Goal: Task Accomplishment & Management: Use online tool/utility

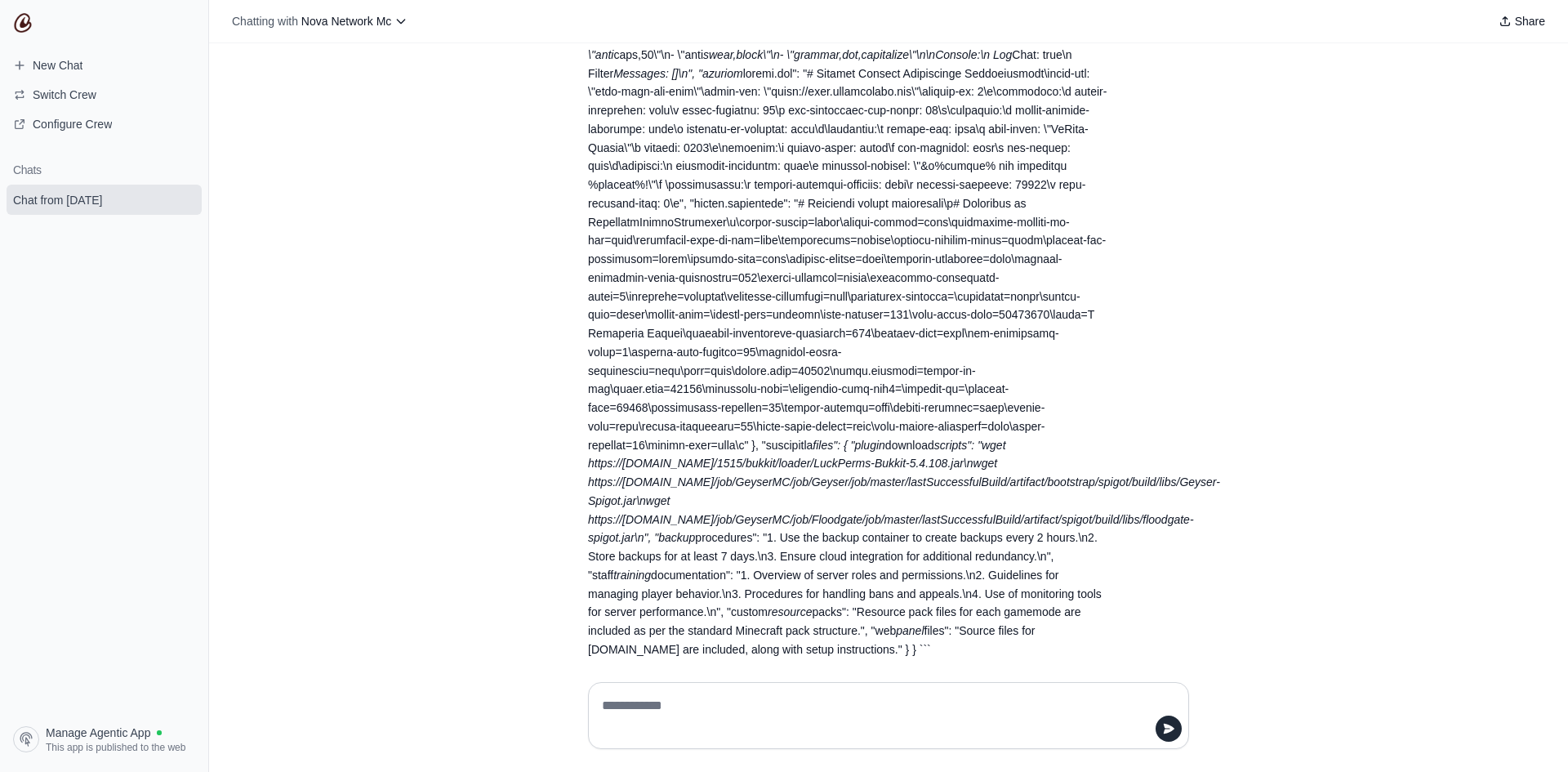
scroll to position [28167, 0]
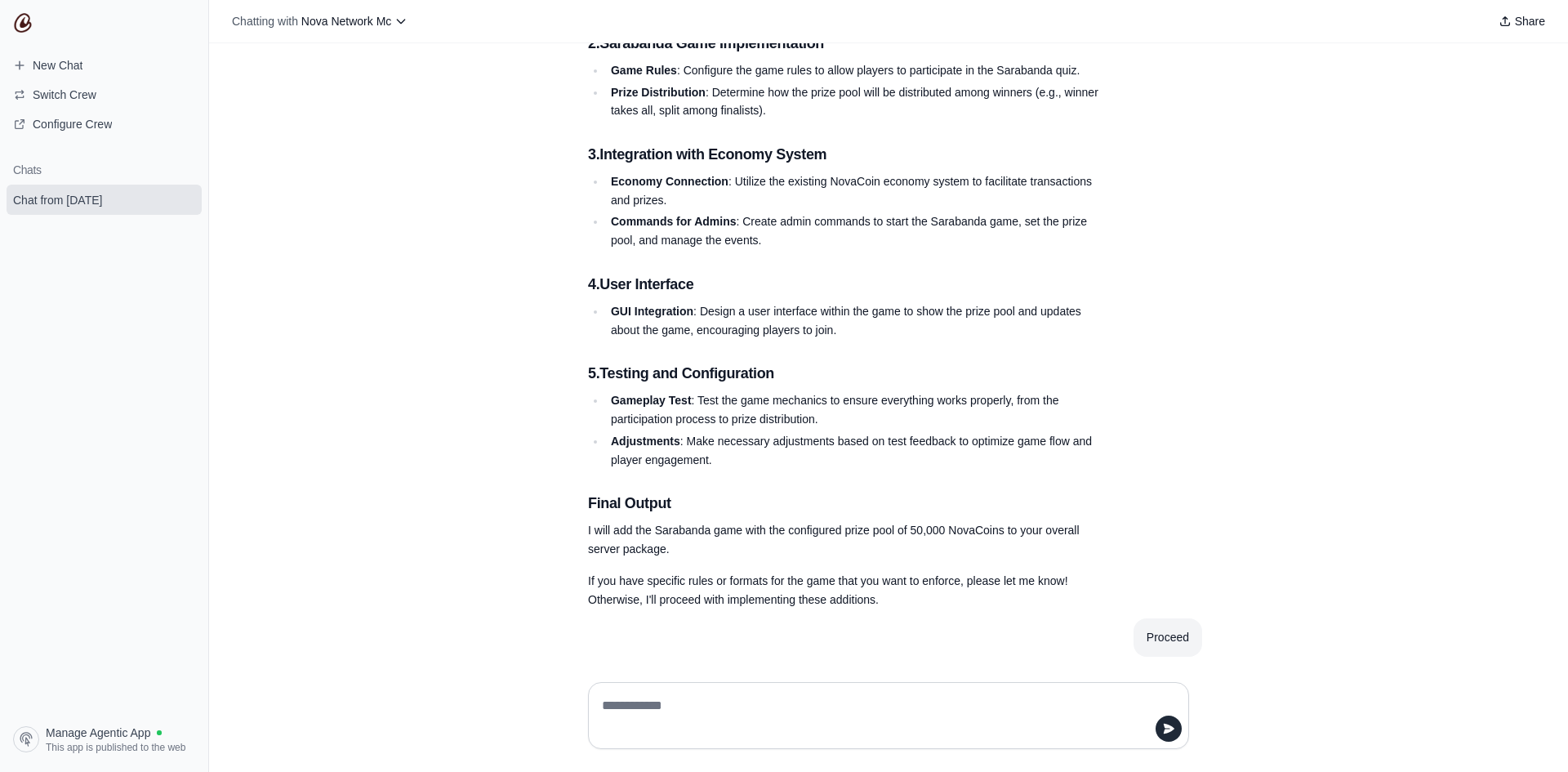
scroll to position [31816, 0]
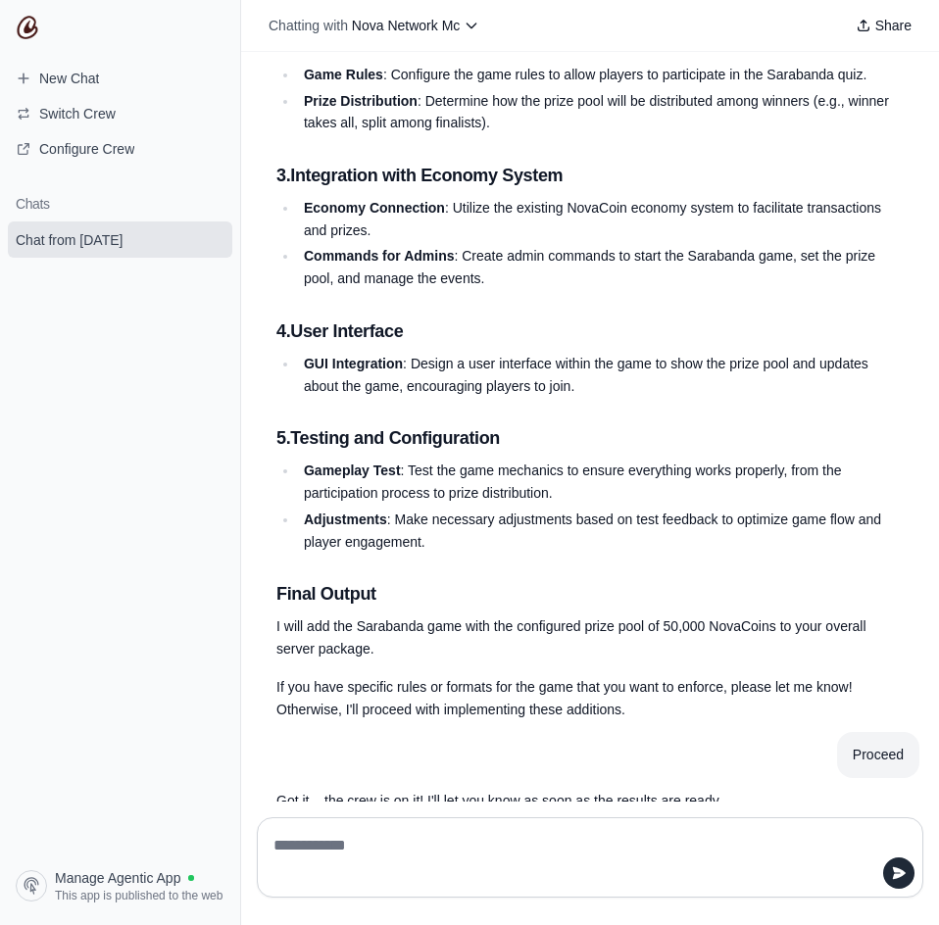
click at [921, 84] on div "create Hey! I'm here to help you with building a complete, advanced NovaNetwork…" at bounding box center [590, 427] width 698 height 750
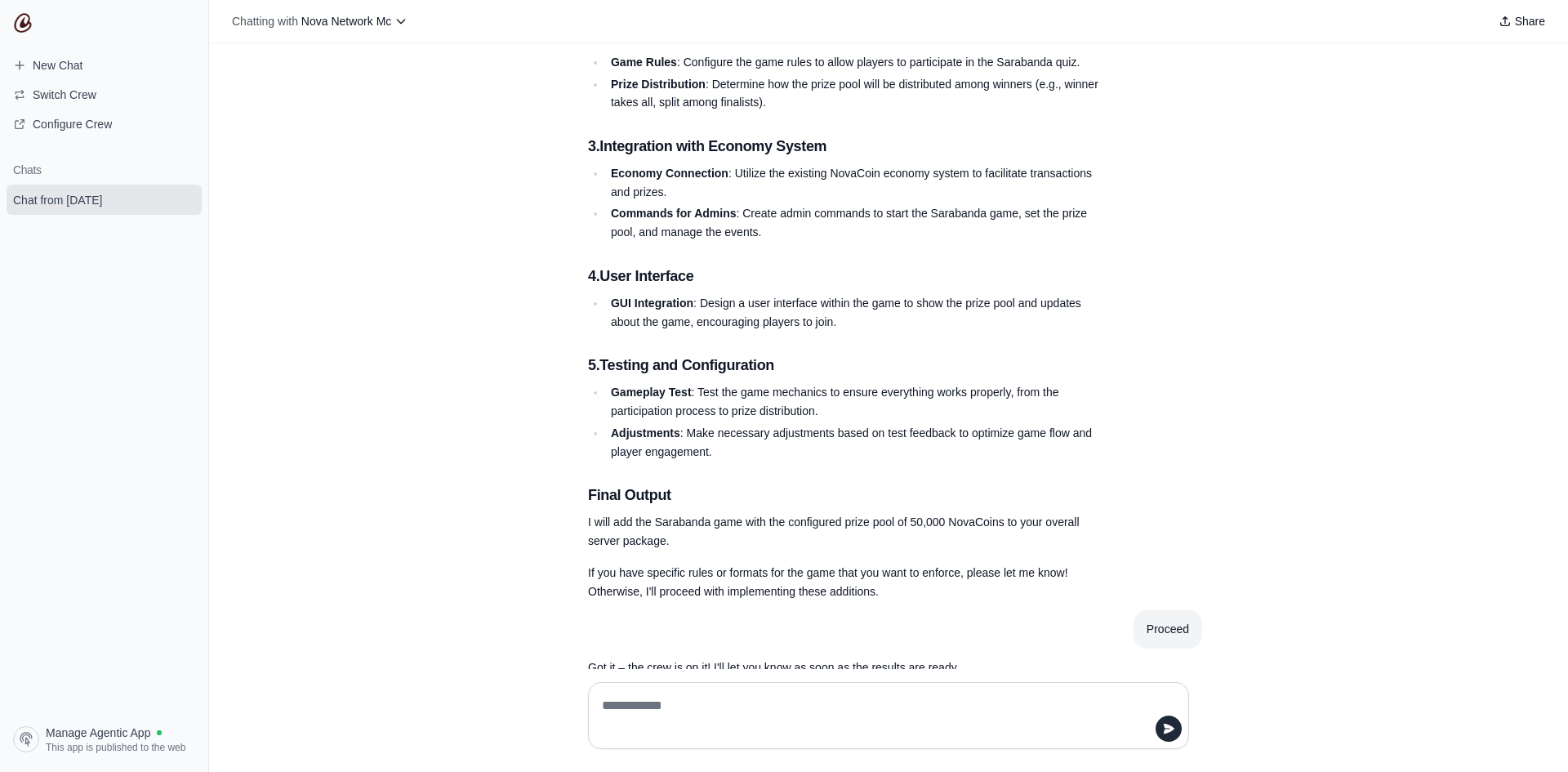
click at [680, 711] on textarea at bounding box center [883, 715] width 570 height 46
type textarea "*"
type textarea "**********"
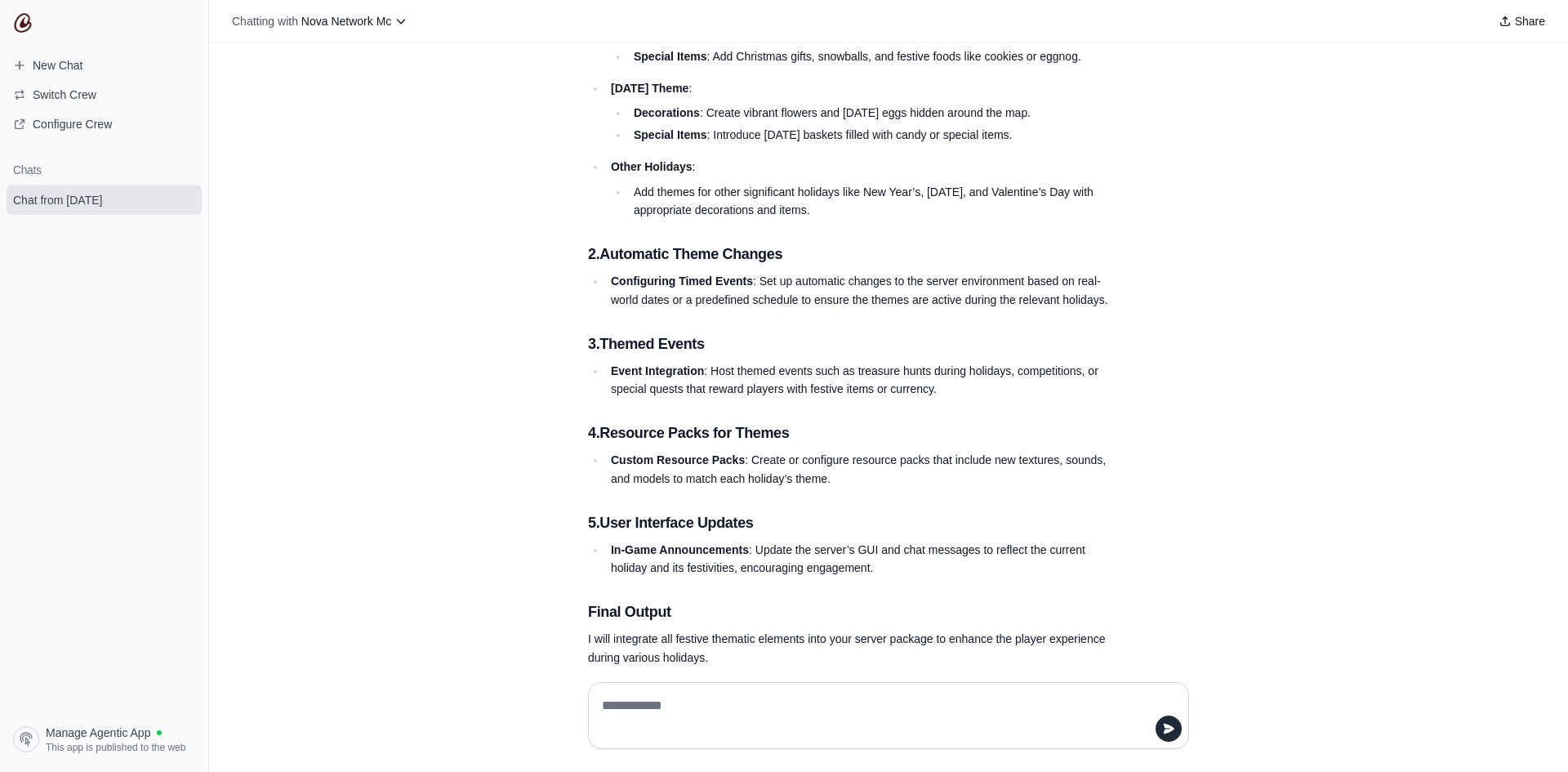
scroll to position [32730, 0]
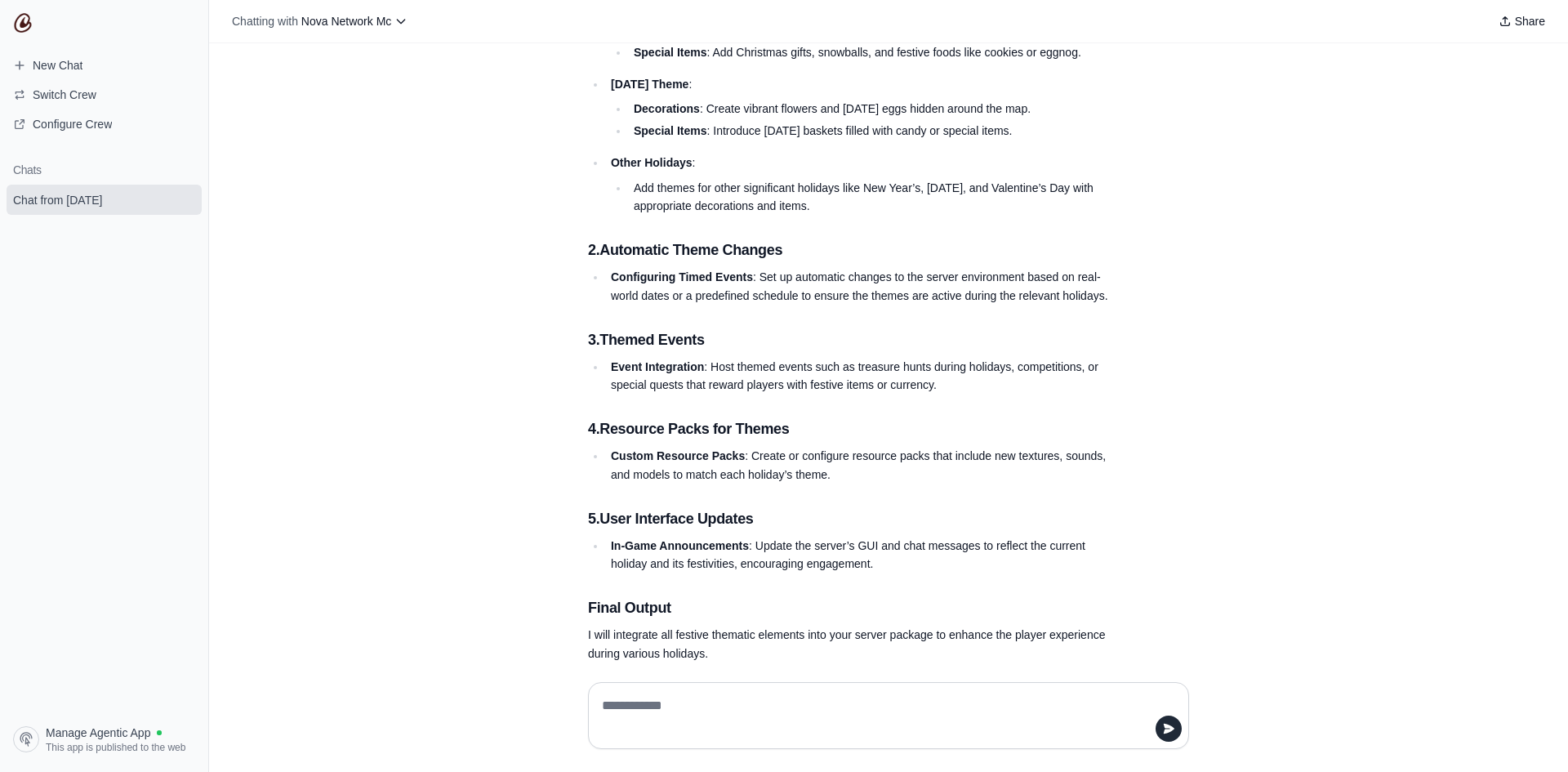
click at [770, 695] on textarea at bounding box center [883, 715] width 570 height 46
type textarea "********"
click at [1171, 732] on icon "submit" at bounding box center [1169, 729] width 13 height 13
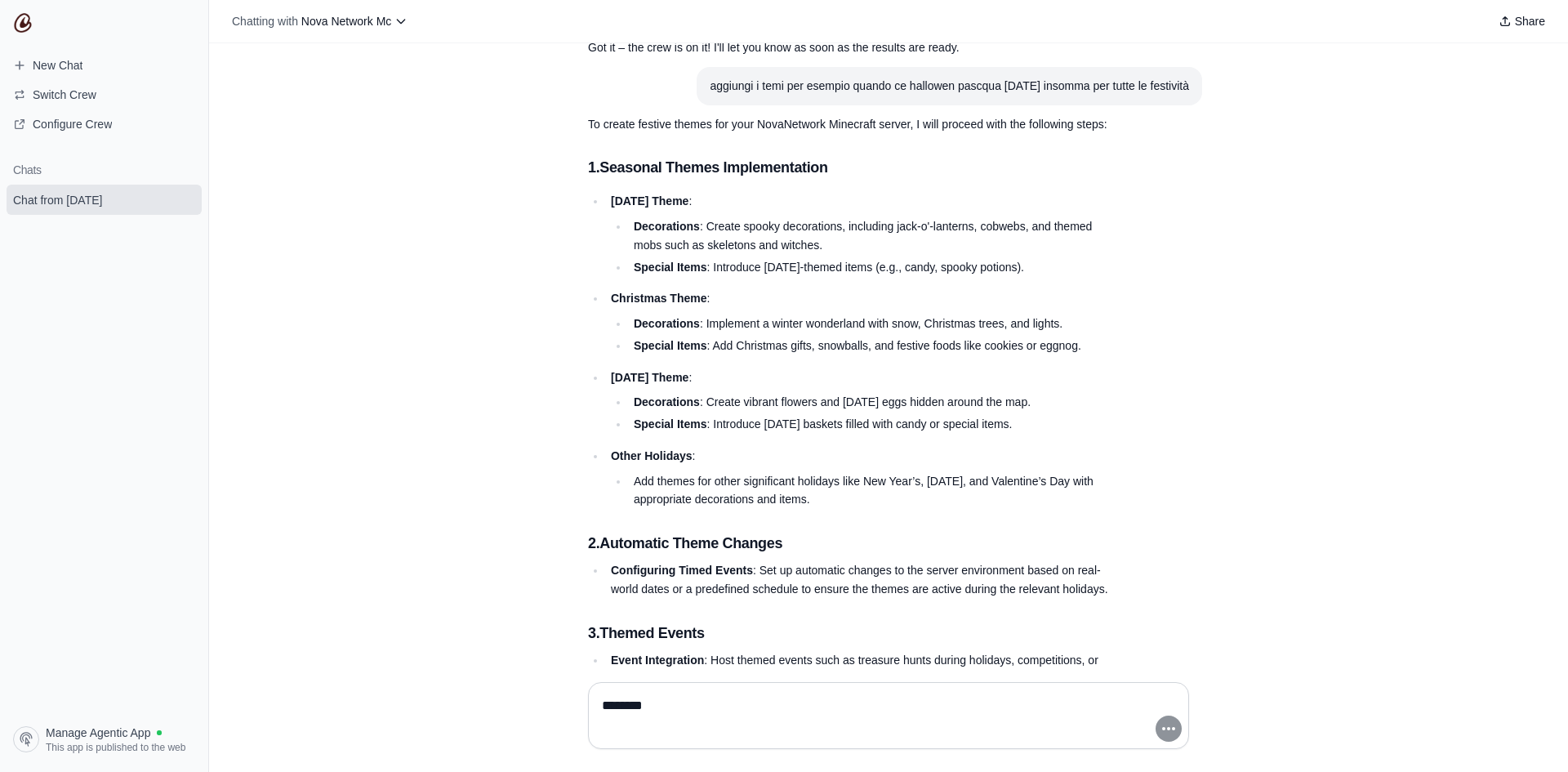
scroll to position [32843, 0]
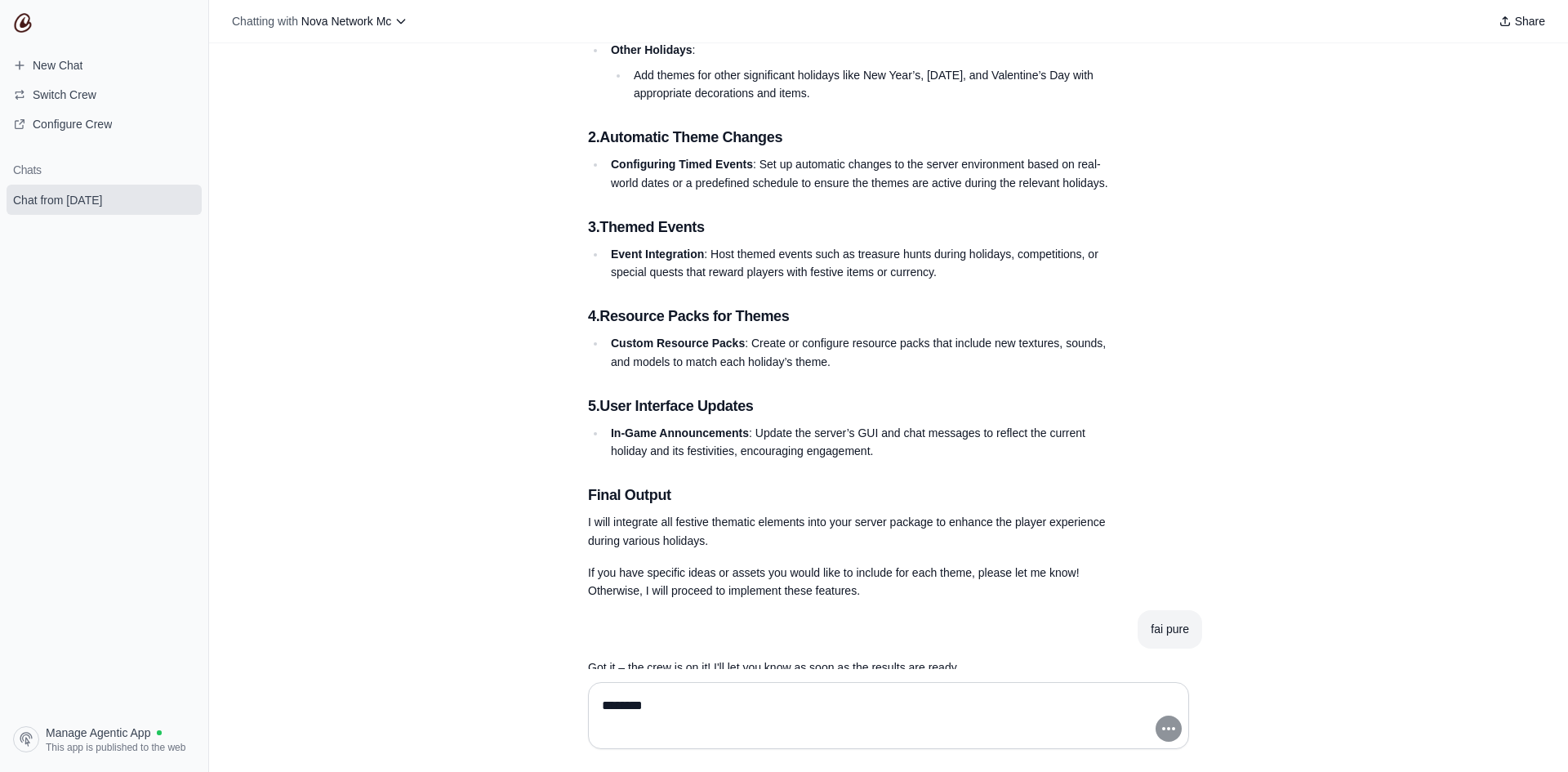
click at [637, 716] on textarea "********" at bounding box center [883, 715] width 570 height 46
type textarea "*"
click at [302, 192] on div "create Hey! I'm here to help you with building a complete, advanced NovaNetwork…" at bounding box center [888, 356] width 1359 height 626
click at [681, 694] on textarea at bounding box center [883, 715] width 570 height 46
paste textarea "**********"
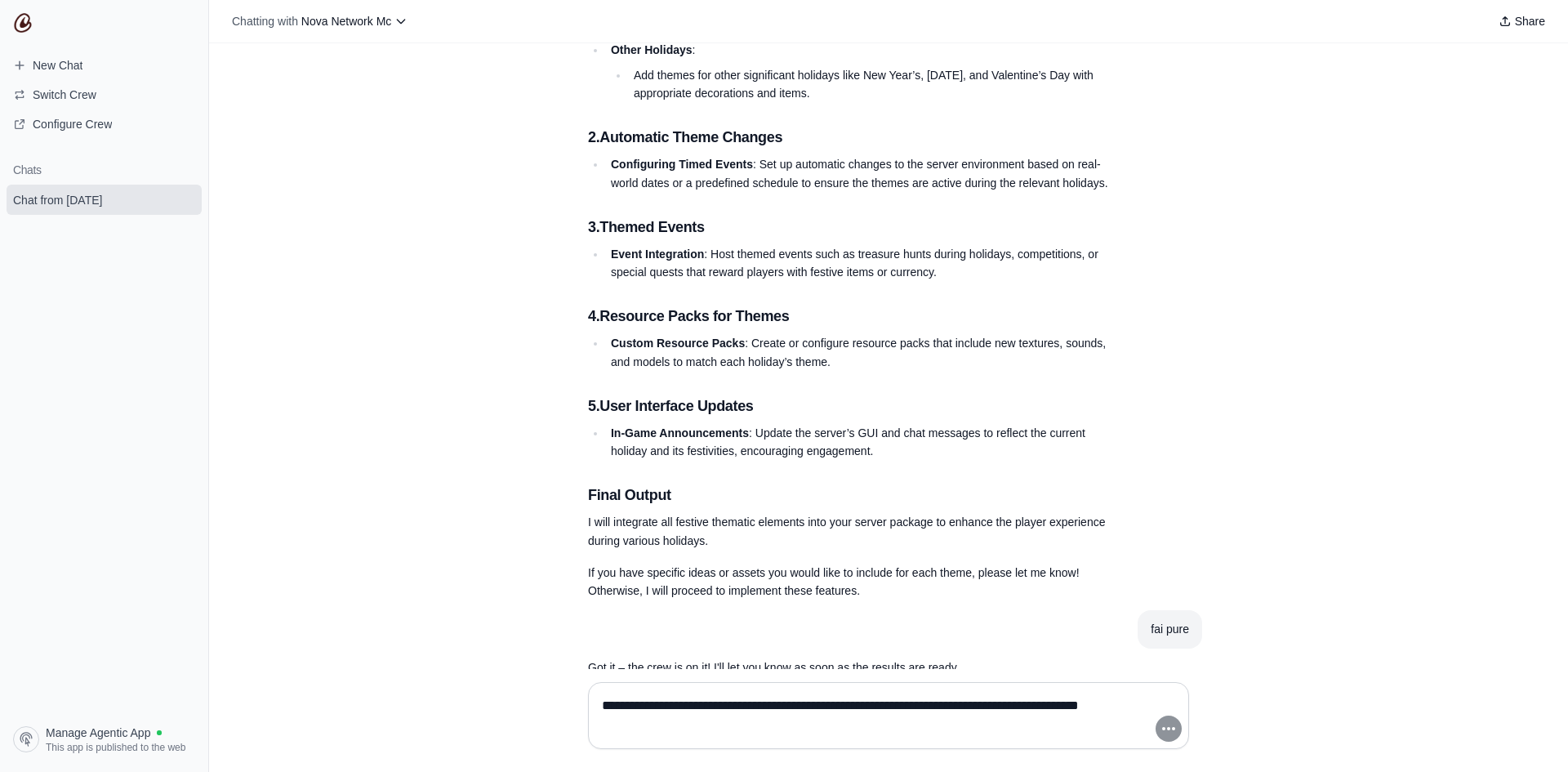
type textarea "**********"
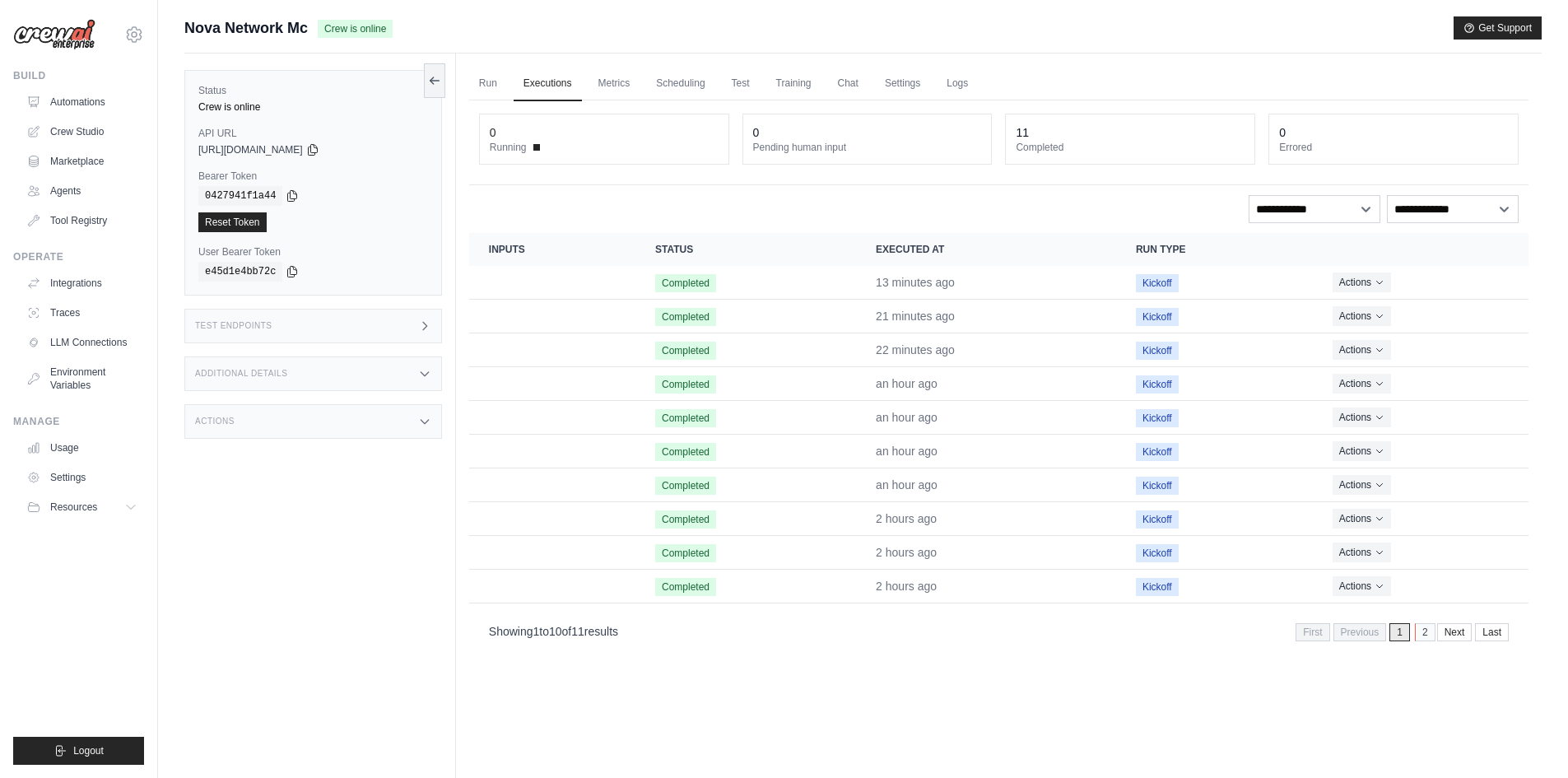
click at [1430, 637] on link "2" at bounding box center [1425, 633] width 21 height 18
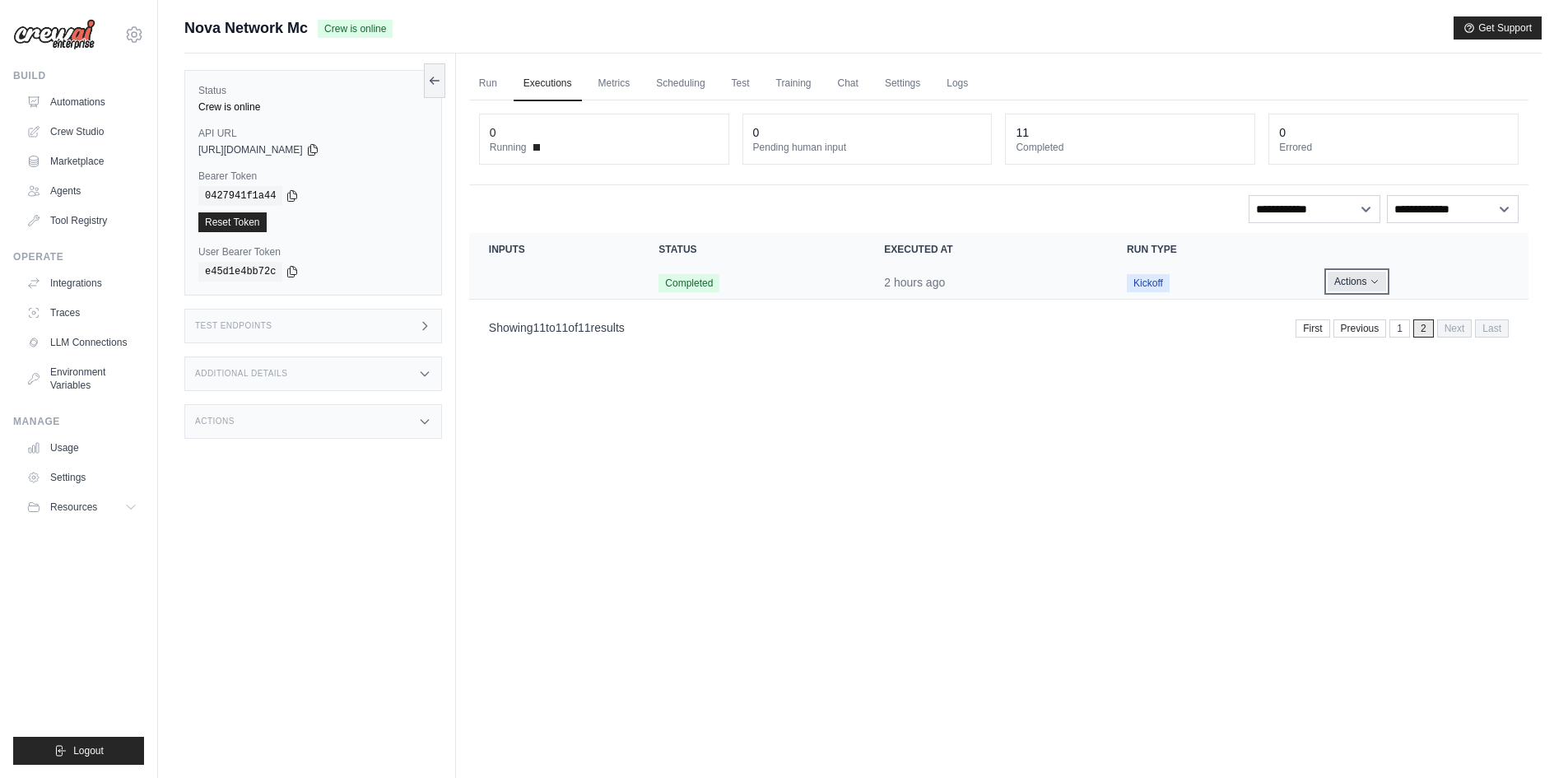
click at [1354, 276] on button "Actions" at bounding box center [1357, 281] width 59 height 20
click at [1430, 310] on link "View Details" at bounding box center [1455, 312] width 105 height 26
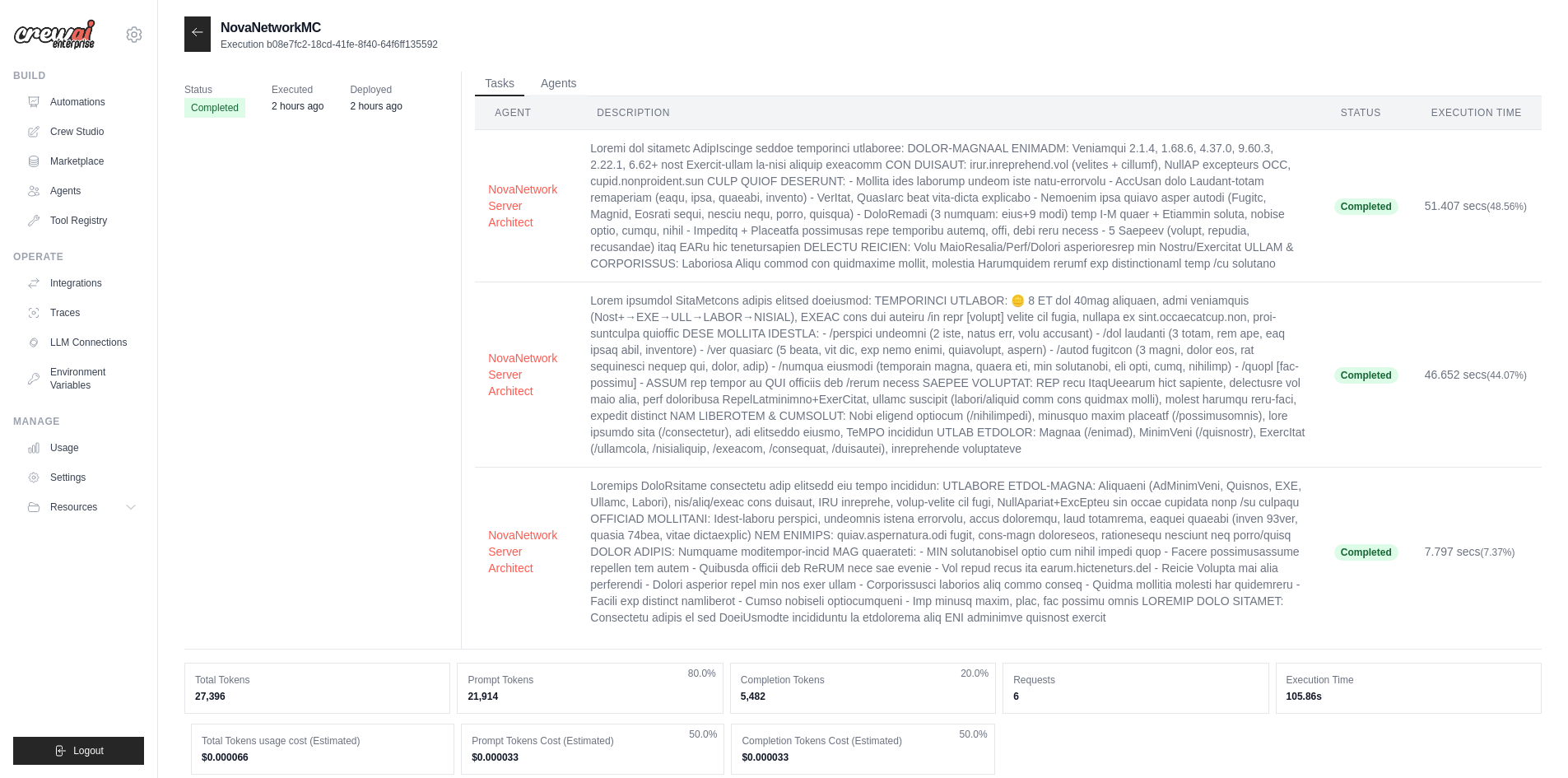
click at [191, 39] on div at bounding box center [197, 34] width 26 height 35
click at [199, 35] on icon at bounding box center [197, 32] width 13 height 13
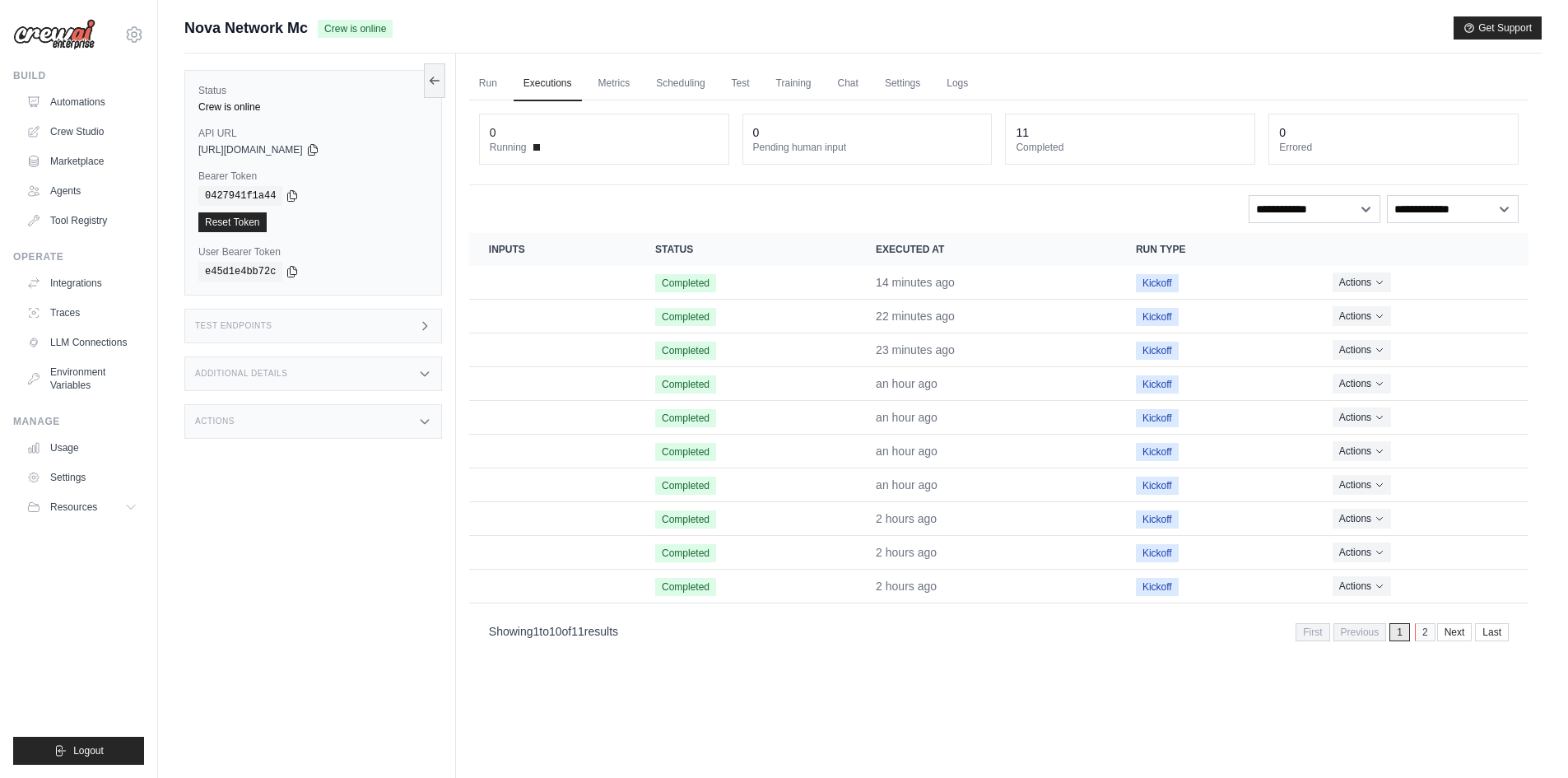
click at [1429, 635] on link "2" at bounding box center [1425, 633] width 21 height 18
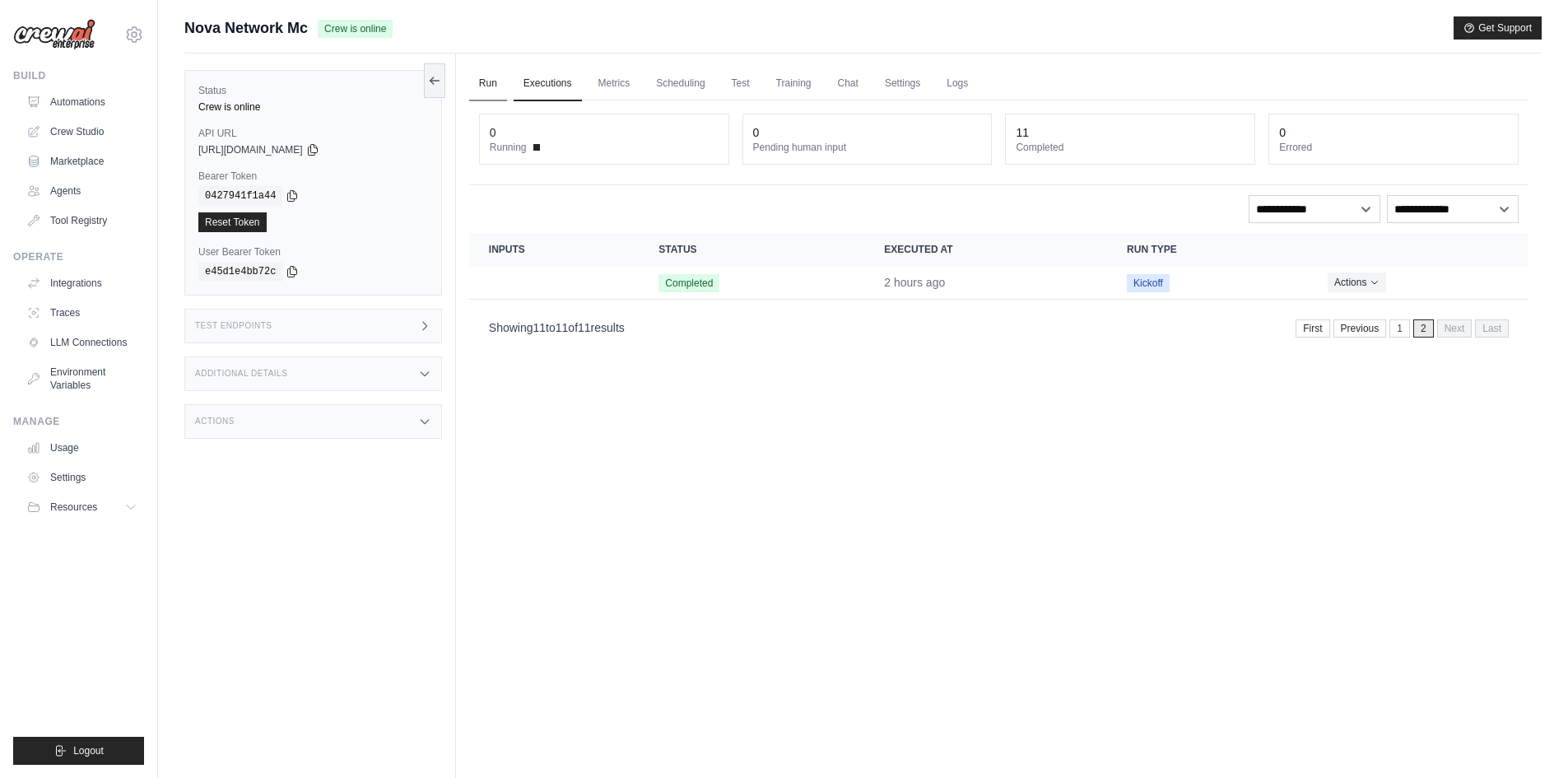
click at [500, 81] on link "Run" at bounding box center [488, 83] width 38 height 34
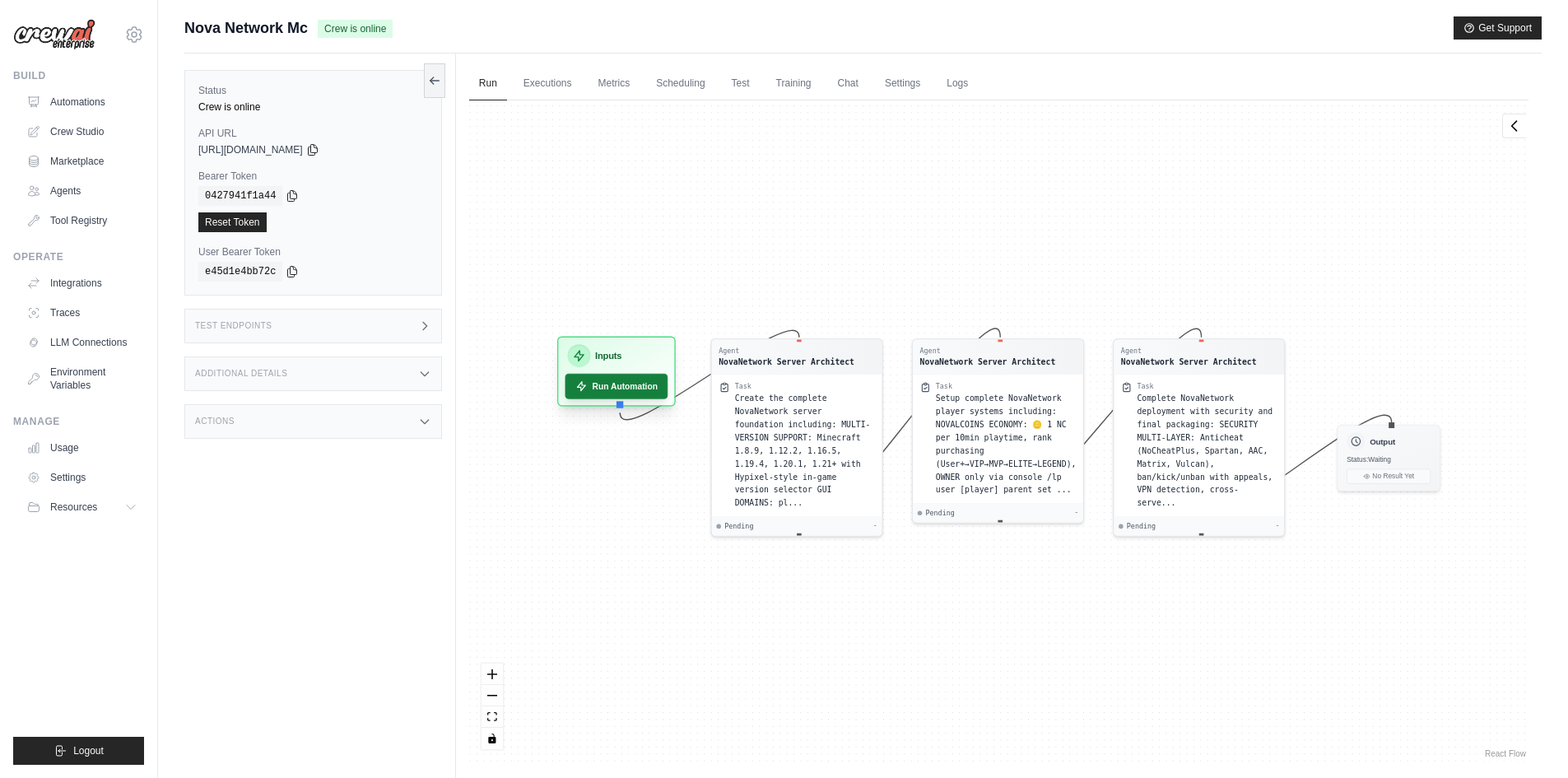
click at [655, 388] on button "Run Automation" at bounding box center [616, 386] width 103 height 25
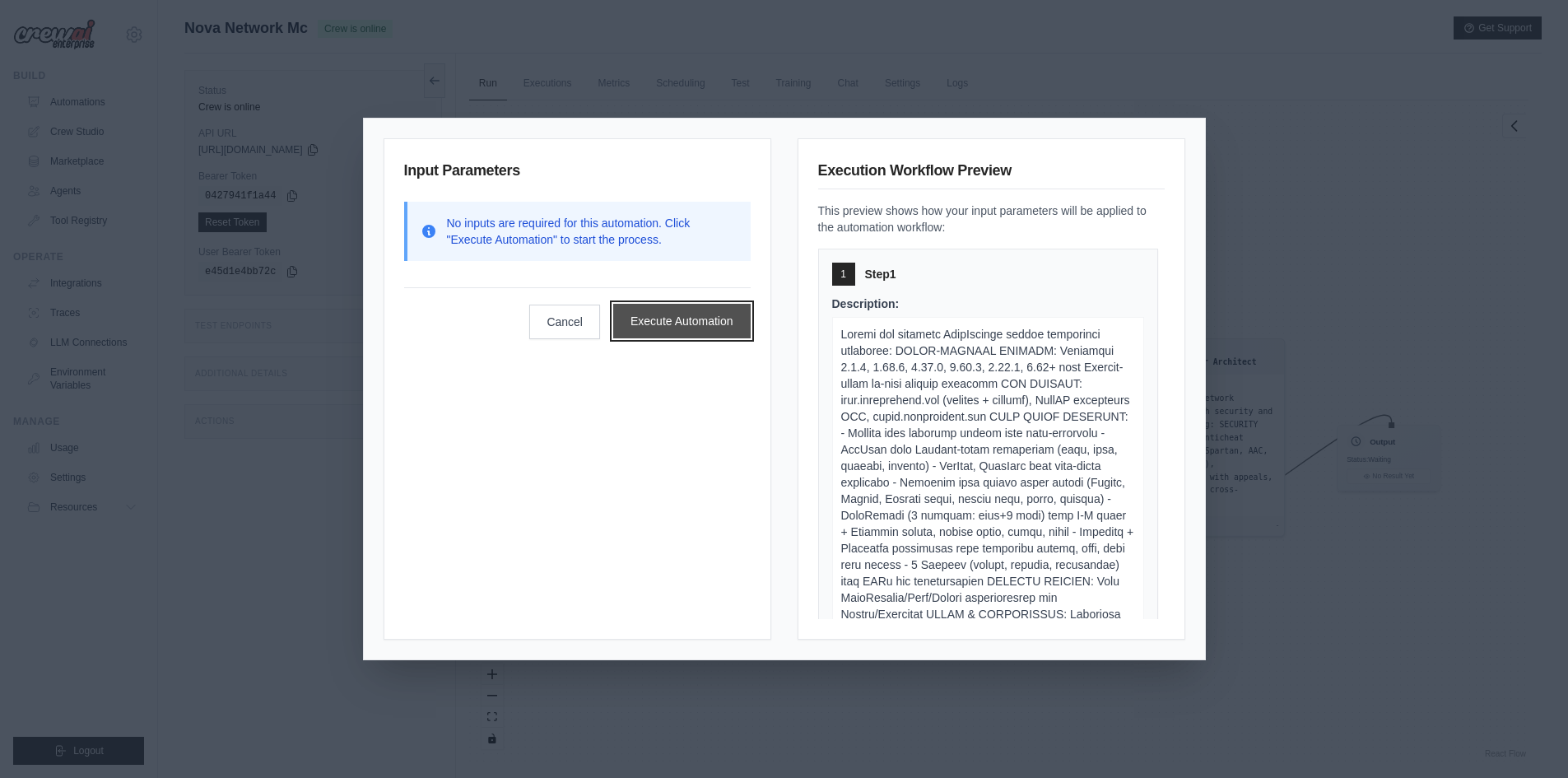
click at [695, 334] on button "Execute Automation" at bounding box center [682, 321] width 138 height 34
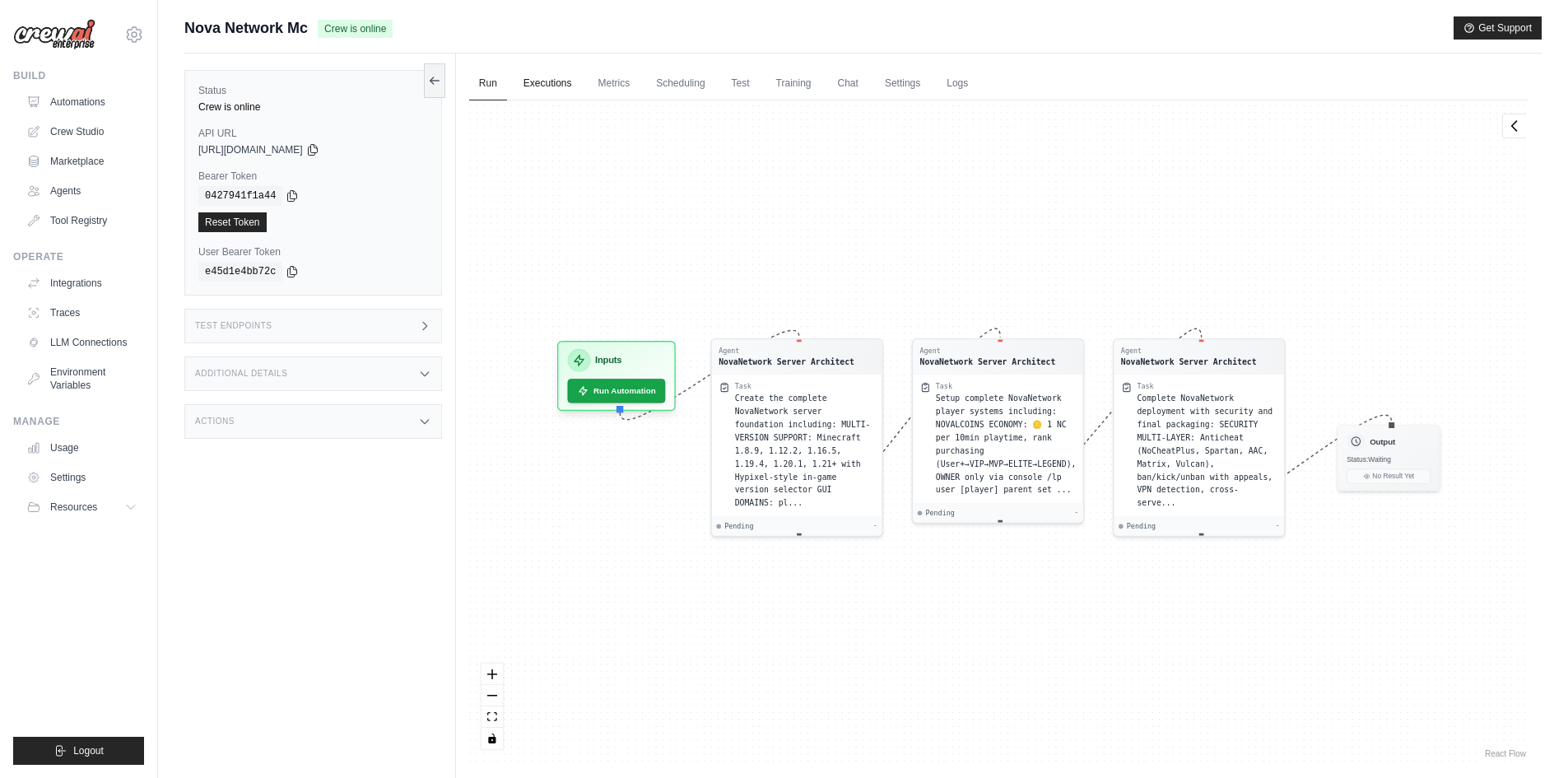
click at [562, 91] on link "Executions" at bounding box center [548, 83] width 68 height 34
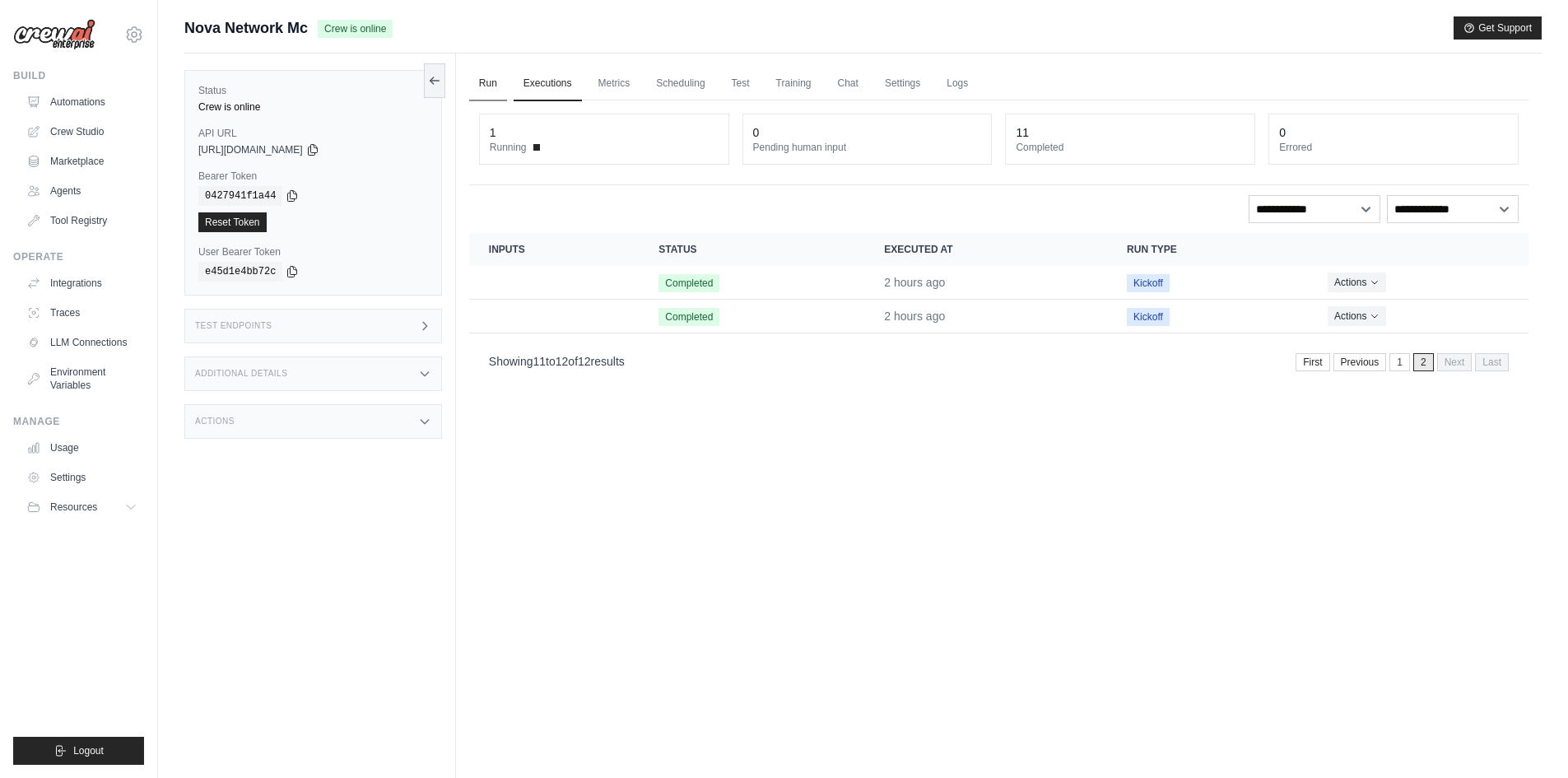
click at [490, 98] on link "Run" at bounding box center [488, 83] width 38 height 34
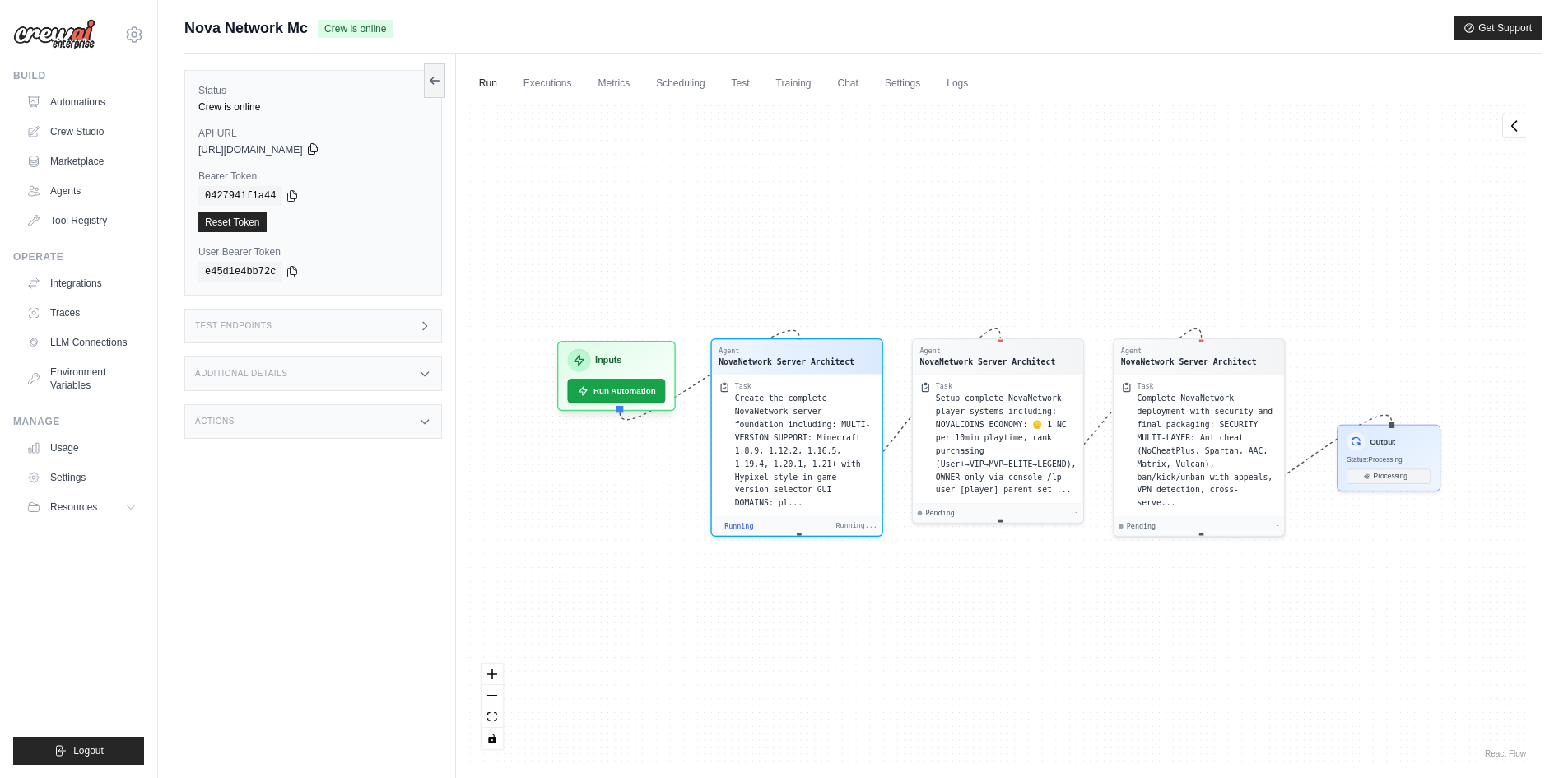
click at [319, 152] on icon at bounding box center [313, 150] width 13 height 13
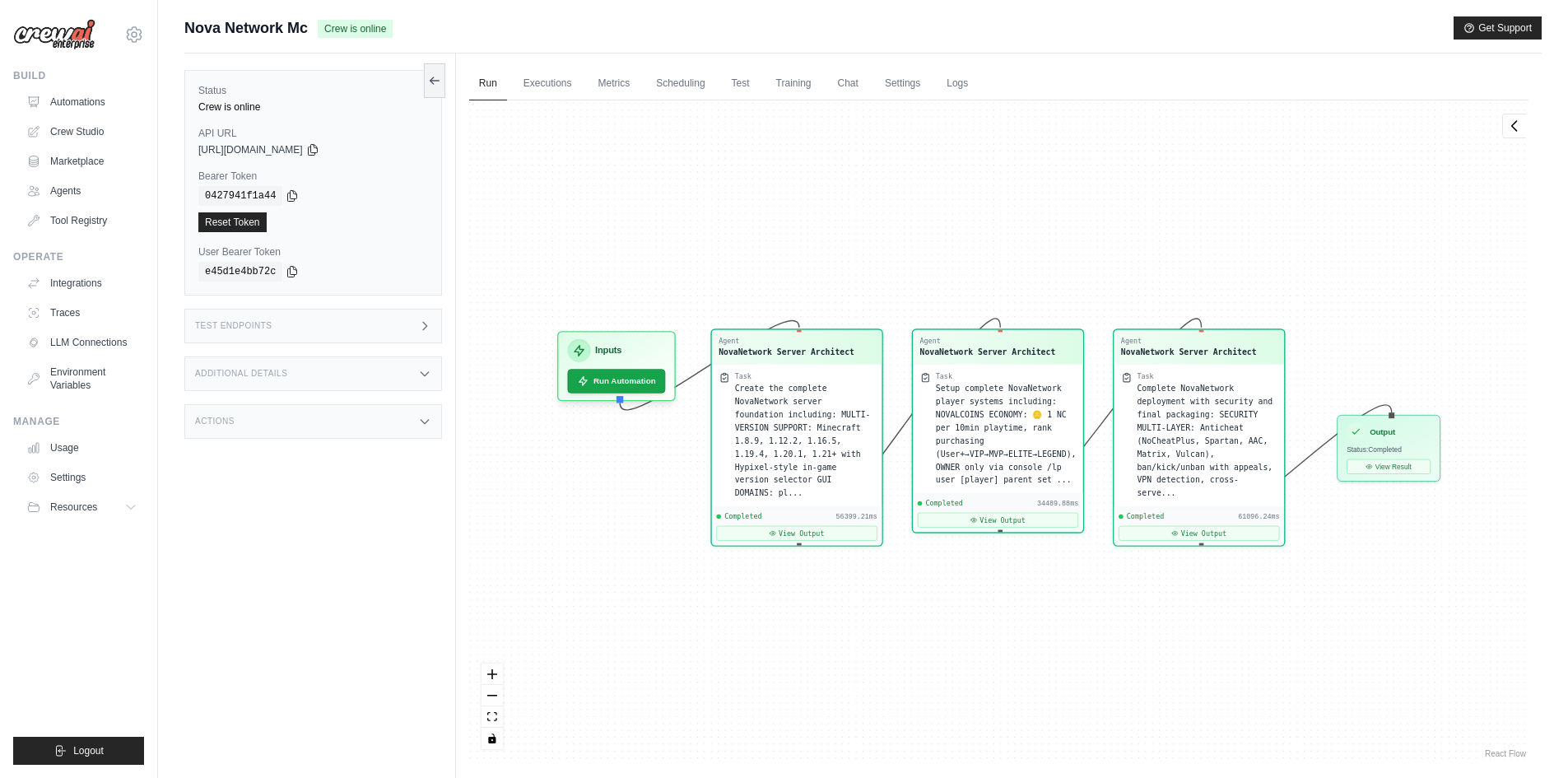
scroll to position [16019, 0]
click at [609, 378] on button "Run Automation" at bounding box center [616, 376] width 103 height 25
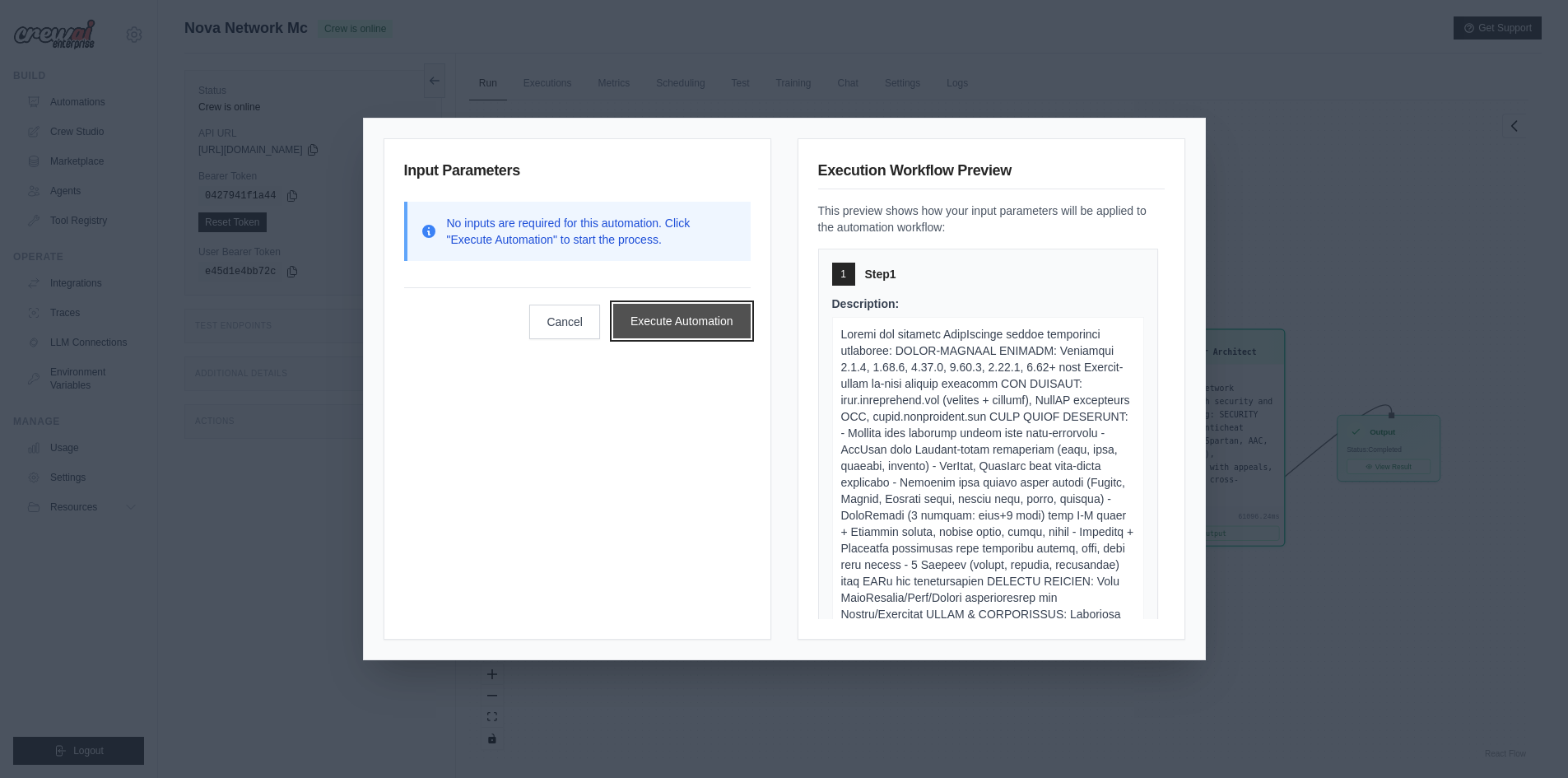
click at [672, 311] on button "Execute Automation" at bounding box center [682, 321] width 138 height 34
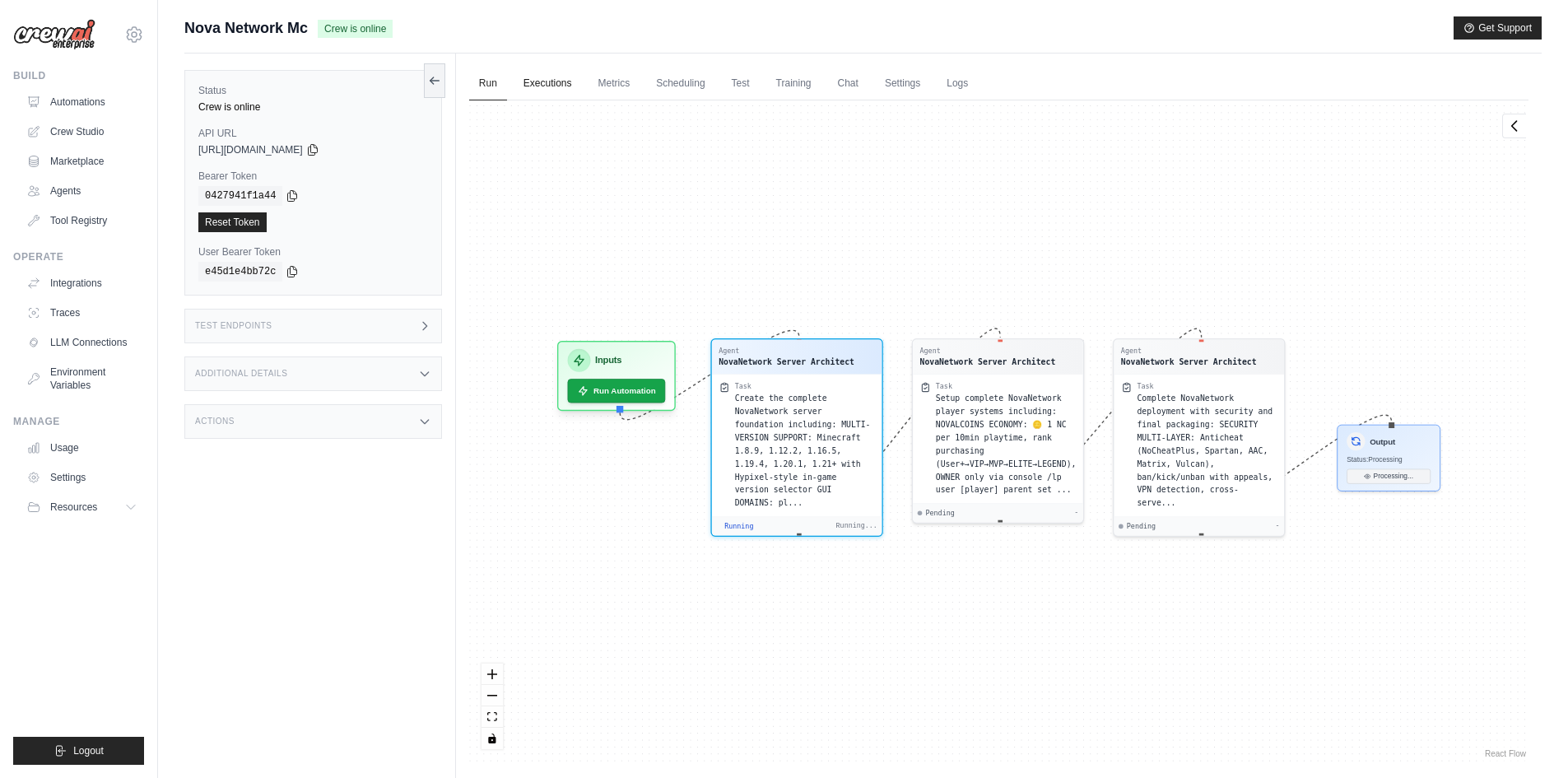
click at [554, 88] on link "Executions" at bounding box center [548, 83] width 68 height 34
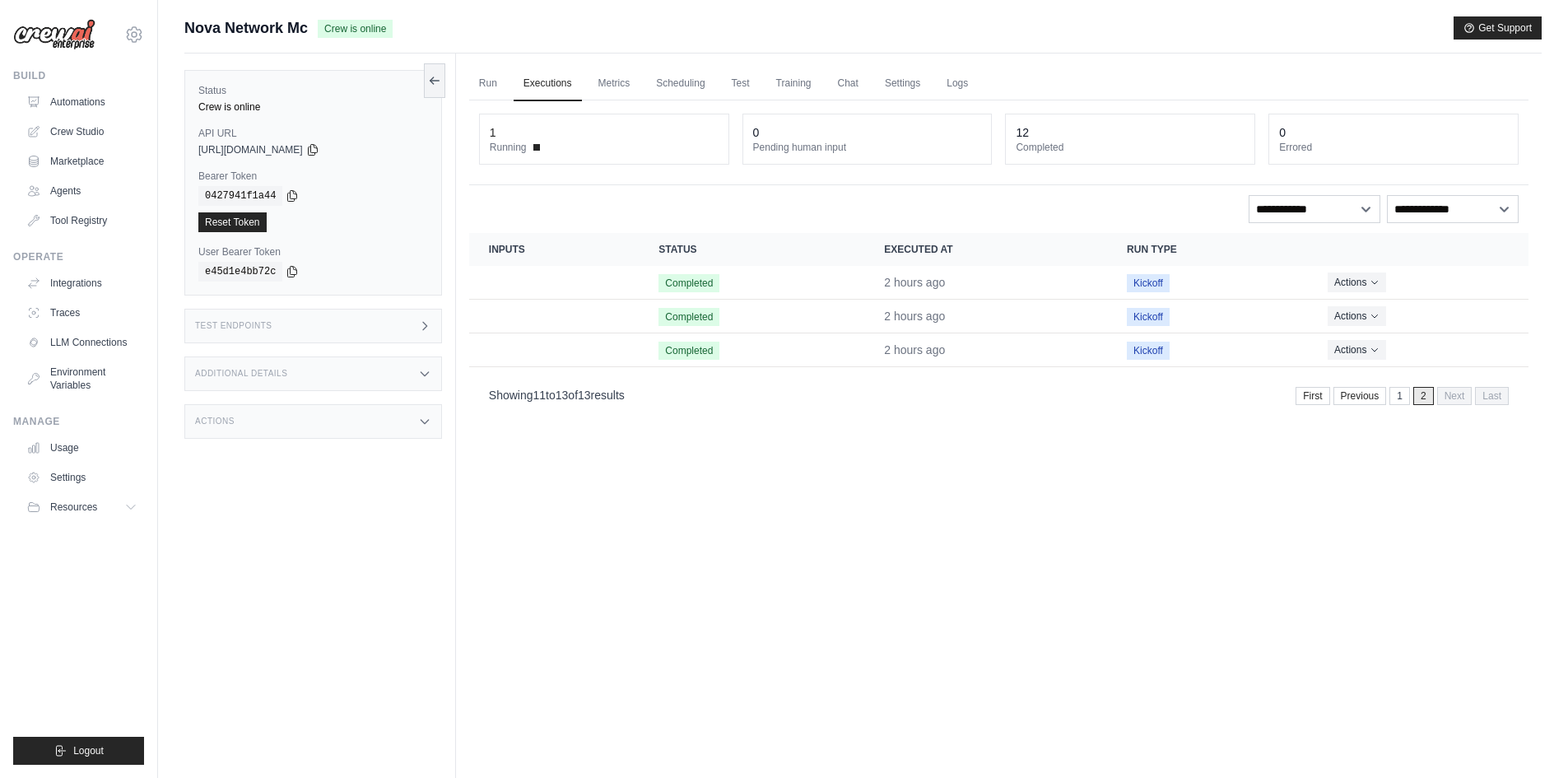
click at [1397, 392] on link "1" at bounding box center [1399, 397] width 21 height 18
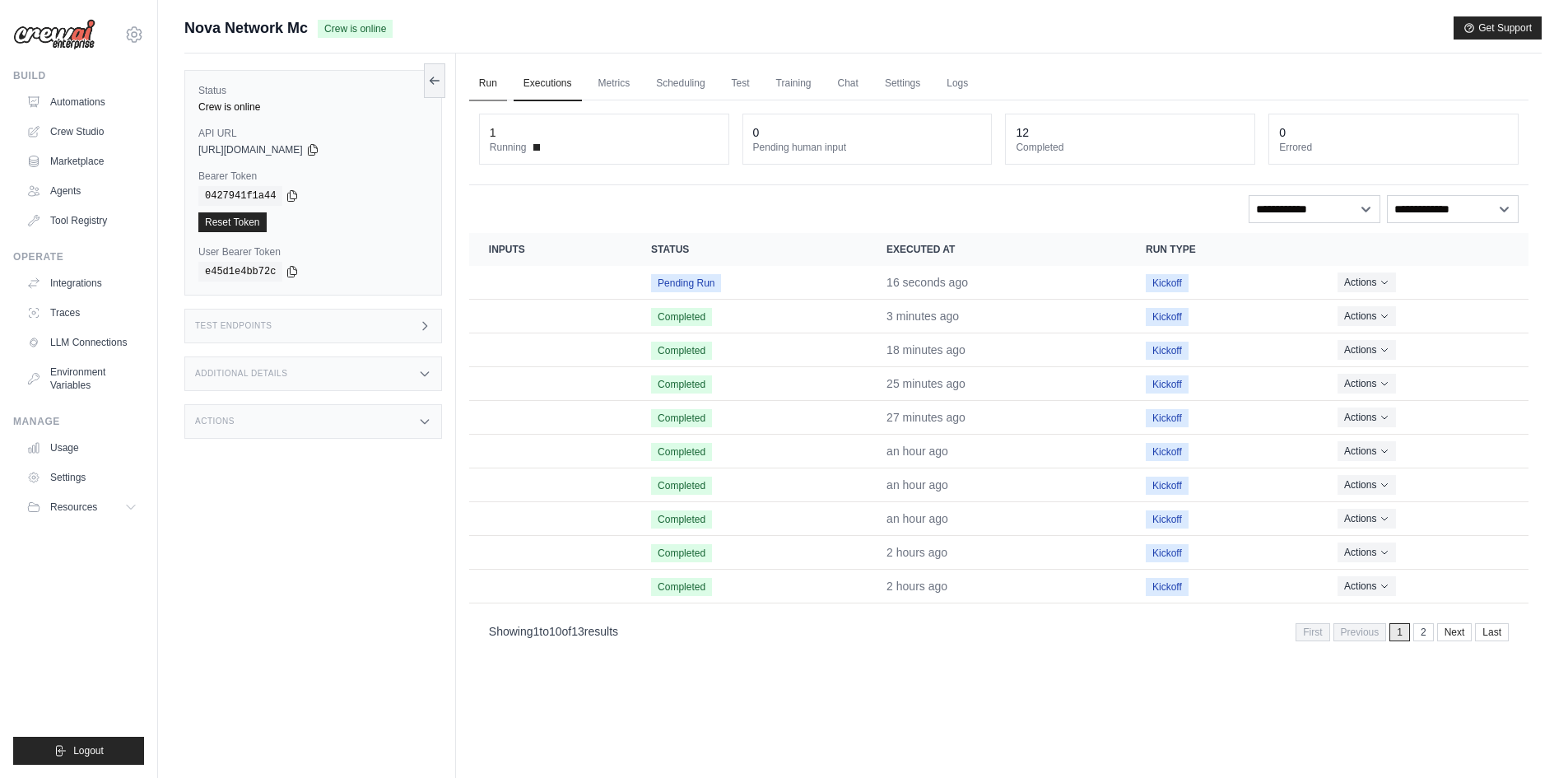
click at [492, 87] on link "Run" at bounding box center [488, 83] width 38 height 34
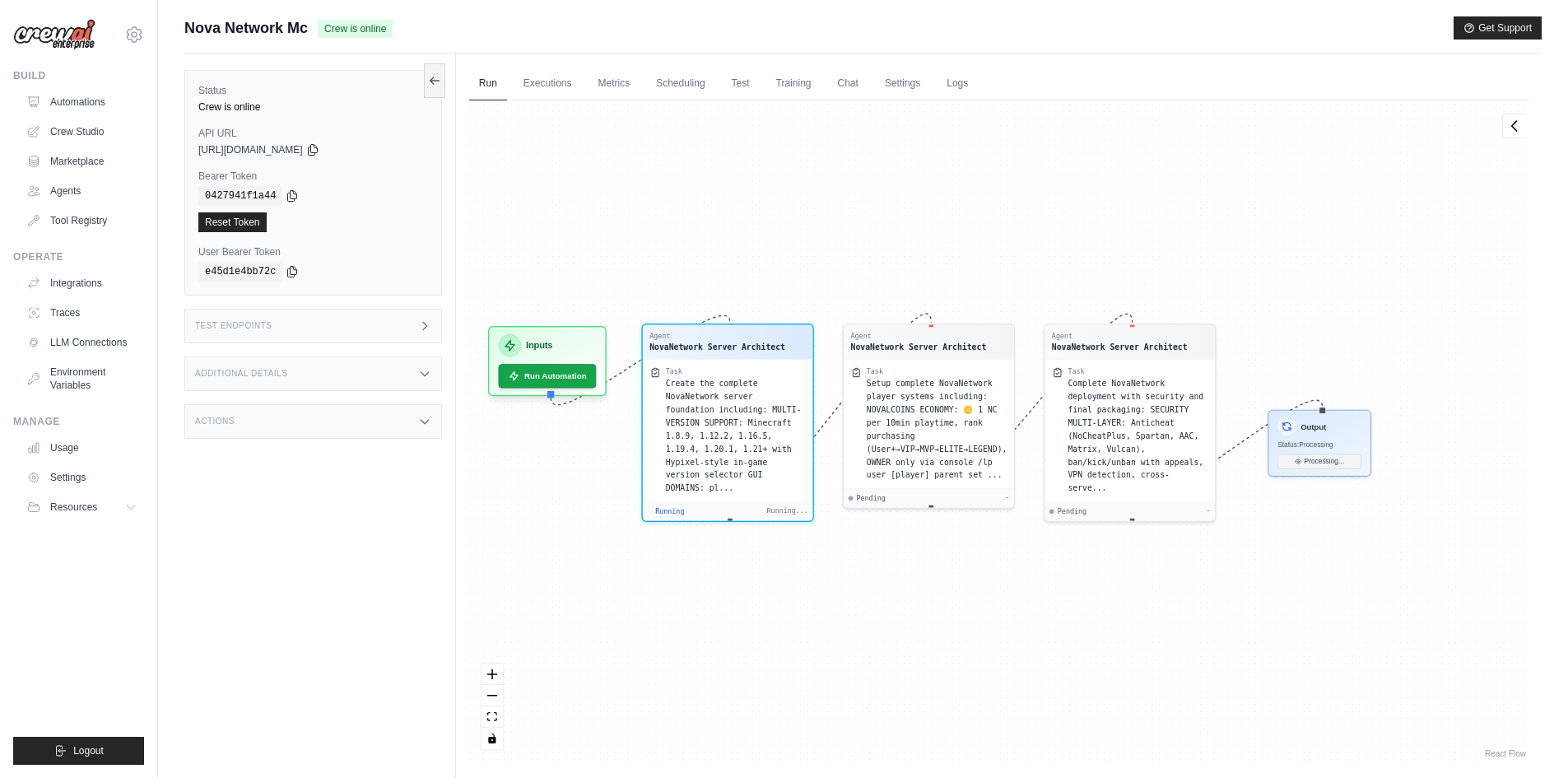
drag, startPoint x: 691, startPoint y: 469, endPoint x: 1099, endPoint y: 549, distance: 415.8
click at [1099, 549] on div "Agent NovaNetwork Server Architect Task Create the complete NovaNetwork server …" at bounding box center [999, 431] width 1059 height 661
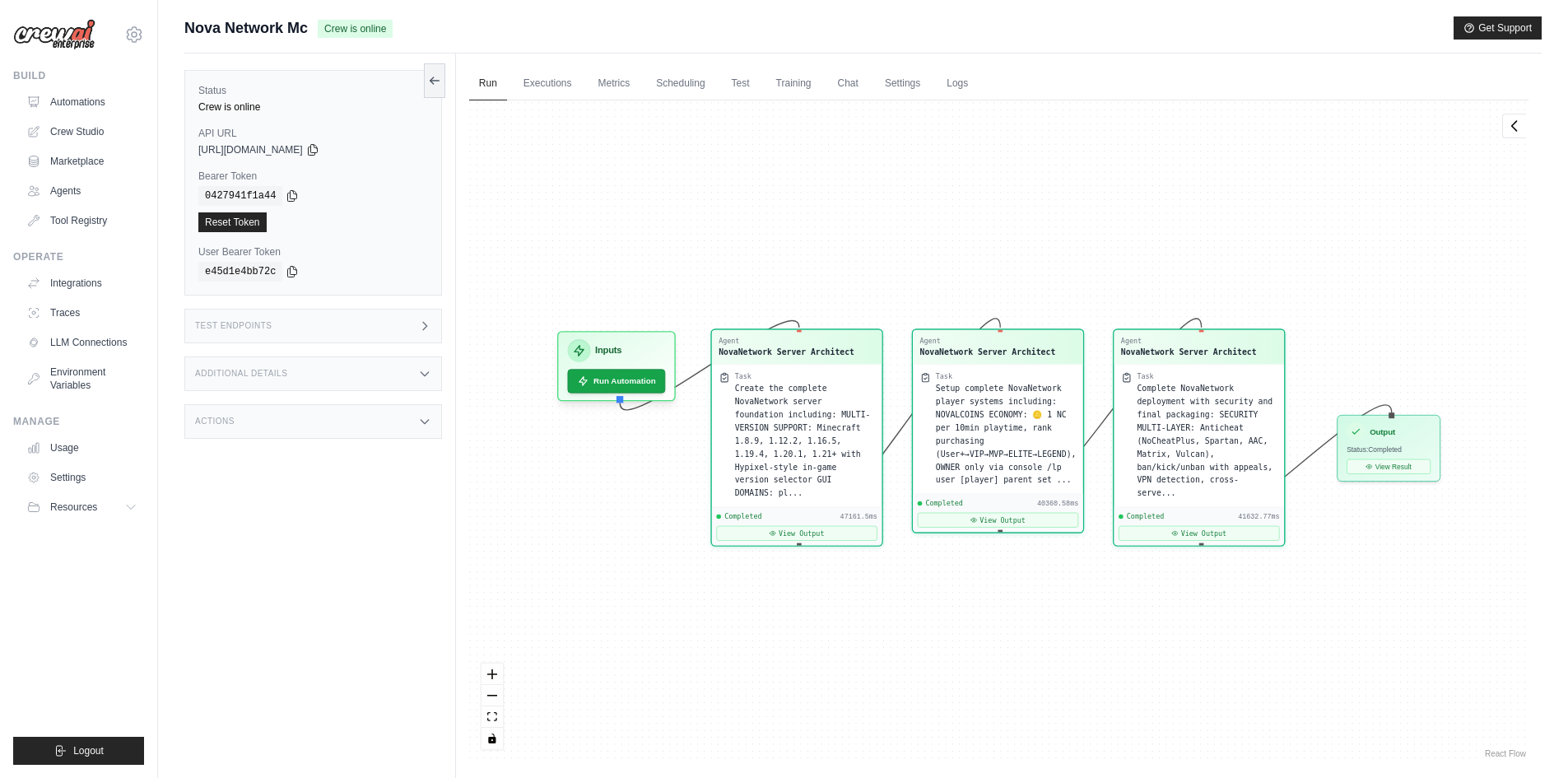
scroll to position [11549, 0]
click at [538, 97] on link "Executions" at bounding box center [548, 83] width 68 height 34
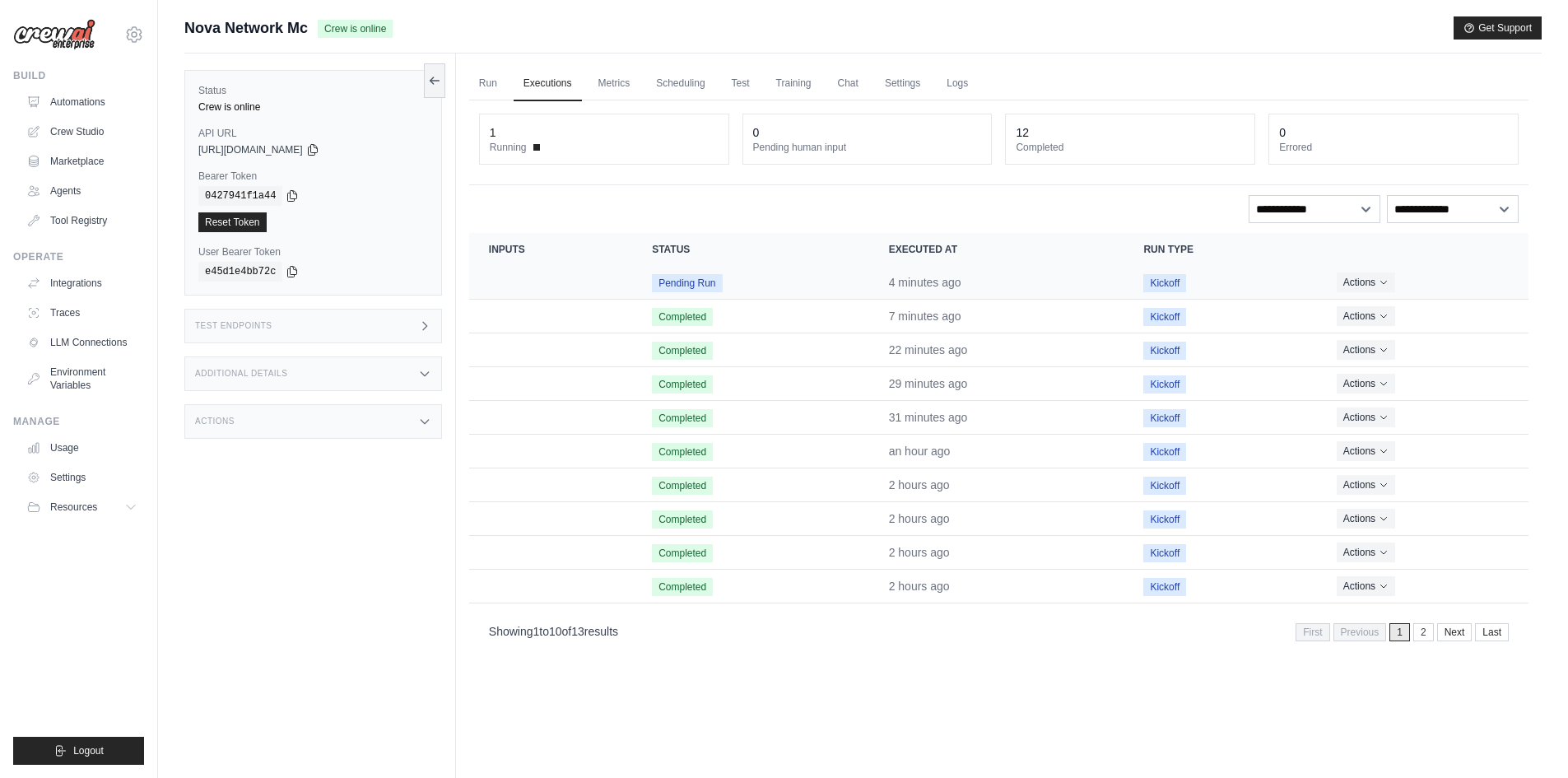
click at [736, 289] on td "Pending Run" at bounding box center [751, 283] width 237 height 34
click at [721, 286] on span "Pending Run" at bounding box center [686, 283] width 70 height 18
click at [1349, 275] on button "Actions" at bounding box center [1366, 281] width 59 height 20
click at [1433, 308] on link "View Details" at bounding box center [1455, 312] width 105 height 26
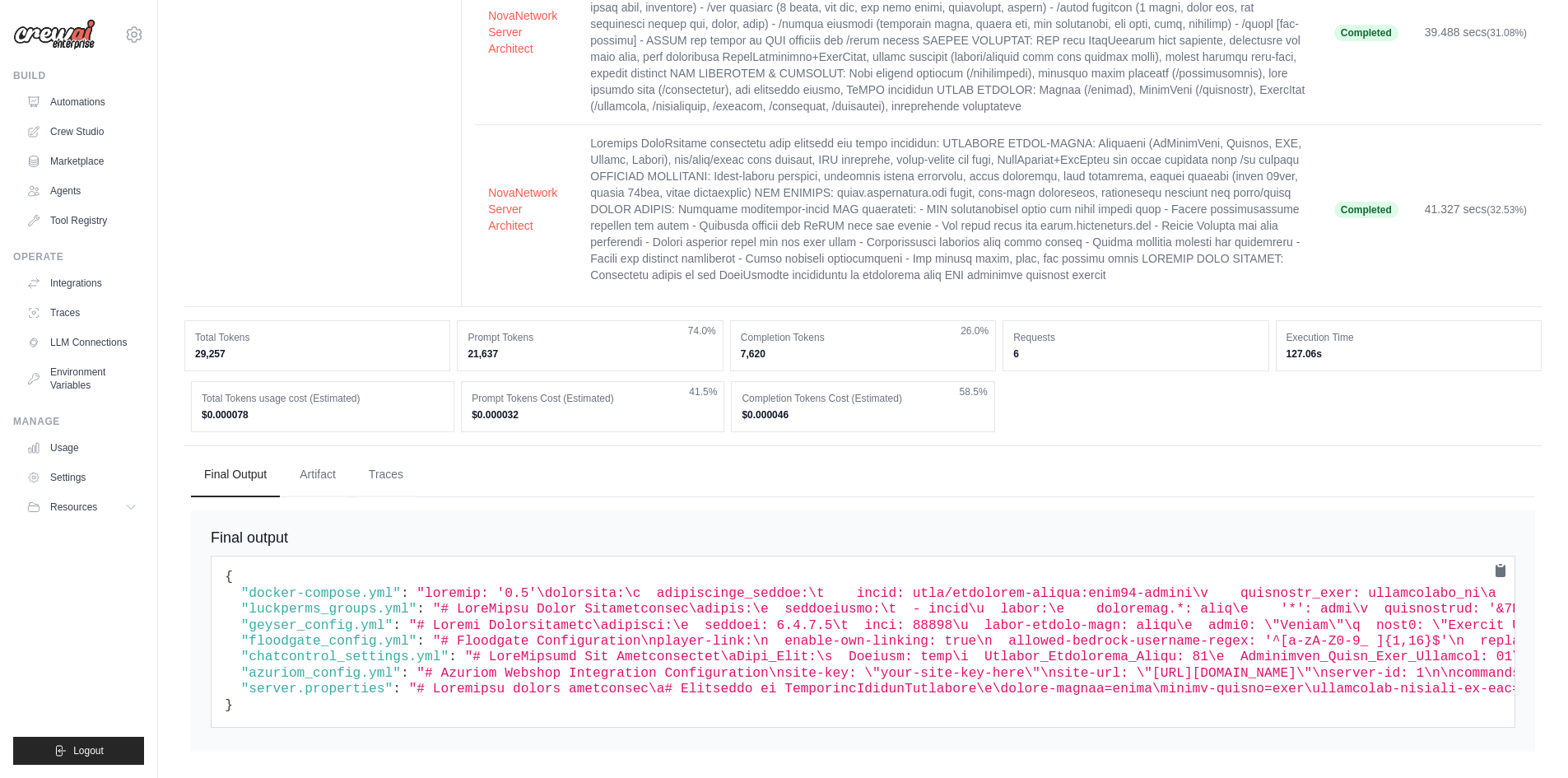
scroll to position [355, 0]
click at [299, 475] on button "Artifact" at bounding box center [317, 474] width 62 height 45
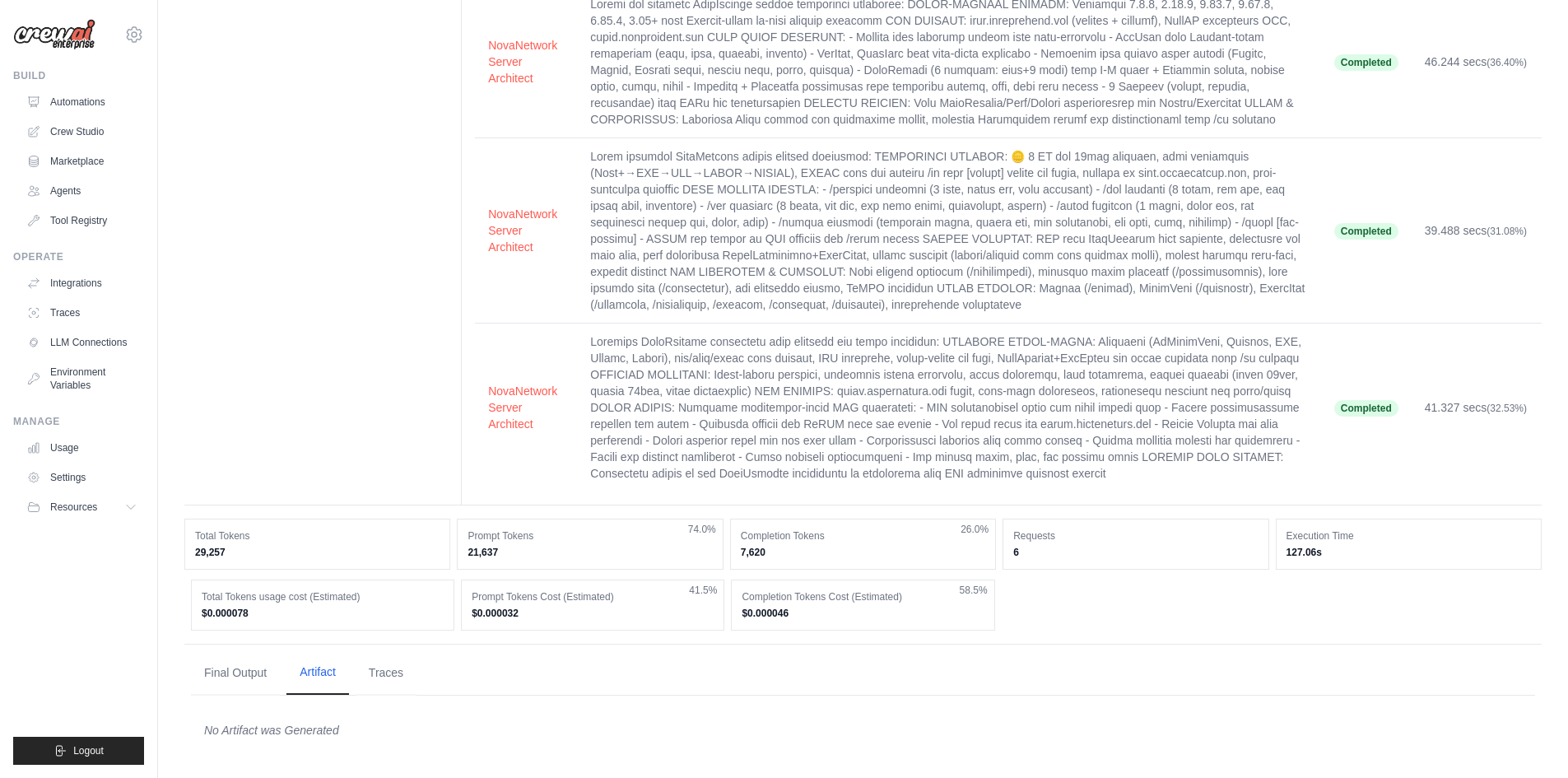
scroll to position [145, 0]
click at [260, 681] on button "Final Output" at bounding box center [235, 672] width 89 height 45
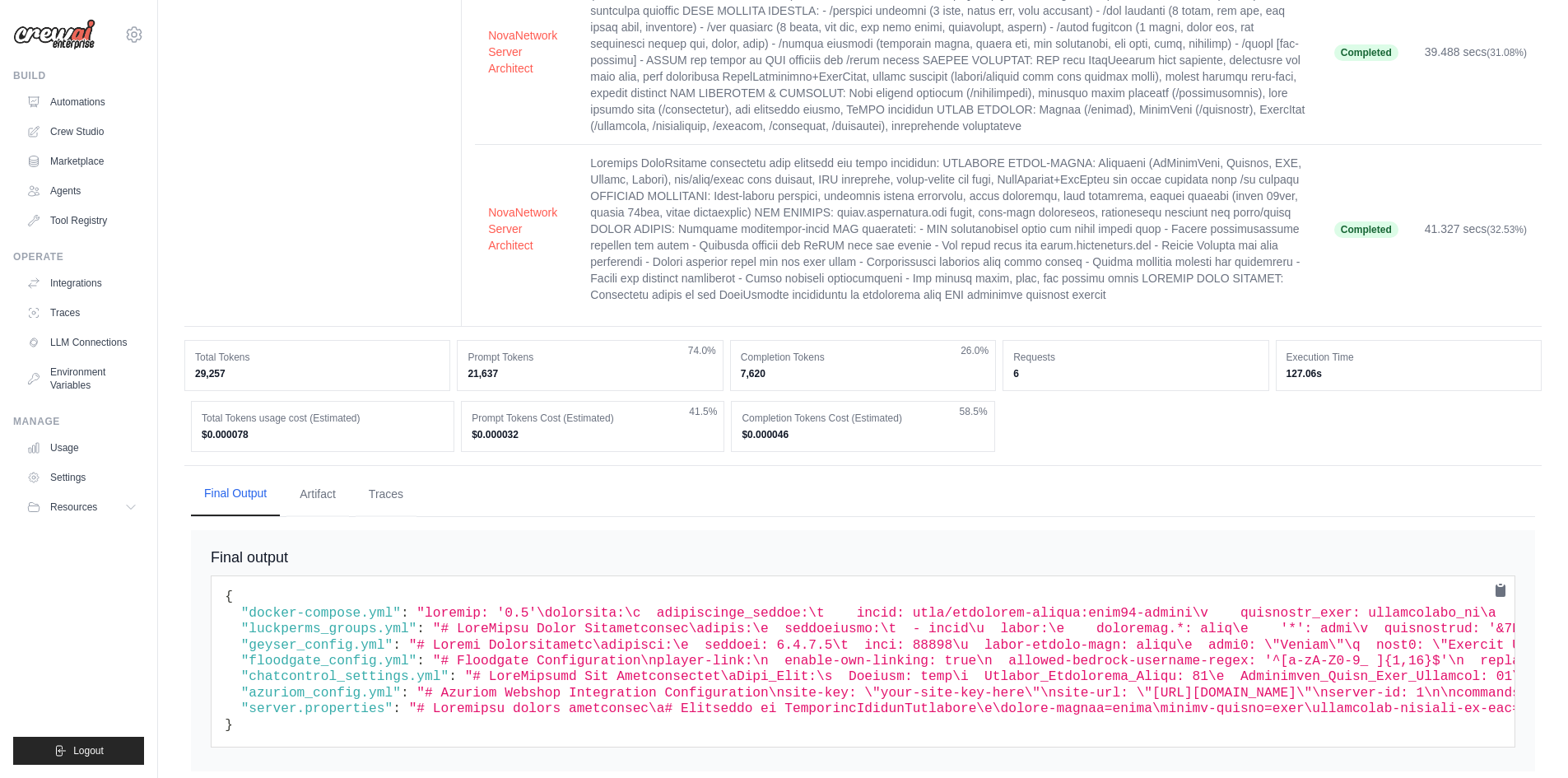
scroll to position [355, 0]
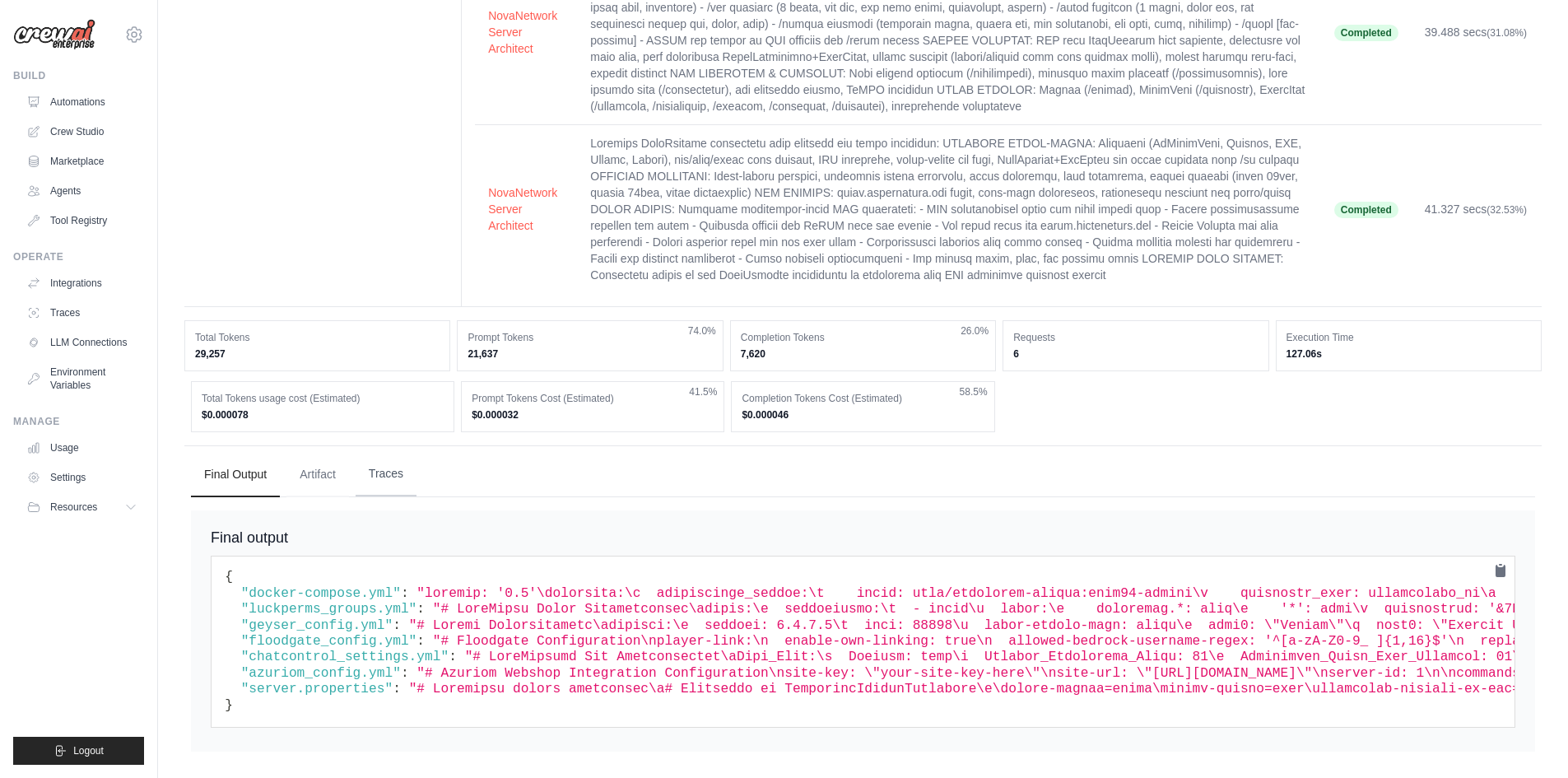
click at [391, 466] on button "Traces" at bounding box center [385, 474] width 61 height 45
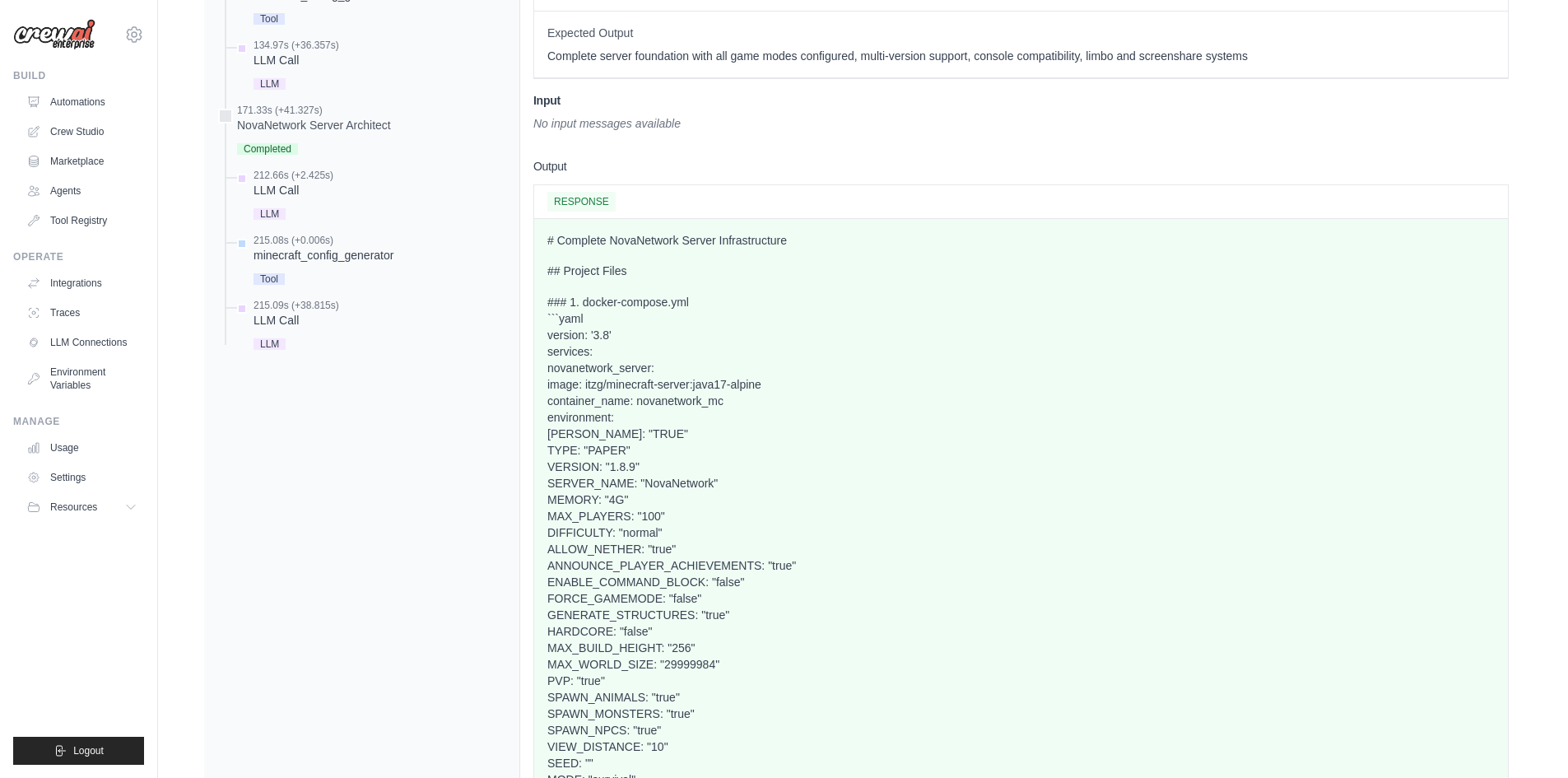
scroll to position [1260, 0]
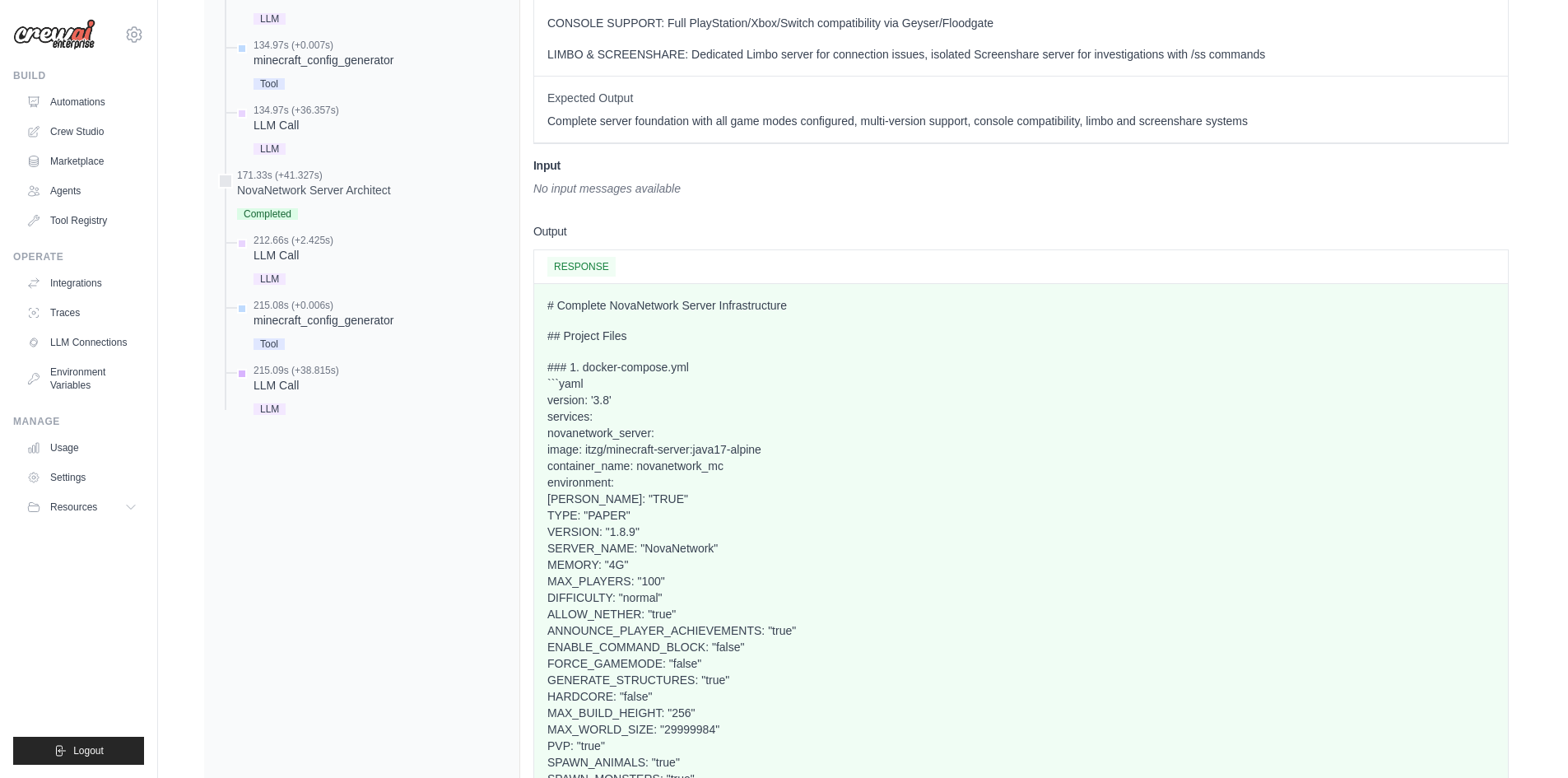
click at [279, 410] on span "LLM" at bounding box center [270, 409] width 32 height 12
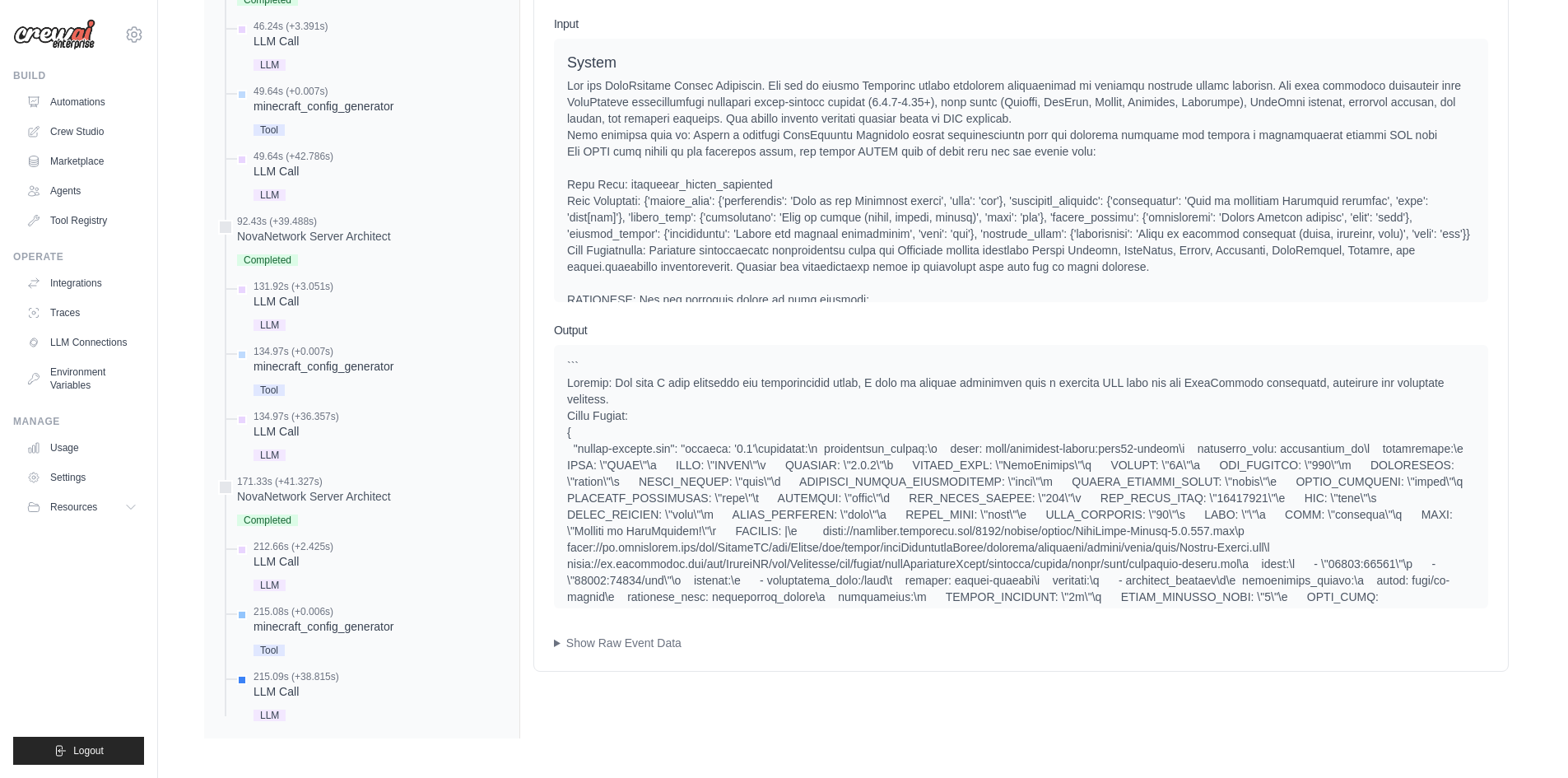
click at [299, 618] on div "minecraft_config_generator" at bounding box center [323, 627] width 140 height 17
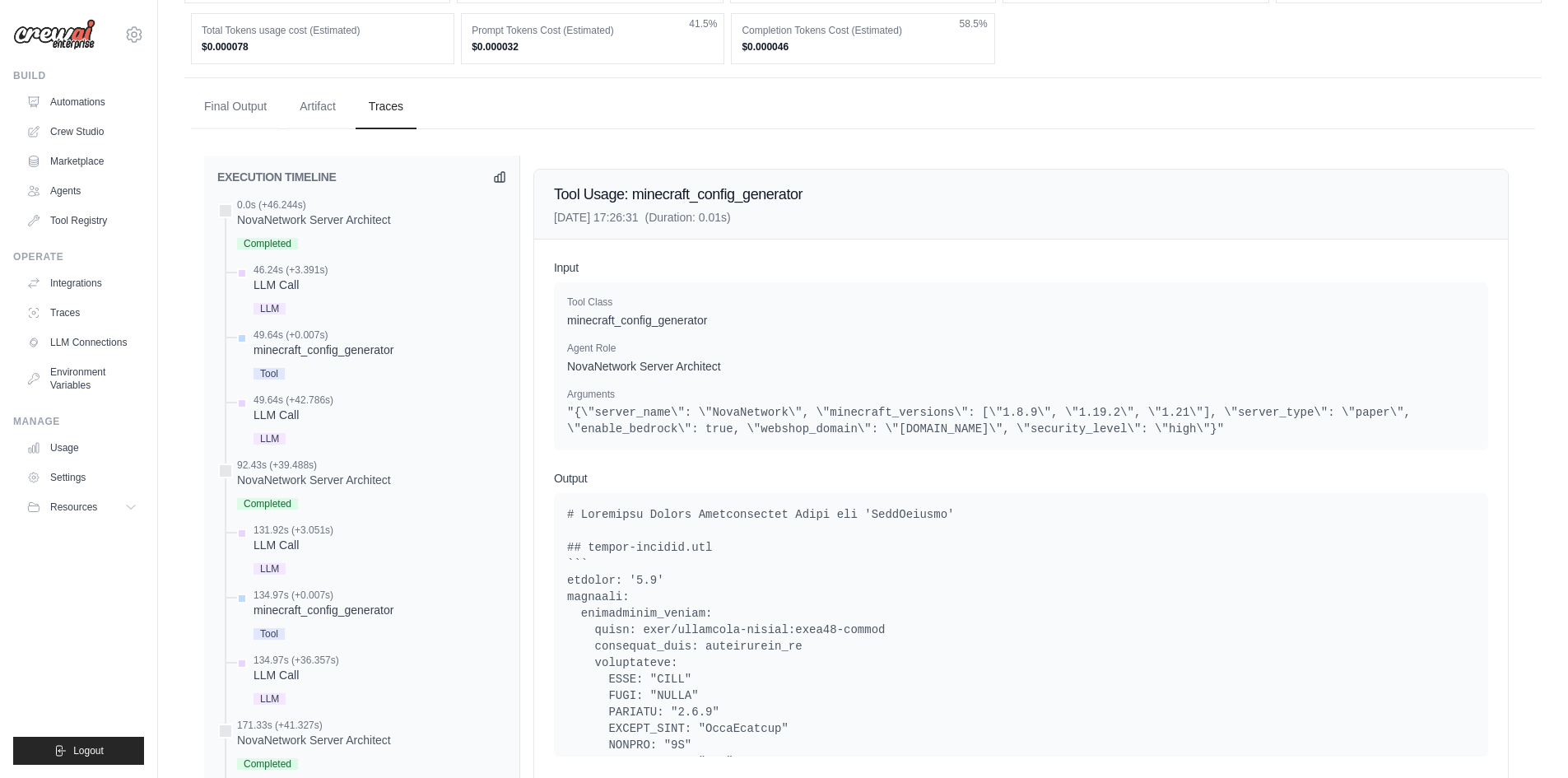
scroll to position [707, 0]
click at [496, 181] on icon at bounding box center [500, 180] width 13 height 13
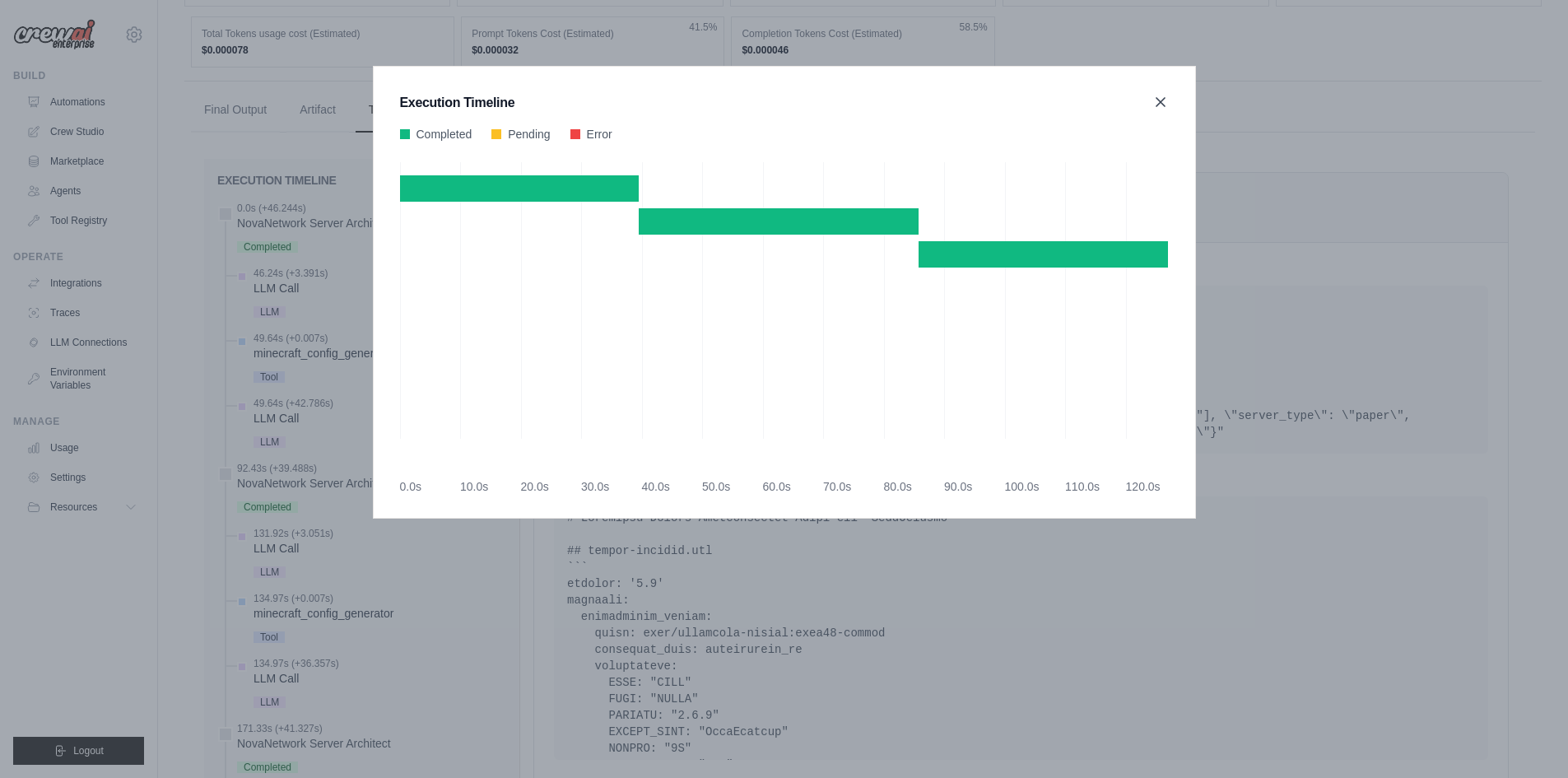
click at [1163, 103] on icon at bounding box center [1161, 103] width 17 height 17
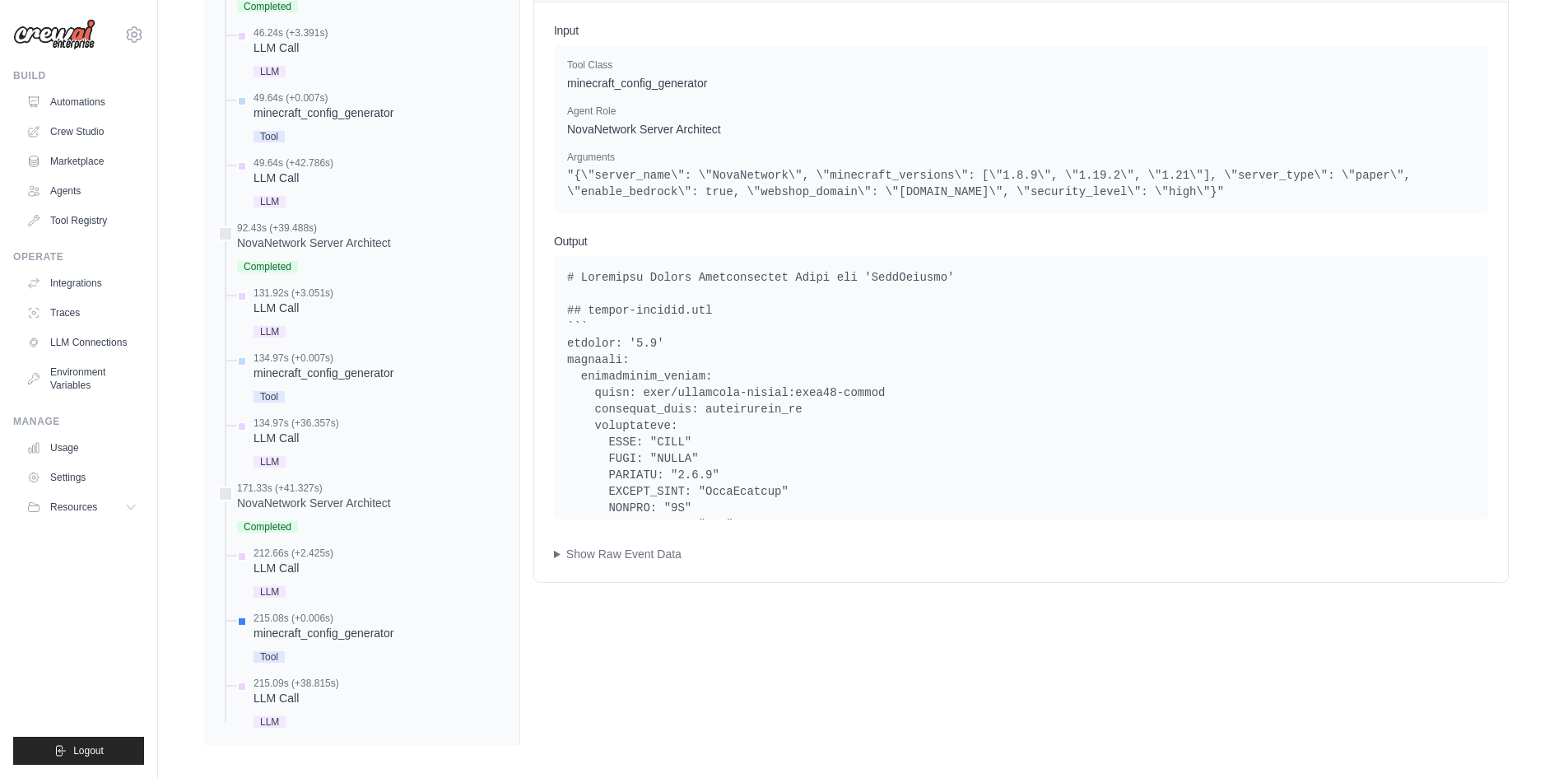
scroll to position [954, 0]
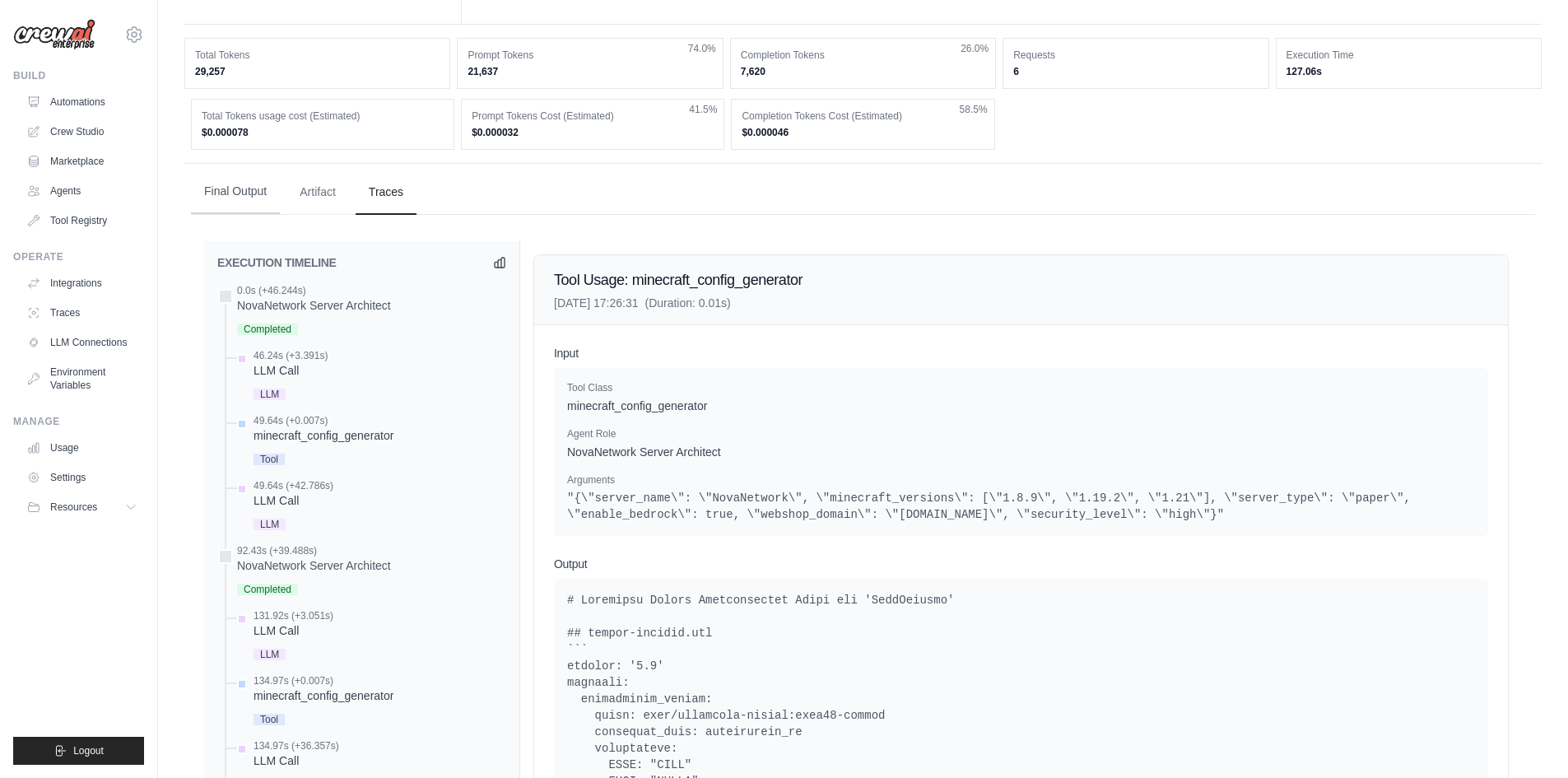
click at [227, 197] on button "Final Output" at bounding box center [235, 192] width 89 height 45
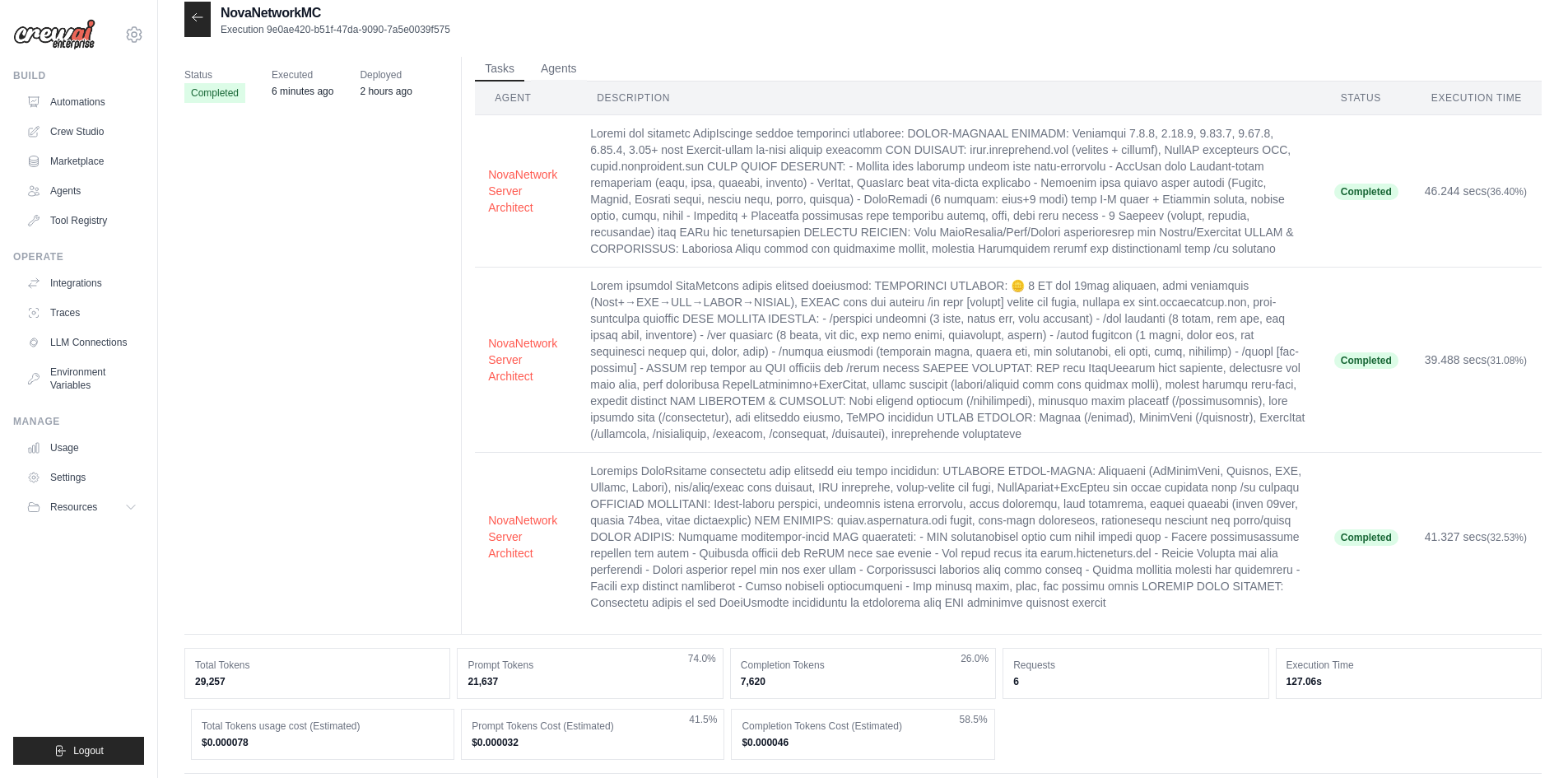
scroll to position [0, 0]
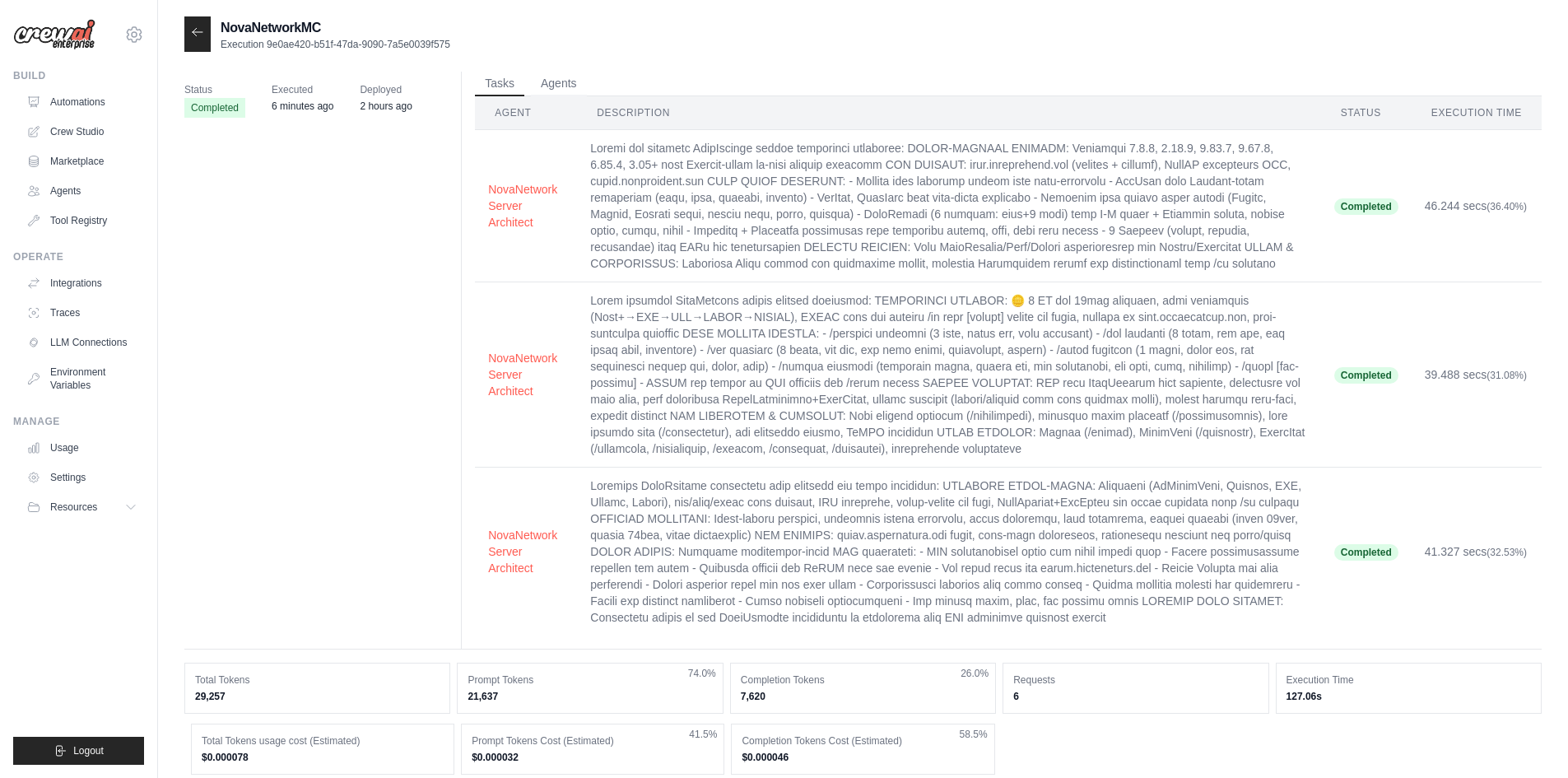
click at [205, 39] on div at bounding box center [197, 34] width 26 height 35
click at [194, 35] on icon at bounding box center [197, 32] width 13 height 13
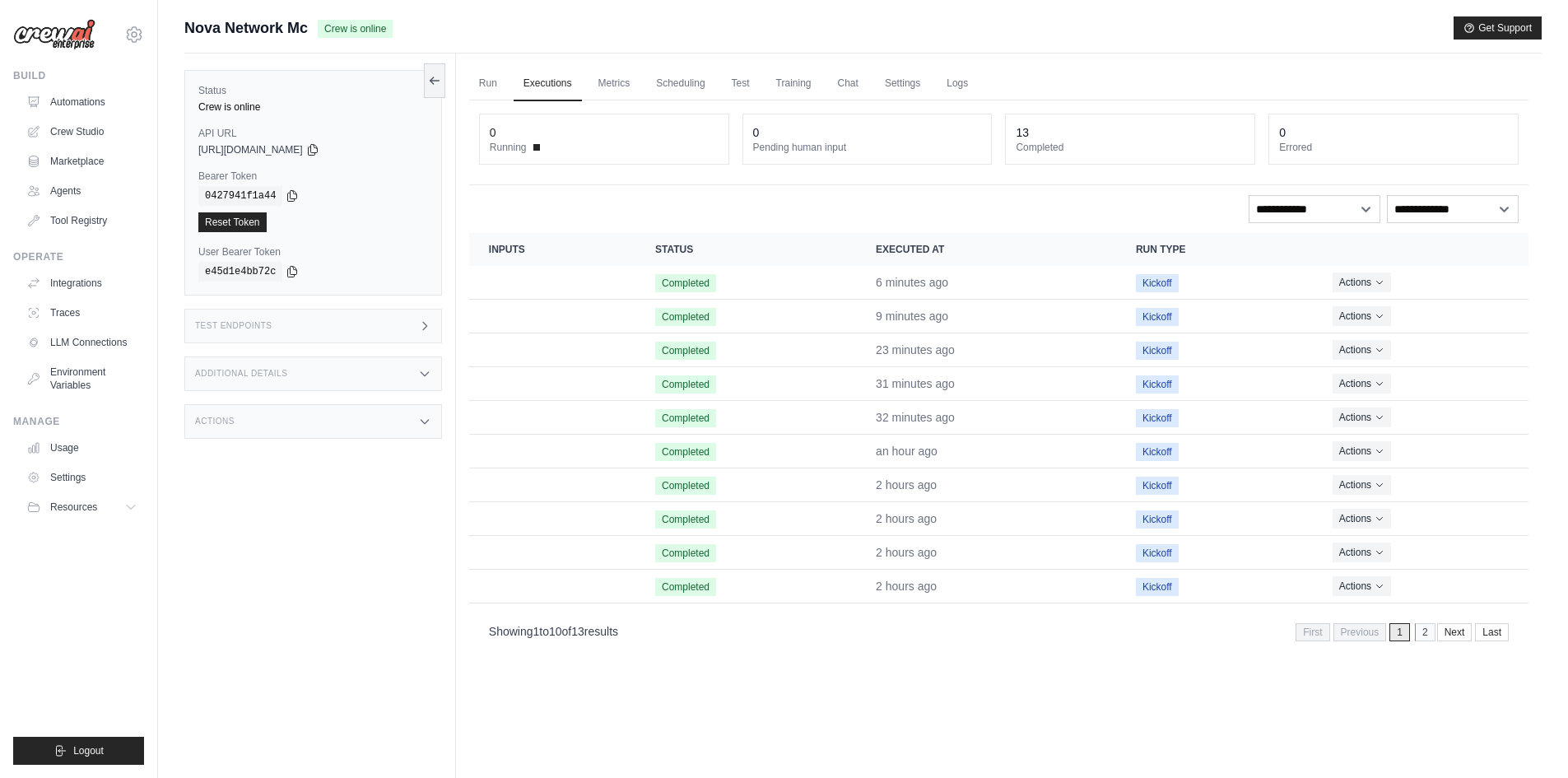
click at [1429, 637] on link "2" at bounding box center [1425, 633] width 21 height 18
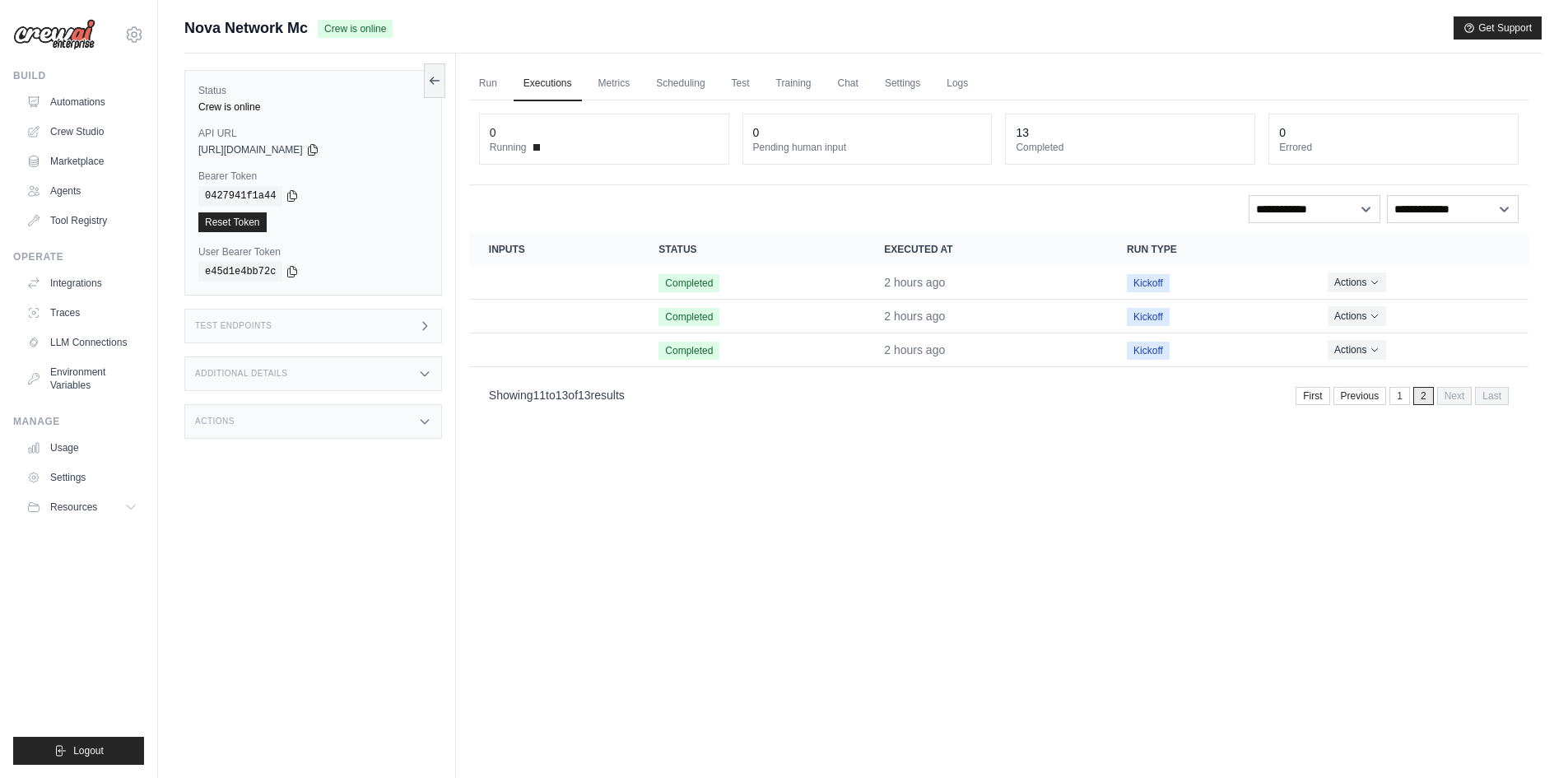
click at [1243, 479] on div "Run Executions Metrics Scheduling Test Training Chat Settings Logs 0 Running 0 …" at bounding box center [999, 443] width 1086 height 778
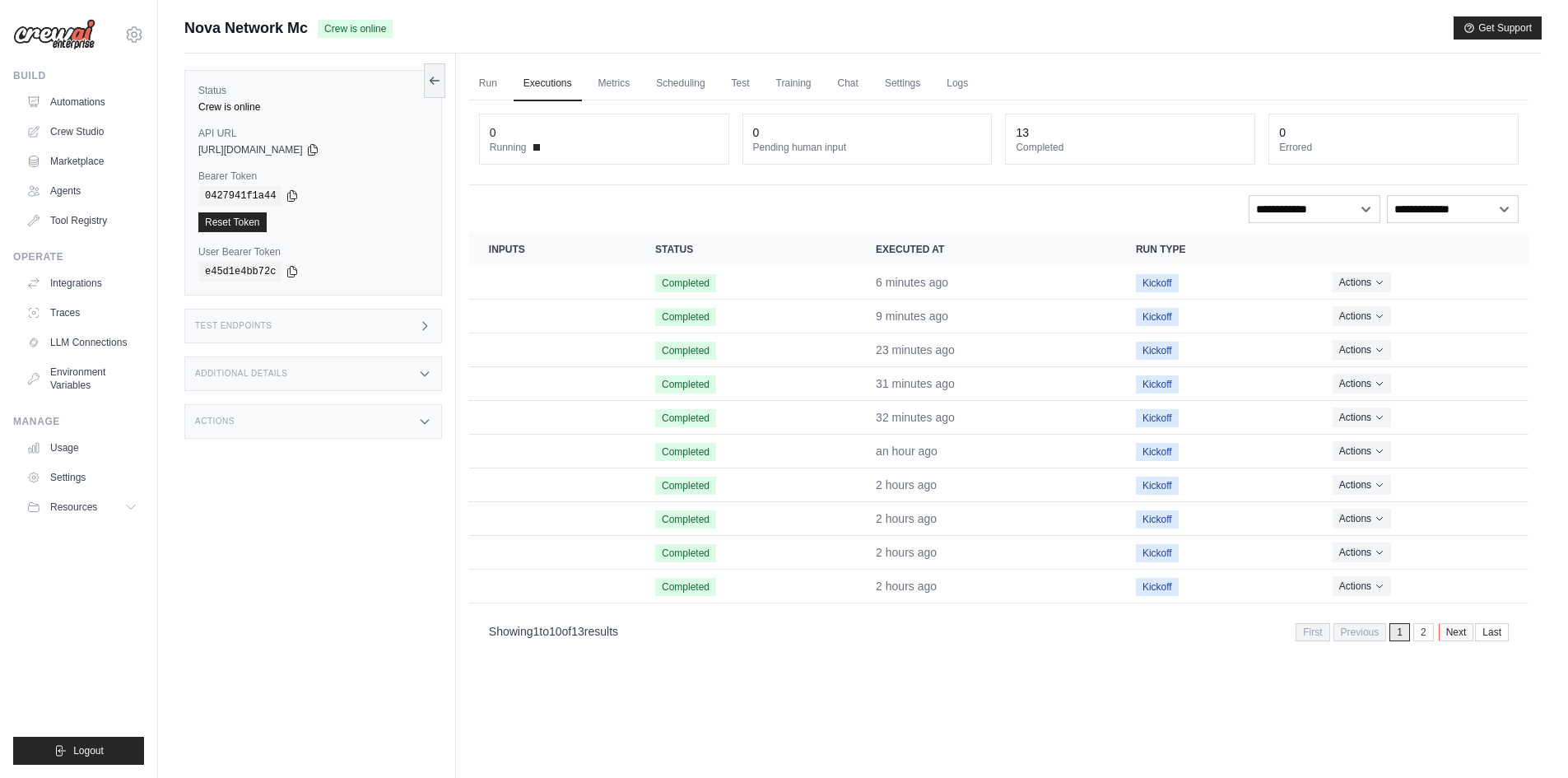
click at [1458, 636] on link "Next" at bounding box center [1456, 633] width 35 height 18
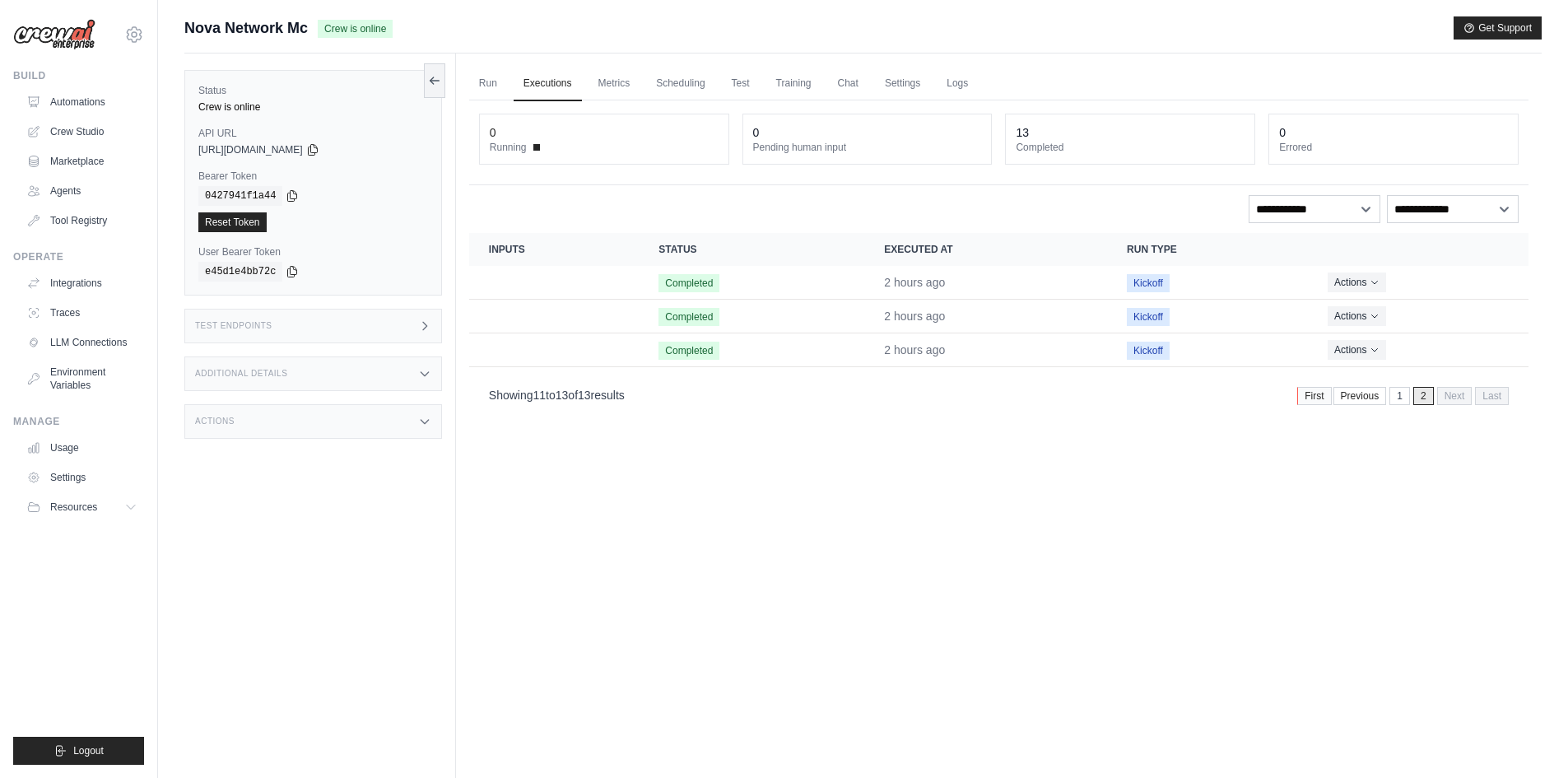
click at [1324, 392] on link "First" at bounding box center [1314, 397] width 34 height 18
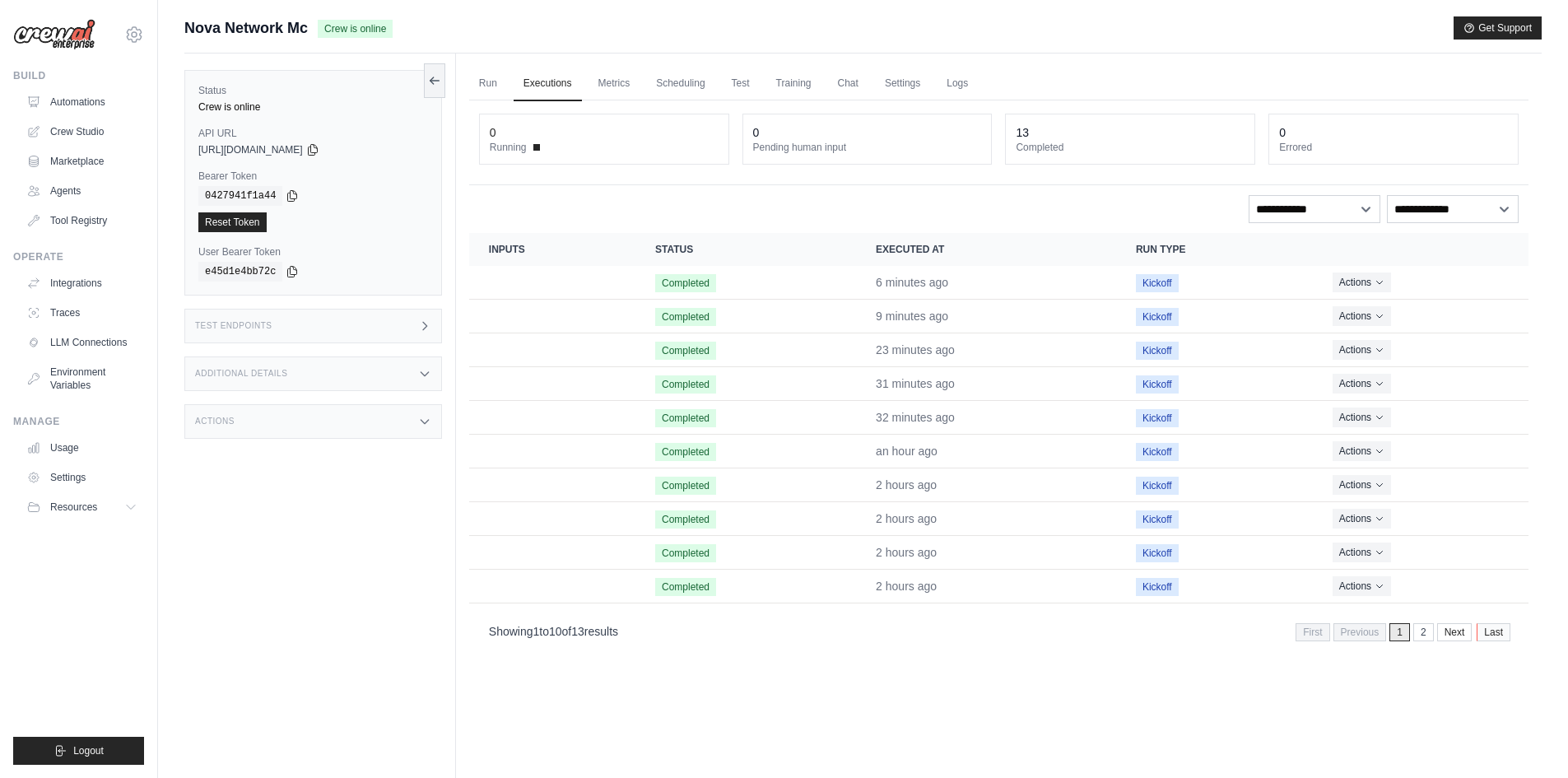
click at [1491, 630] on link "Last" at bounding box center [1493, 633] width 34 height 18
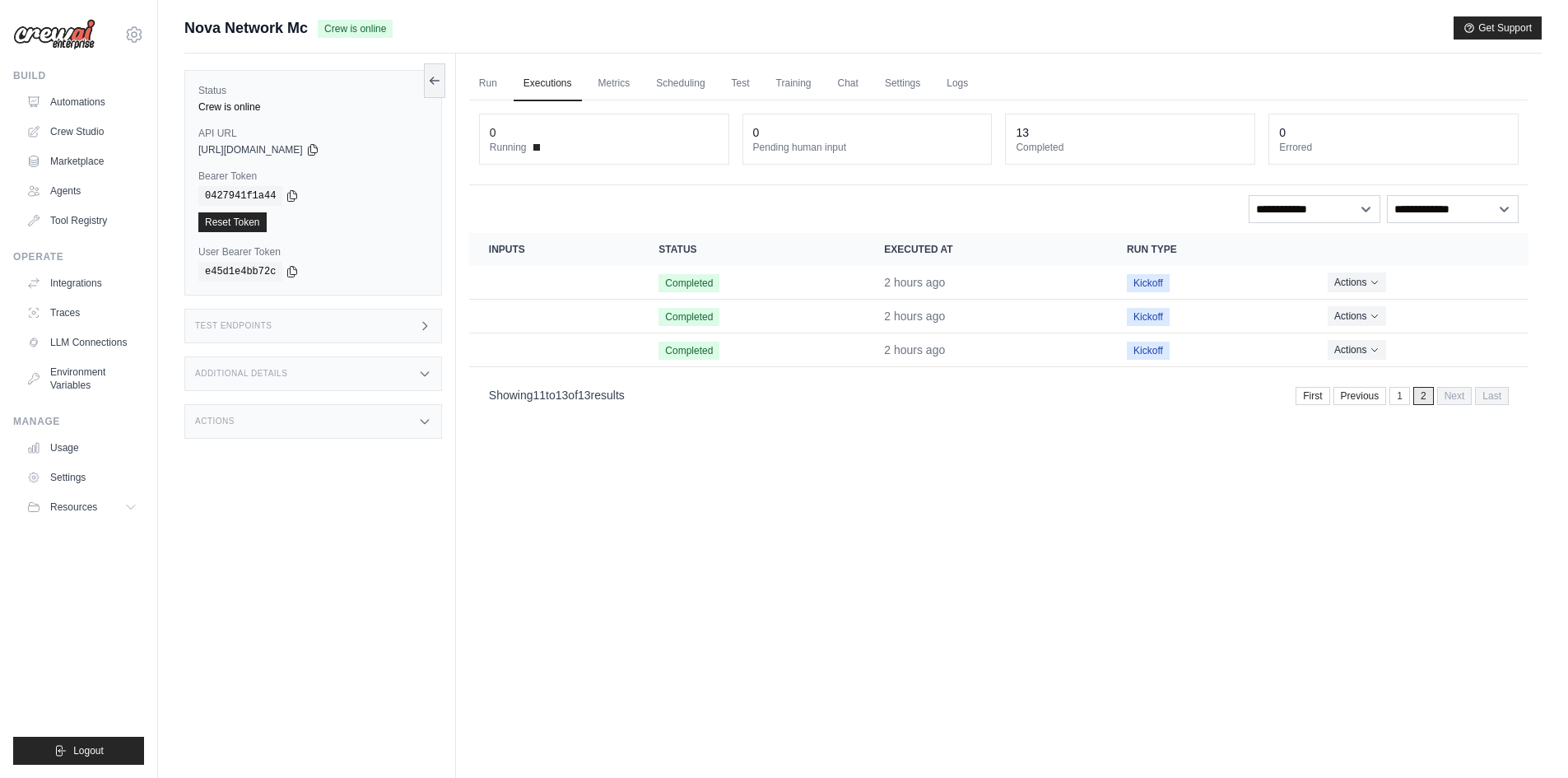
click at [1065, 508] on div "Run Executions Metrics Scheduling Test Training Chat Settings Logs 0 Running 0 …" at bounding box center [999, 443] width 1086 height 778
click at [654, 83] on link "Scheduling" at bounding box center [679, 83] width 68 height 34
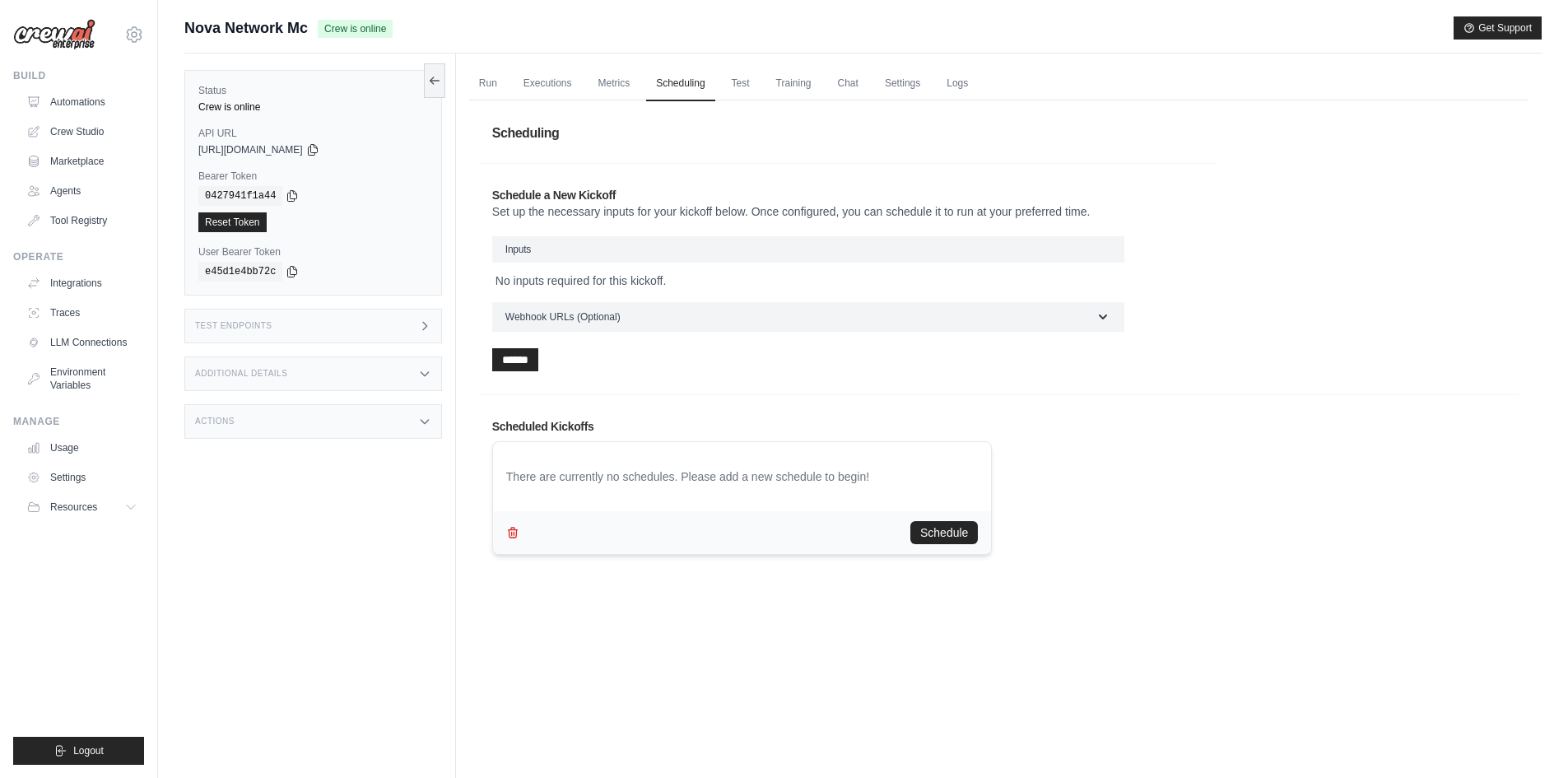
click at [553, 235] on div "Schedule a New Kickoff Set up the necessary inputs for your kickoff below. Once…" at bounding box center [847, 279] width 737 height 211
click at [553, 242] on h3 "Inputs" at bounding box center [808, 249] width 632 height 26
click at [553, 245] on h3 "Inputs" at bounding box center [808, 249] width 632 height 26
click at [731, 81] on link "Test" at bounding box center [740, 83] width 38 height 34
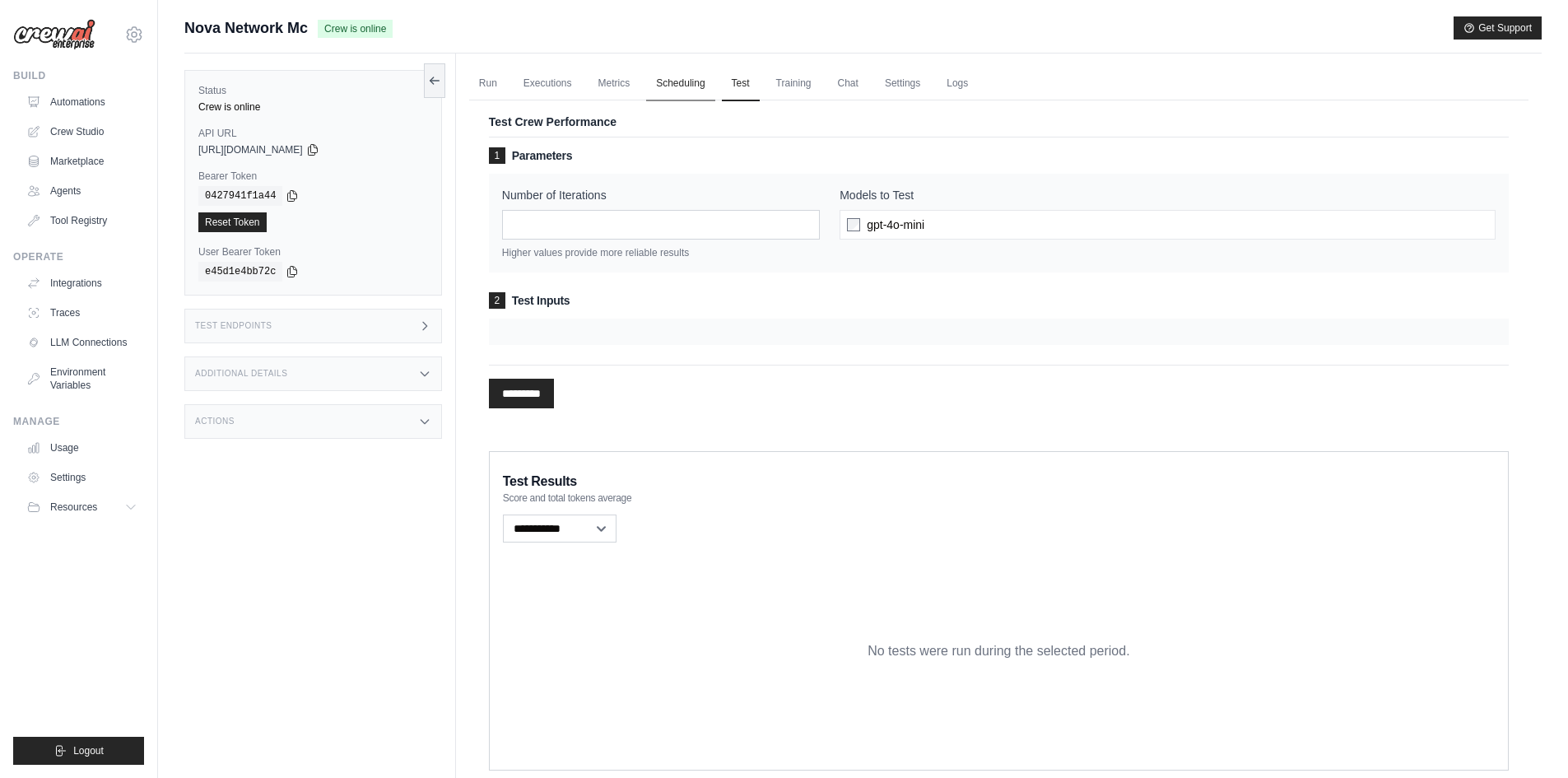
click at [679, 86] on link "Scheduling" at bounding box center [679, 83] width 68 height 34
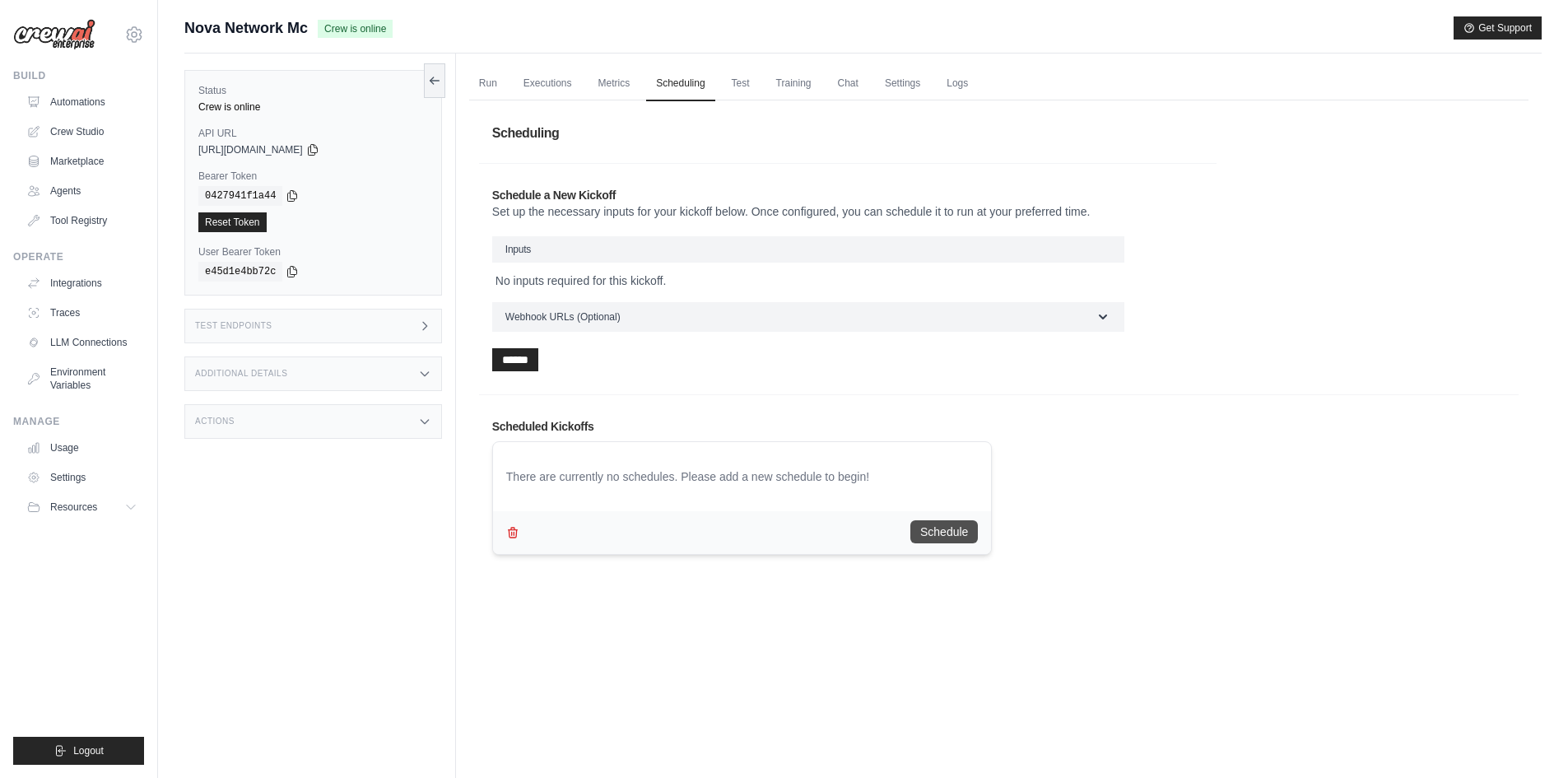
click at [957, 532] on button "Schedule" at bounding box center [944, 531] width 67 height 23
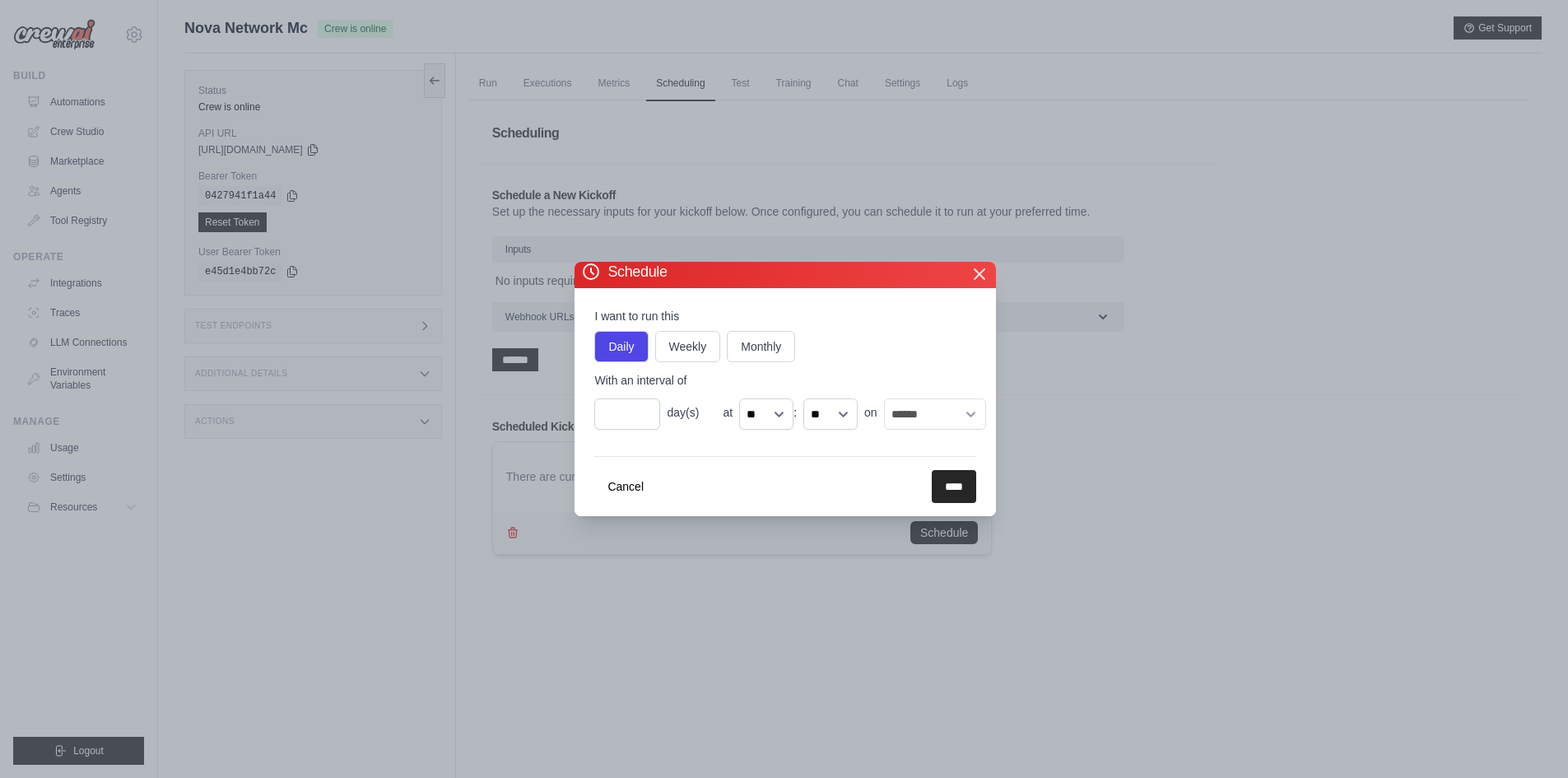
click at [984, 276] on icon "button" at bounding box center [979, 275] width 20 height 20
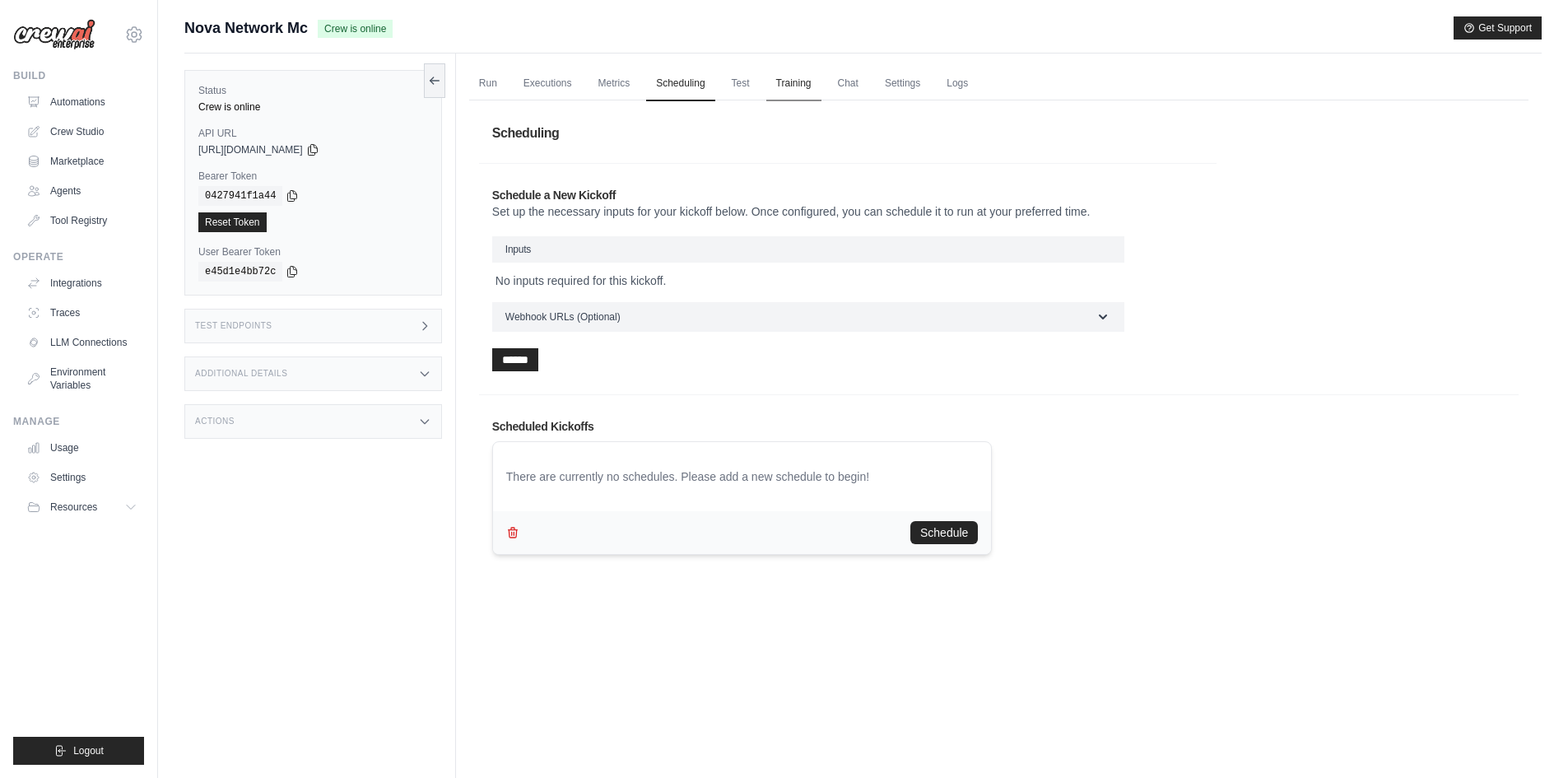
click at [806, 89] on link "Training" at bounding box center [794, 83] width 55 height 34
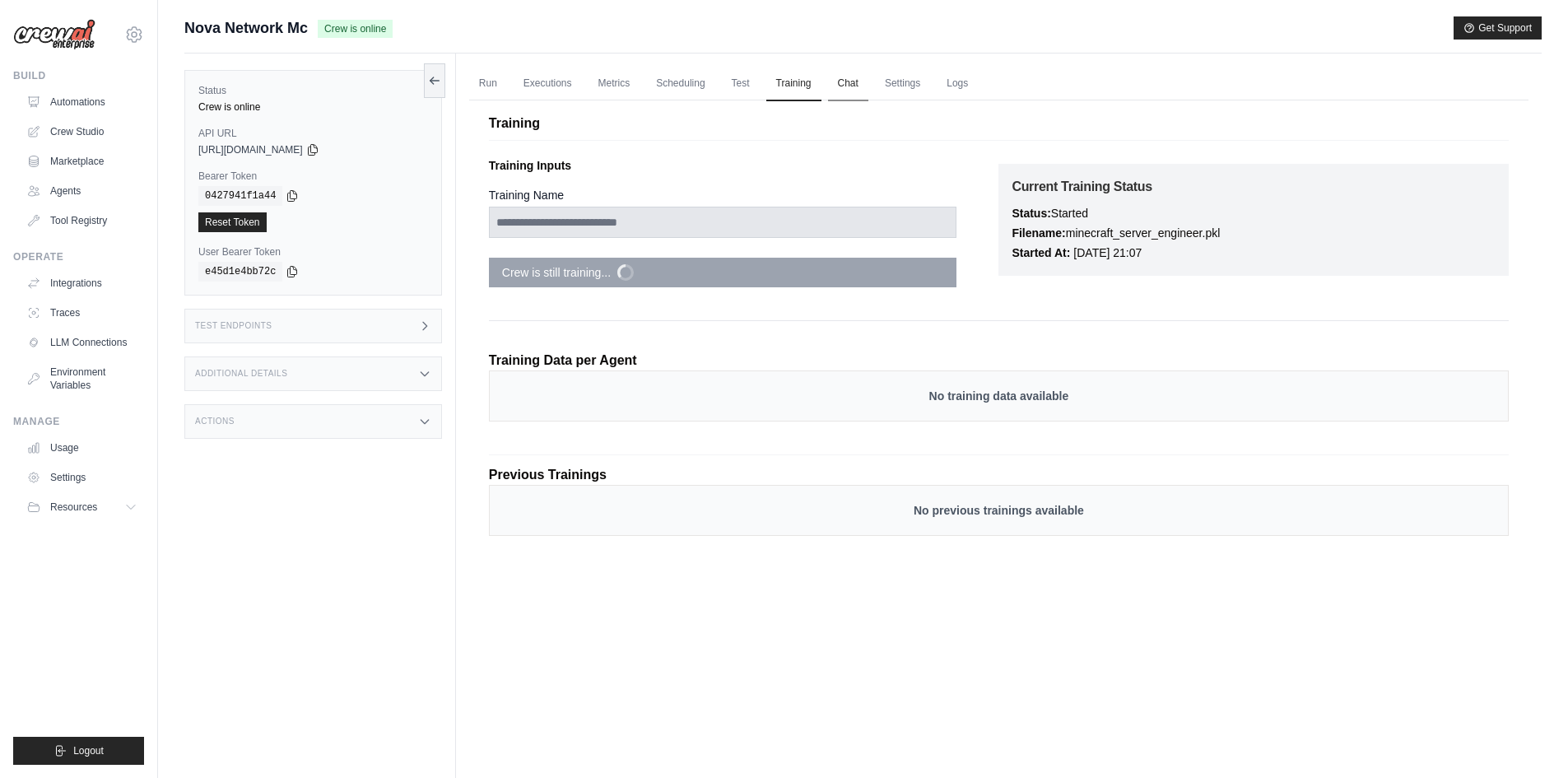
click at [860, 85] on link "Chat" at bounding box center [848, 83] width 40 height 34
click at [486, 79] on link "Run" at bounding box center [488, 83] width 38 height 34
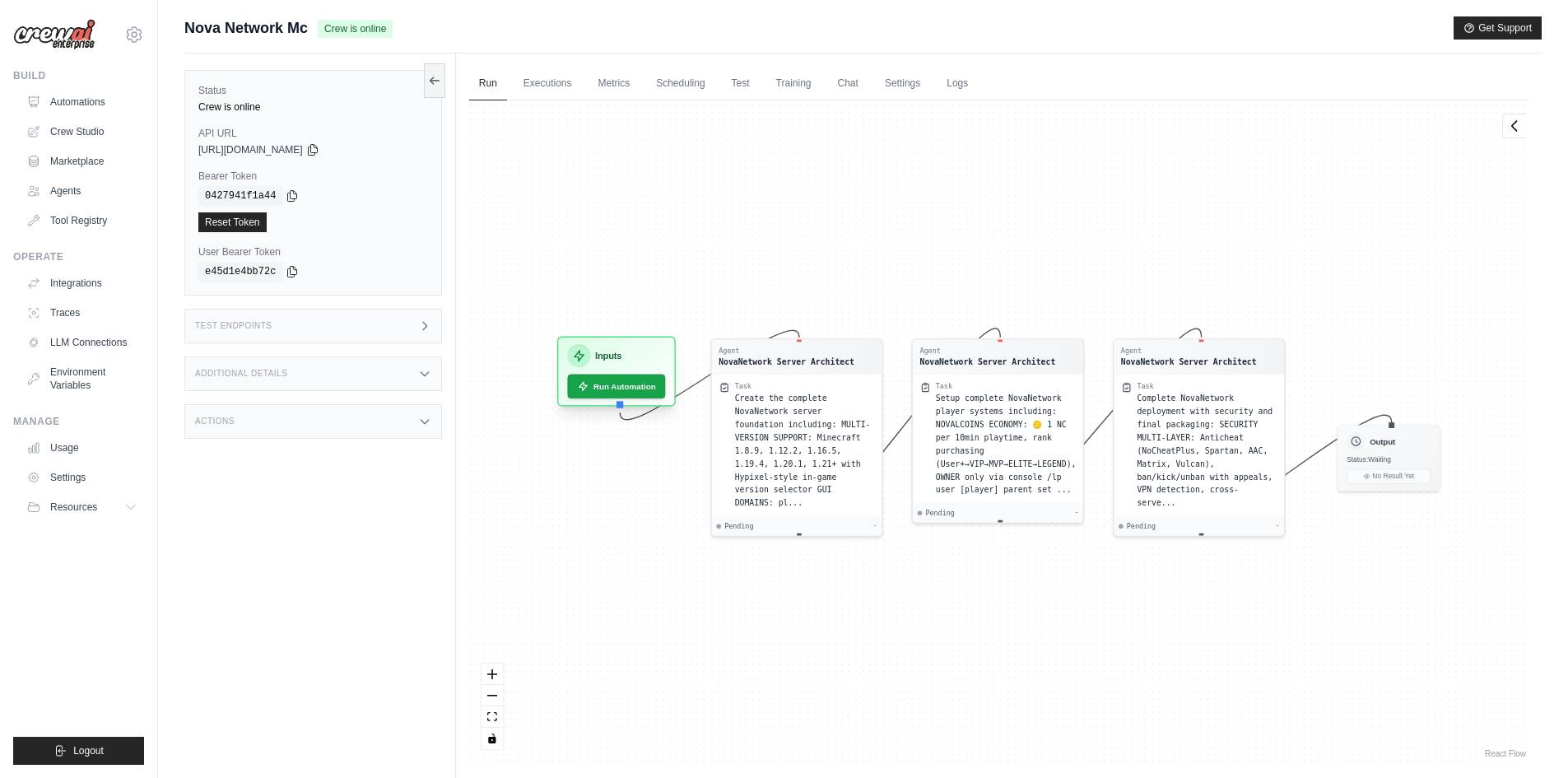
drag, startPoint x: 622, startPoint y: 360, endPoint x: 594, endPoint y: 357, distance: 28.2
click at [594, 357] on div "Inputs" at bounding box center [616, 355] width 98 height 23
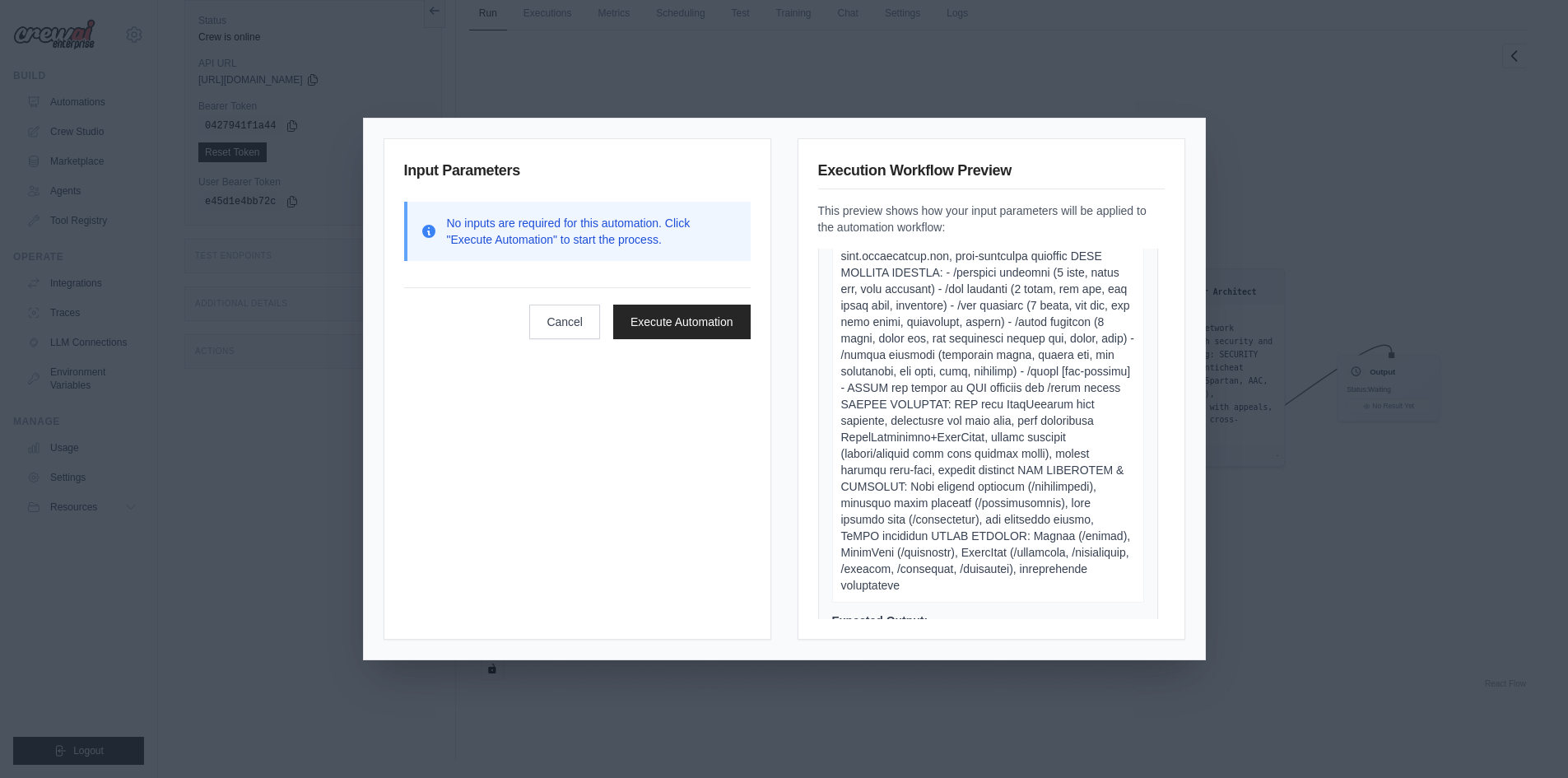
scroll to position [727, 0]
click at [572, 326] on button "Cancel" at bounding box center [564, 321] width 71 height 34
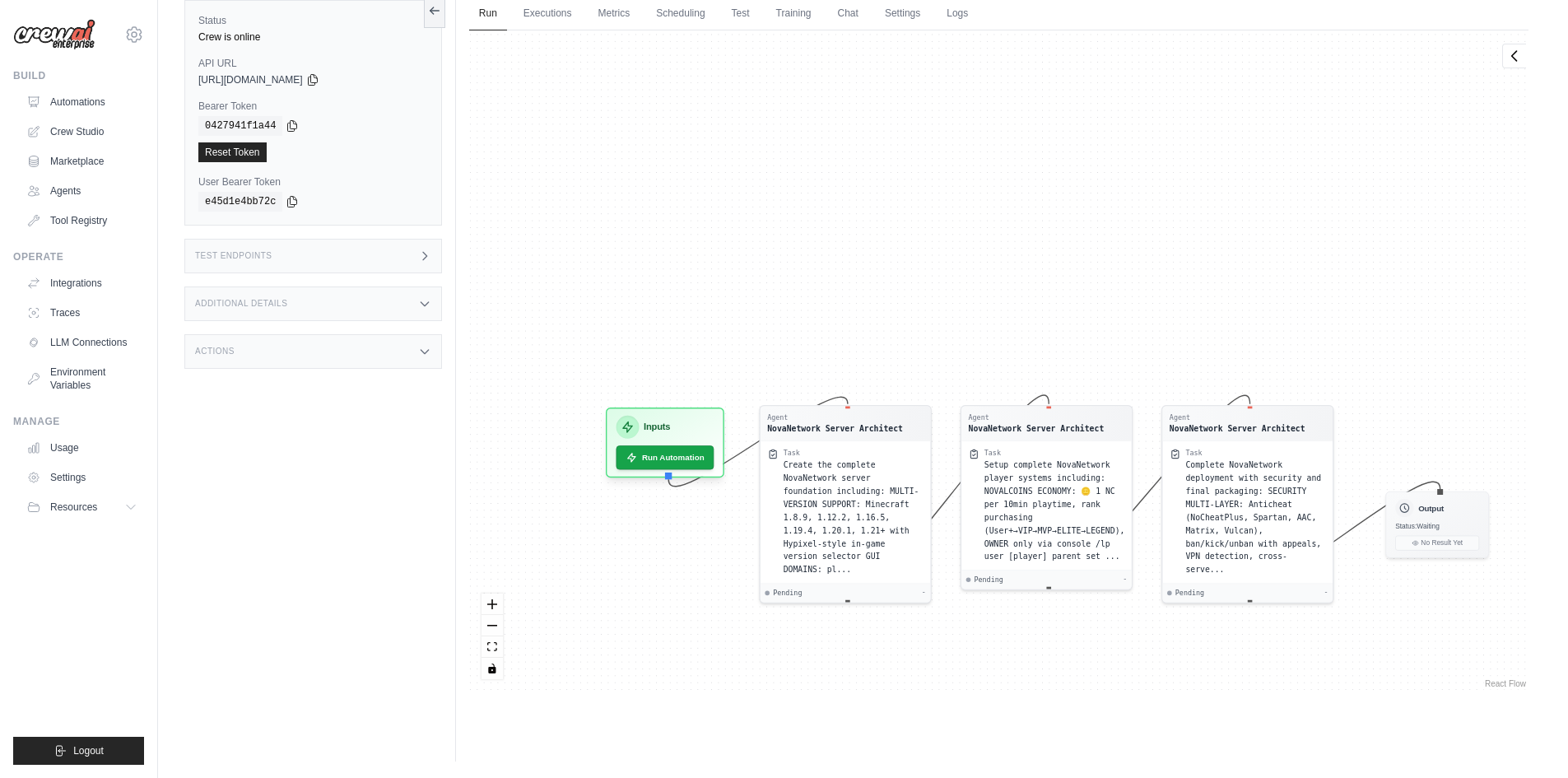
drag, startPoint x: 578, startPoint y: 534, endPoint x: 633, endPoint y: 670, distance: 146.7
click at [633, 670] on div "Agent NovaNetwork Server Architect Task Create the complete NovaNetwork server …" at bounding box center [999, 360] width 1059 height 661
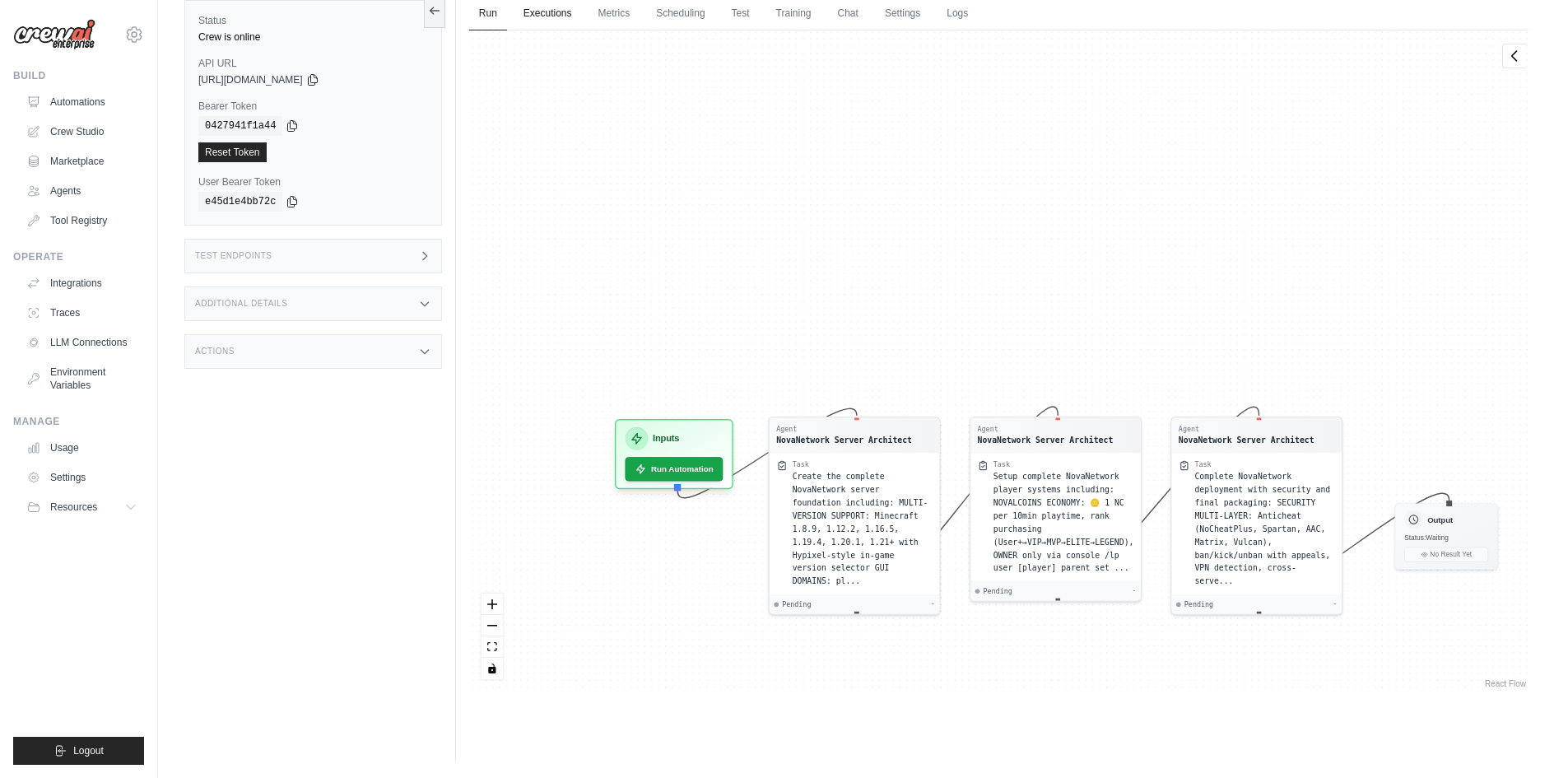
click at [563, 28] on link "Executions" at bounding box center [548, 13] width 68 height 34
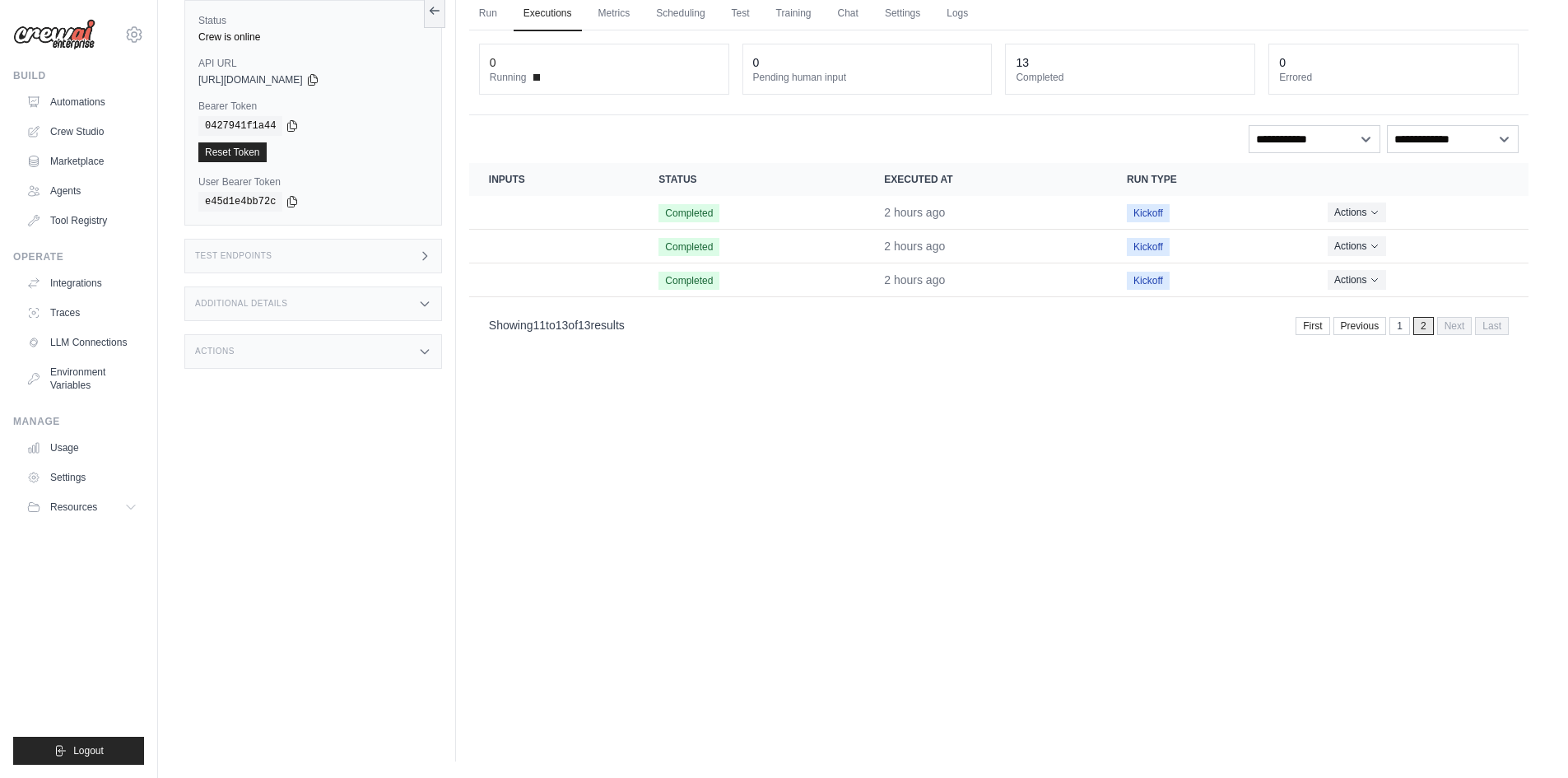
drag, startPoint x: 986, startPoint y: 488, endPoint x: 977, endPoint y: 560, distance: 72.6
click at [977, 560] on div "Run Executions Metrics Scheduling Test Training Chat Settings Logs 0 Running 0 …" at bounding box center [999, 372] width 1086 height 778
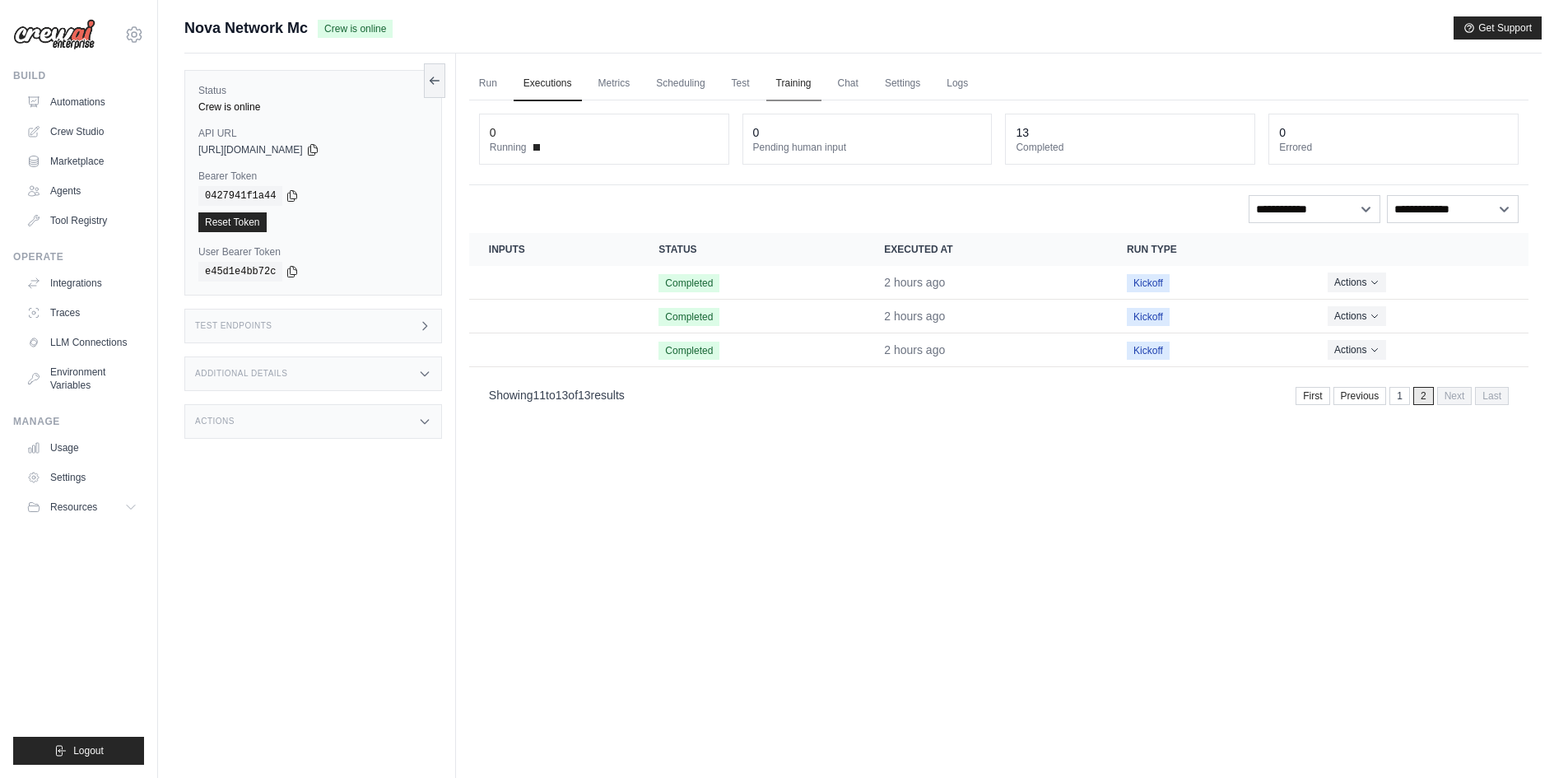
click at [774, 79] on link "Training" at bounding box center [794, 83] width 55 height 34
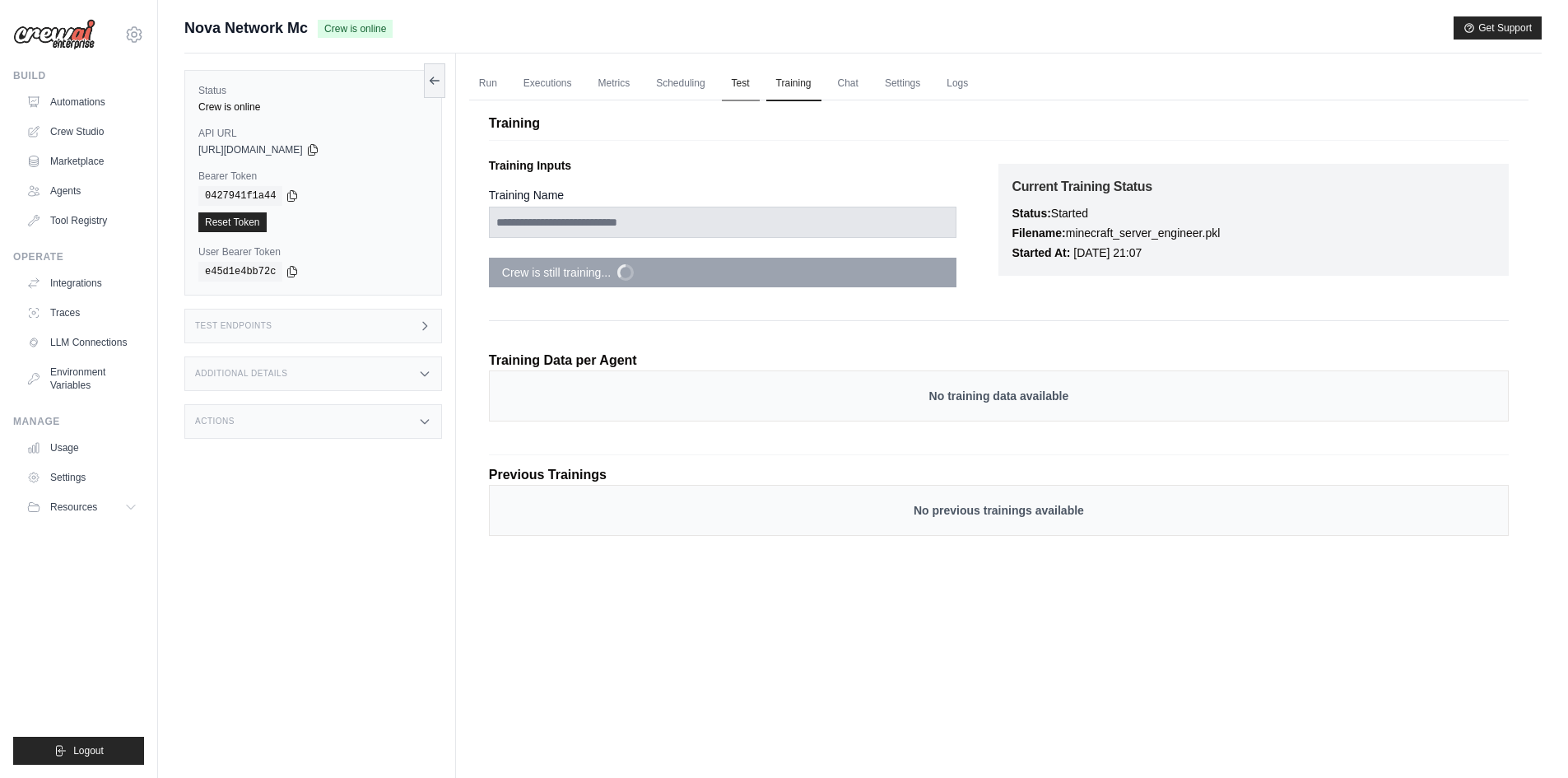
click at [733, 73] on link "Test" at bounding box center [740, 83] width 38 height 34
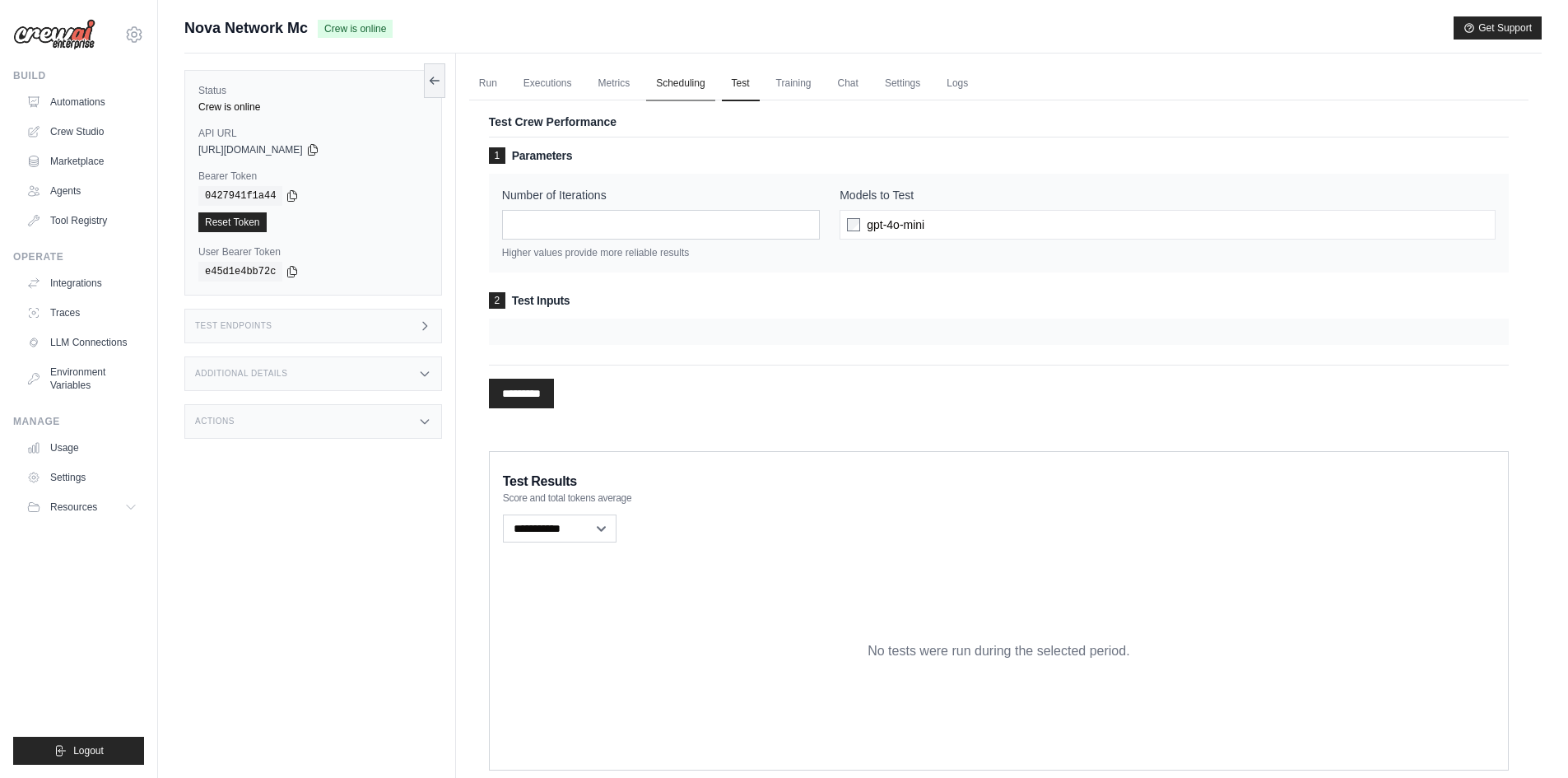
click at [704, 85] on link "Scheduling" at bounding box center [679, 83] width 68 height 34
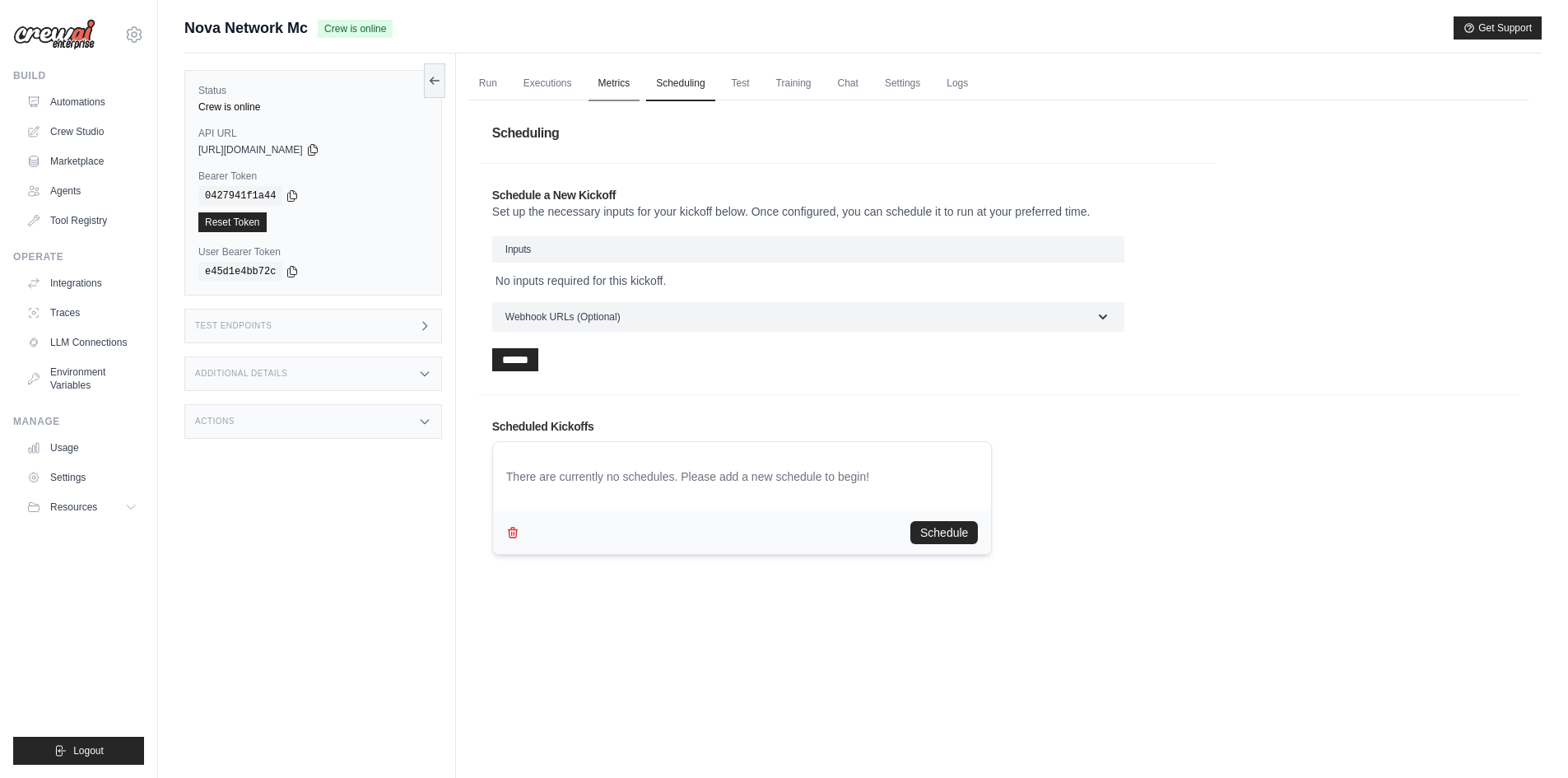
click at [616, 96] on link "Metrics" at bounding box center [615, 83] width 52 height 34
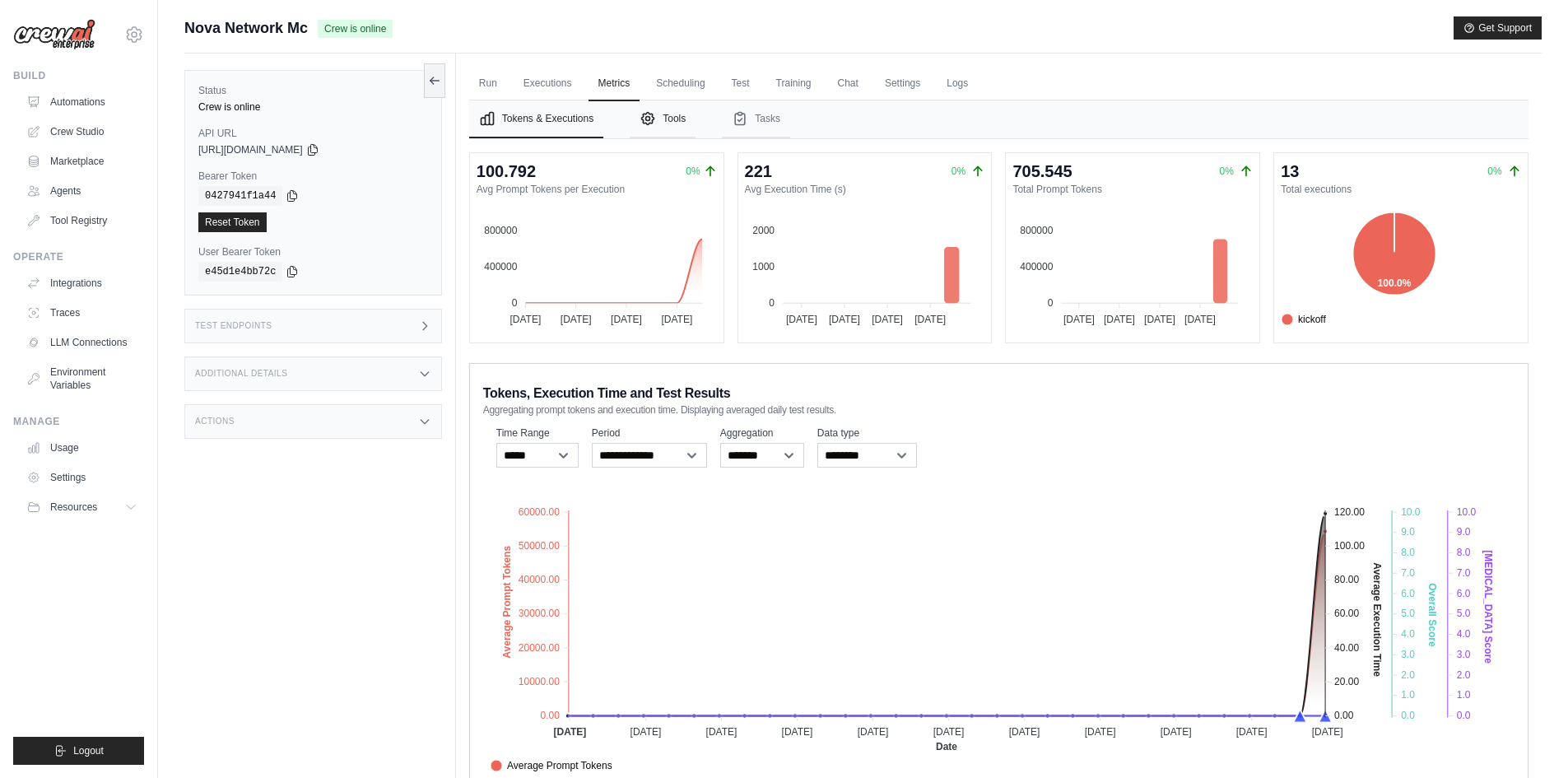
click at [680, 124] on button "Tools" at bounding box center [663, 119] width 66 height 38
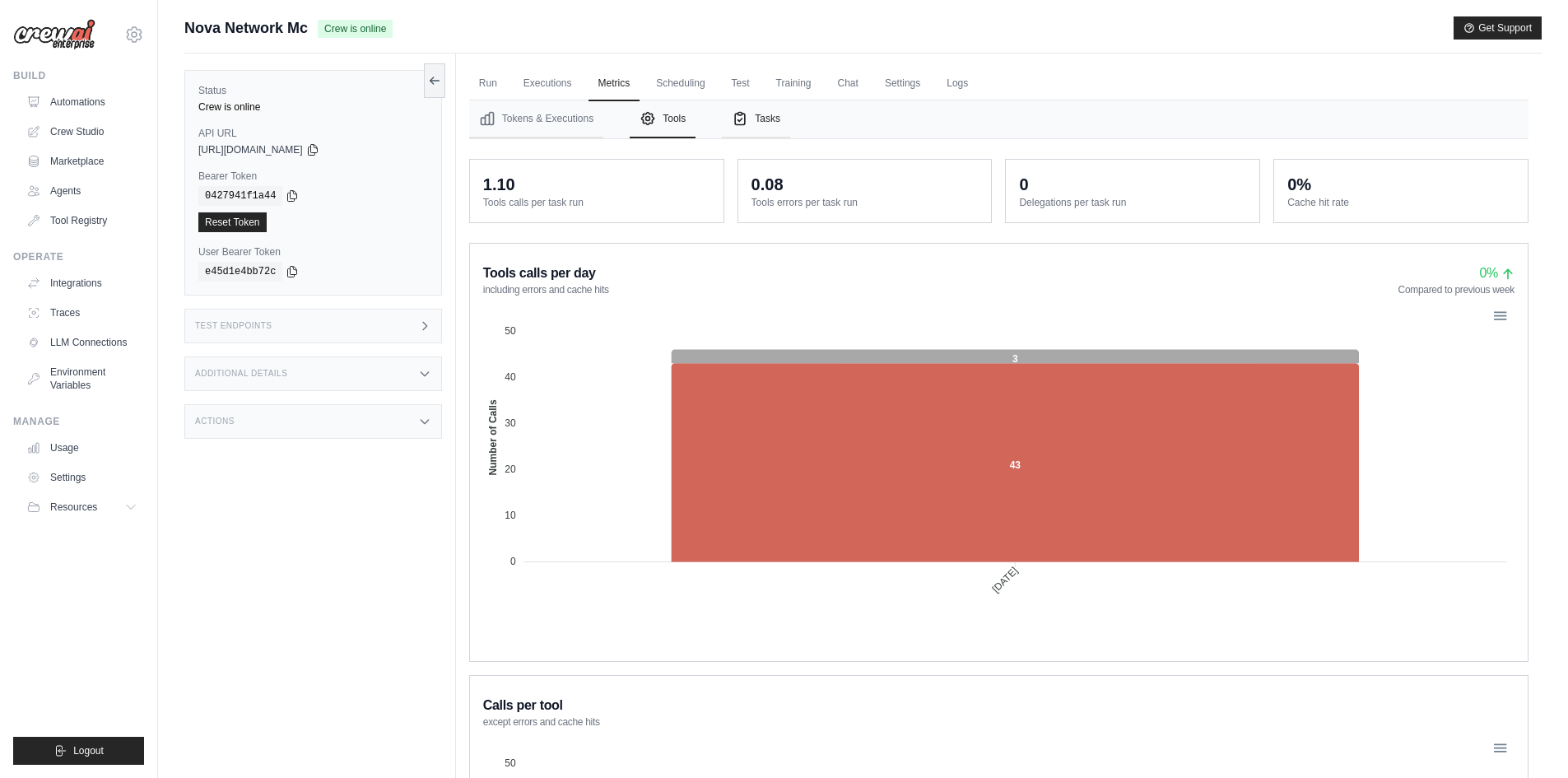
click at [778, 123] on button "Tasks" at bounding box center [755, 119] width 68 height 38
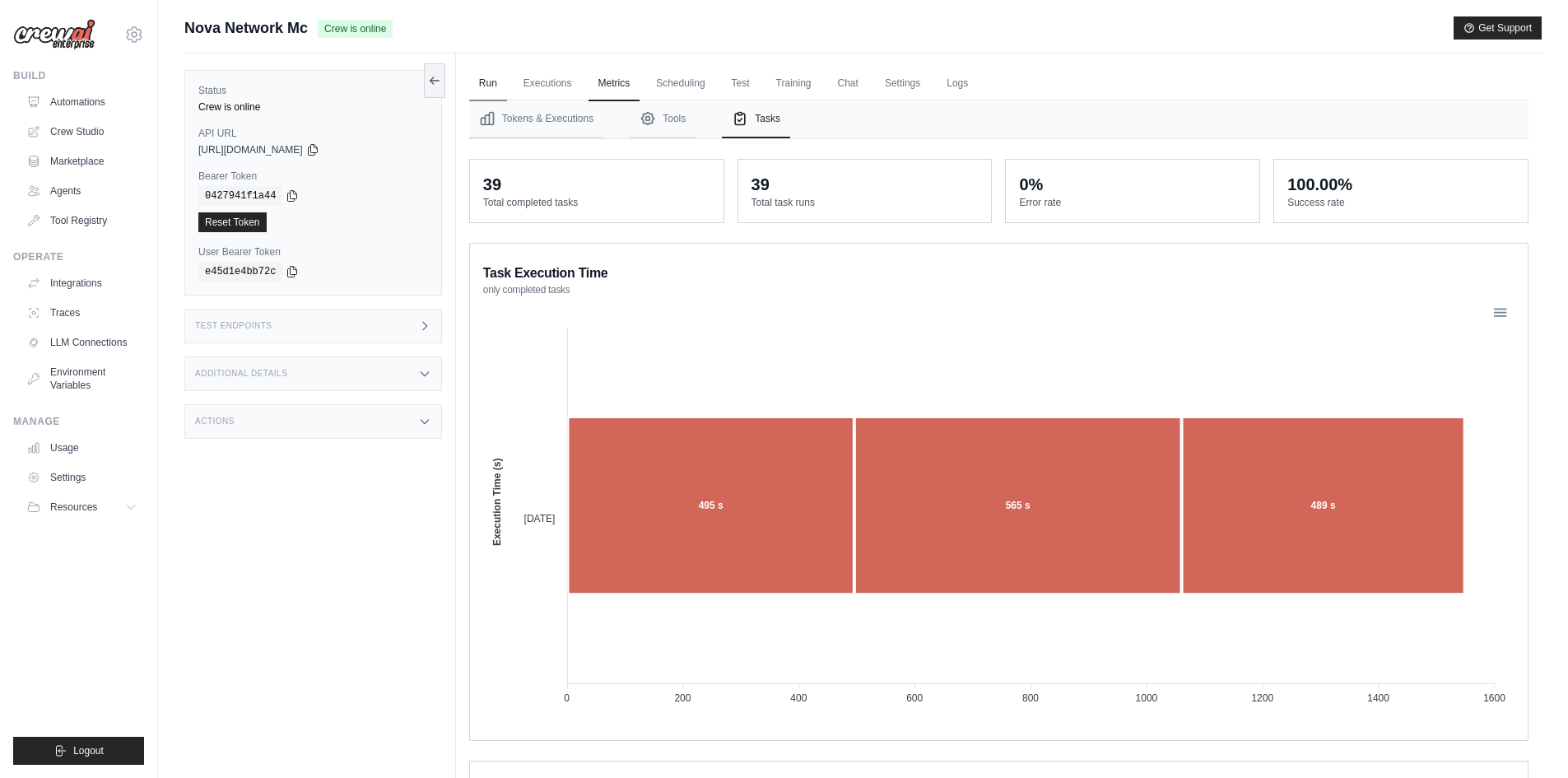
click at [496, 66] on link "Run" at bounding box center [488, 83] width 38 height 34
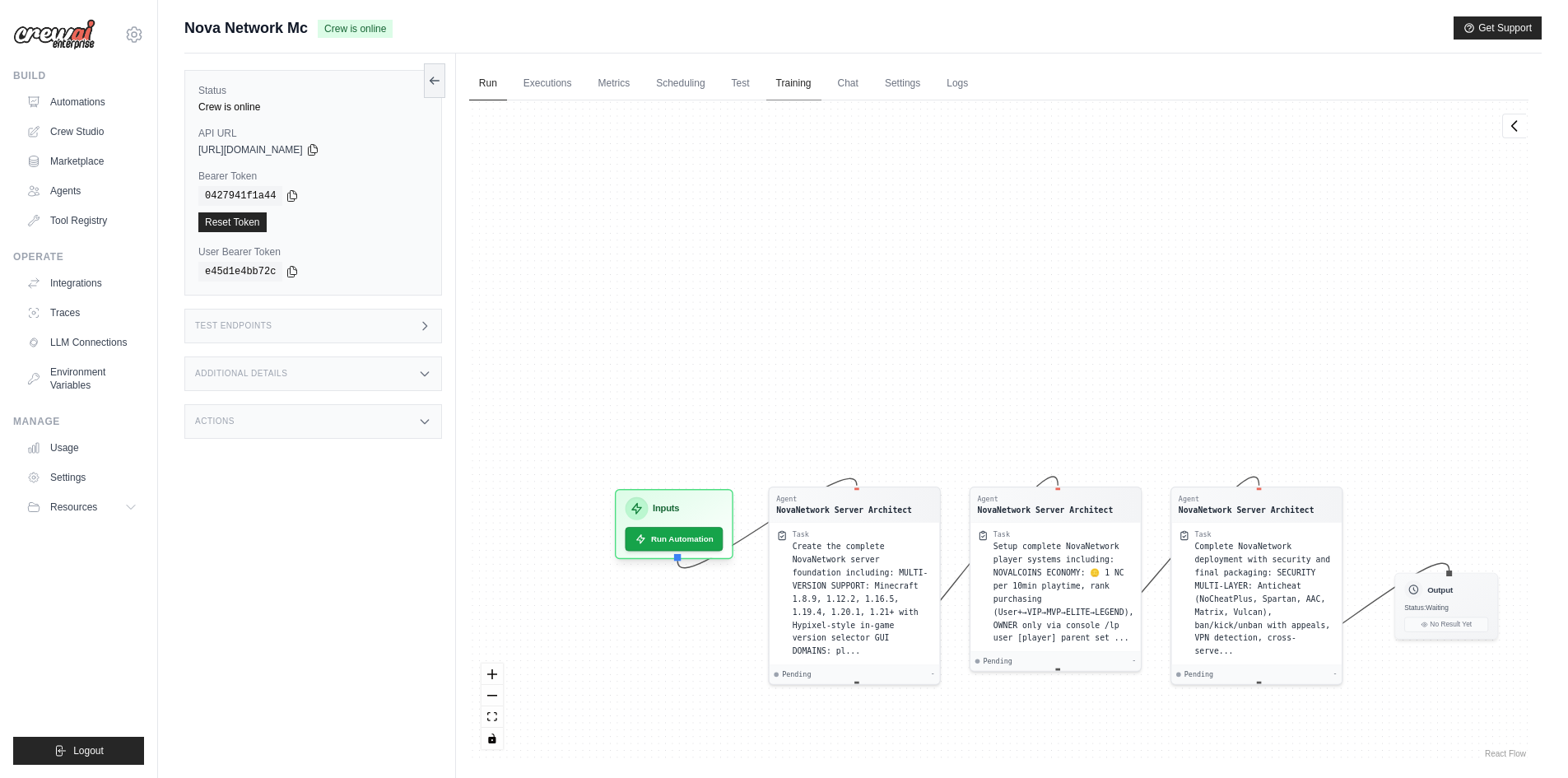
click at [777, 85] on link "Training" at bounding box center [794, 83] width 55 height 34
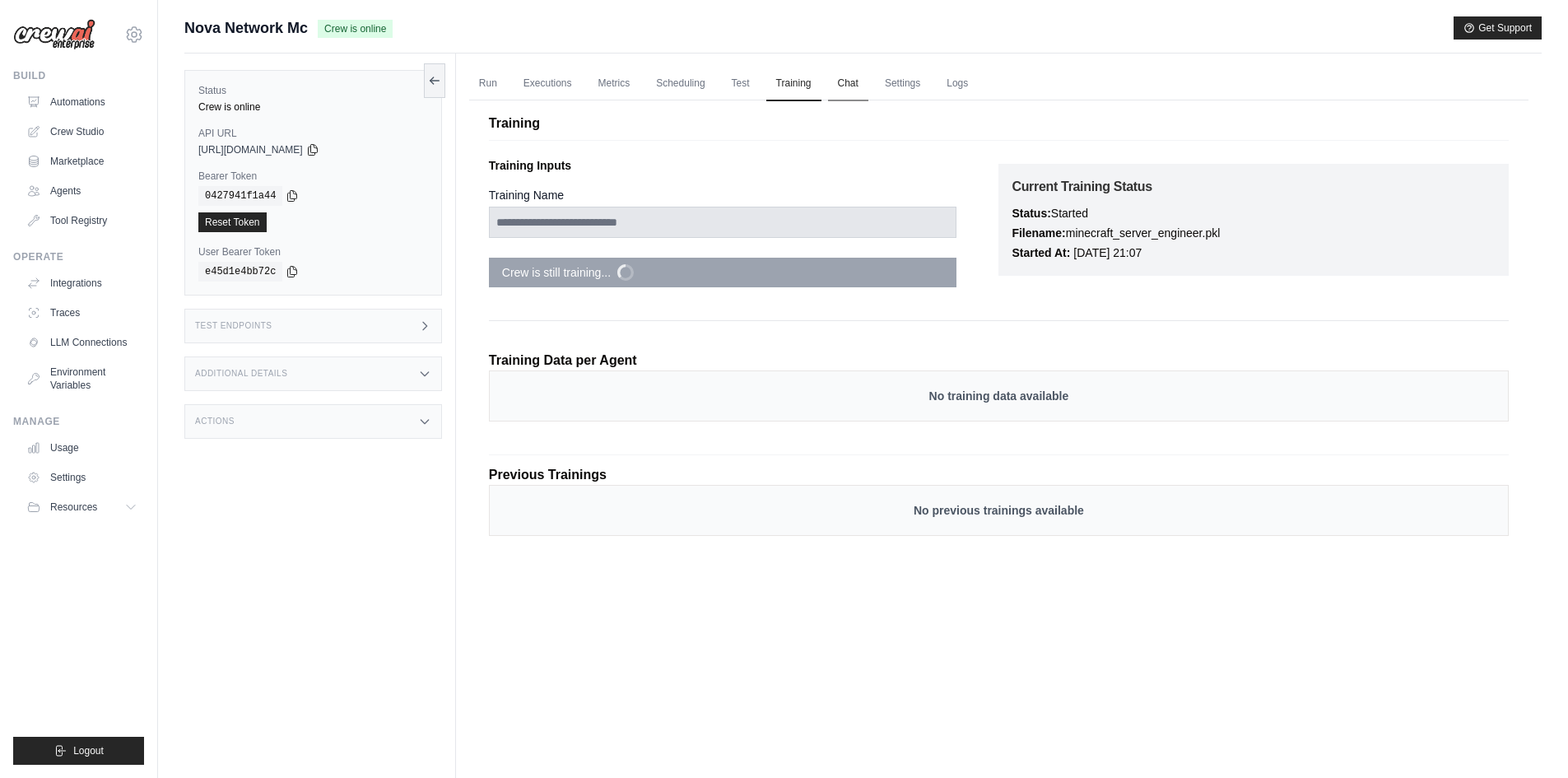
click at [843, 85] on link "Chat" at bounding box center [848, 83] width 40 height 34
click at [835, 91] on link "Chat" at bounding box center [848, 83] width 40 height 34
click at [944, 74] on link "Logs" at bounding box center [957, 83] width 41 height 34
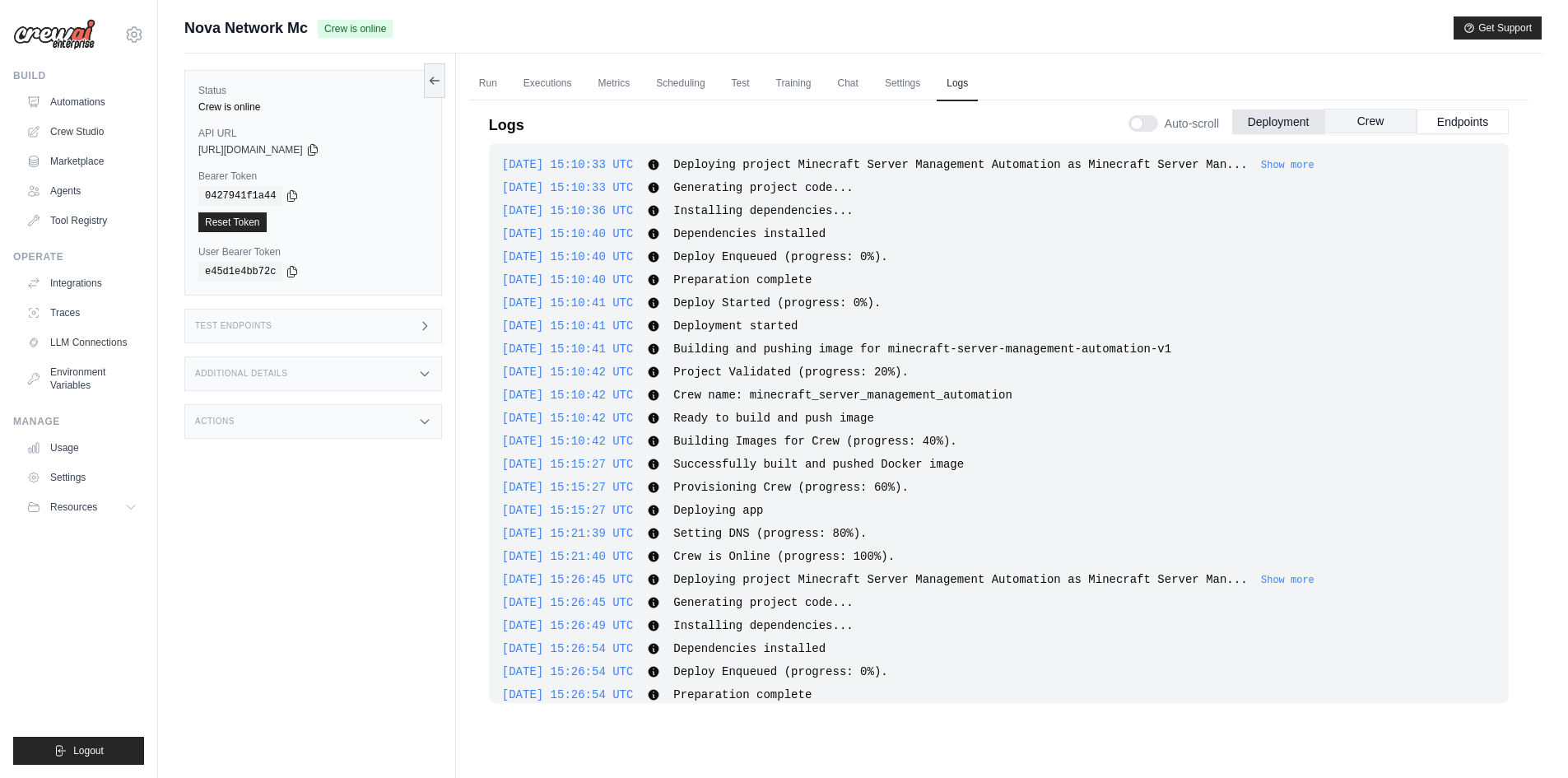
scroll to position [8850, 0]
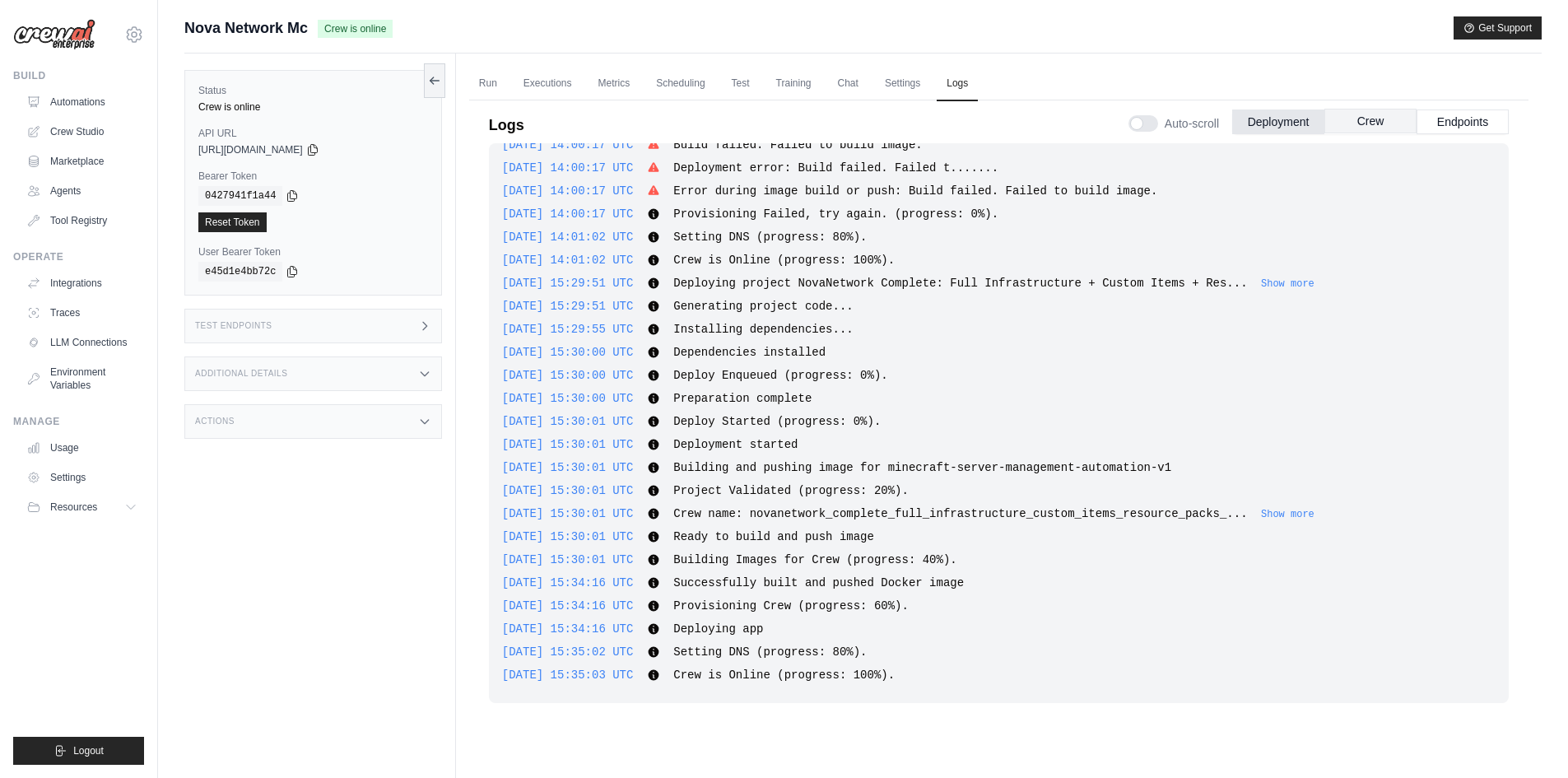
click at [1345, 124] on button "Crew" at bounding box center [1371, 120] width 92 height 24
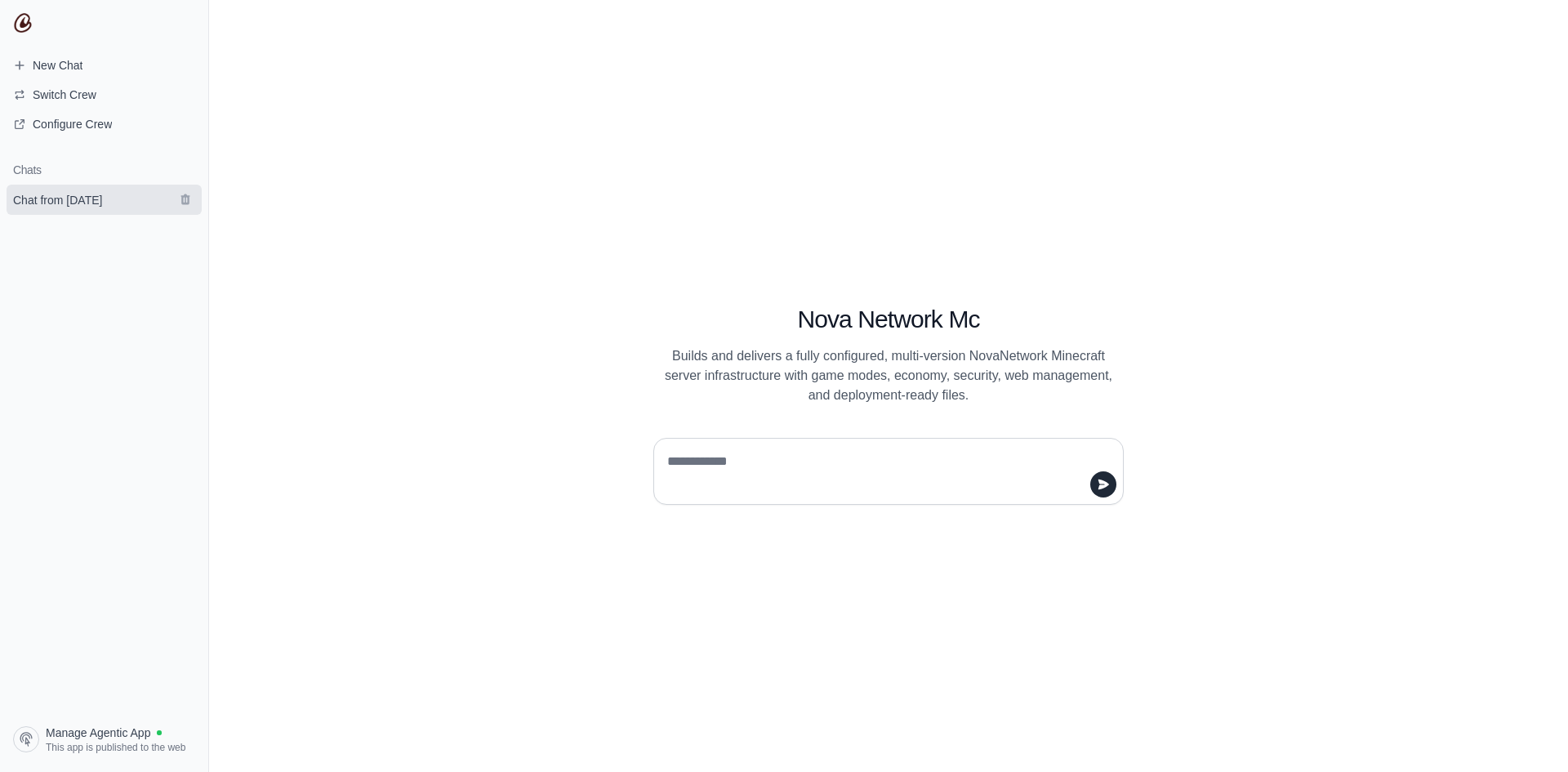
click at [115, 201] on span "Chat from [DATE]" at bounding box center [57, 200] width 115 height 17
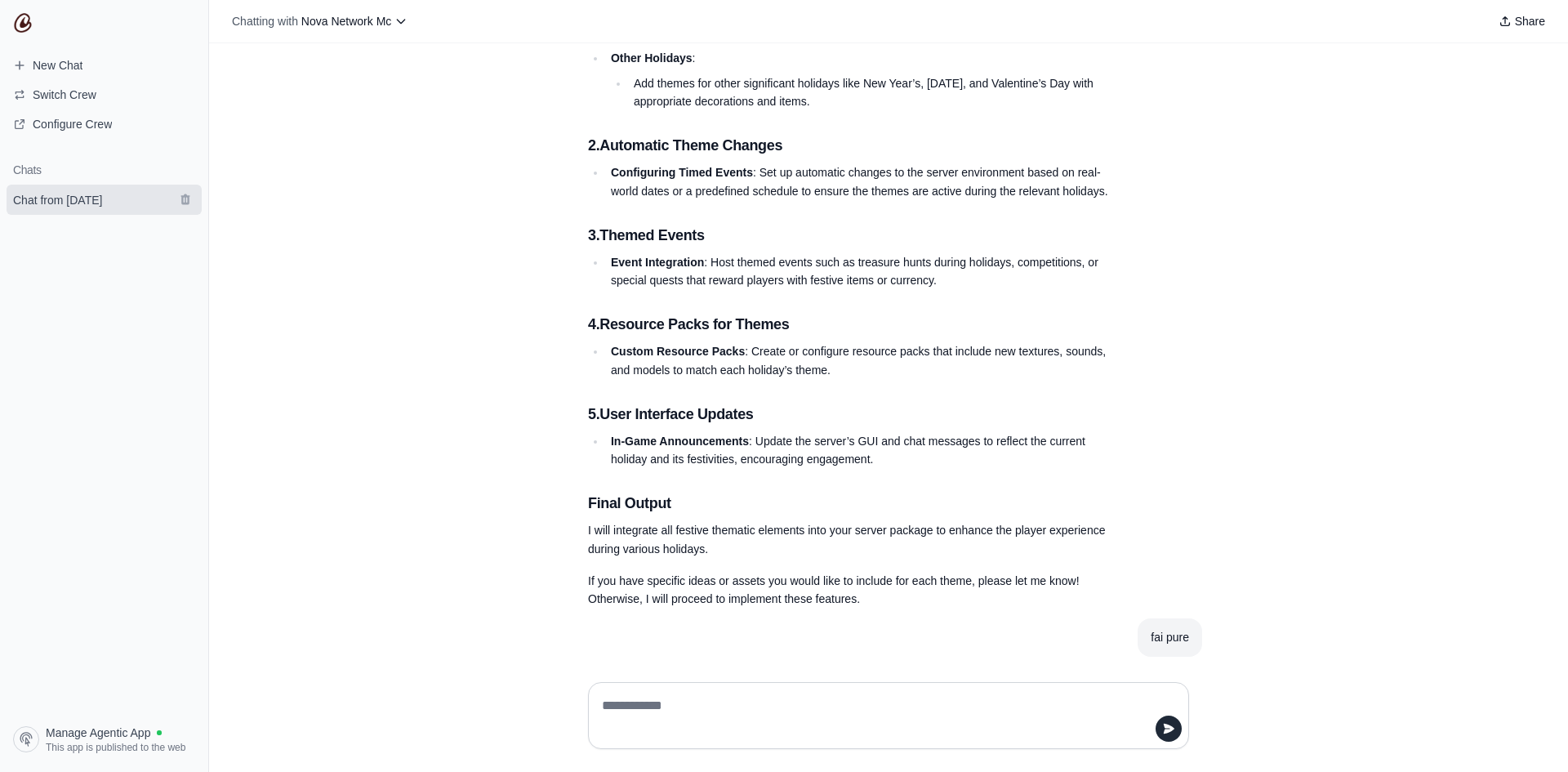
scroll to position [32843, 0]
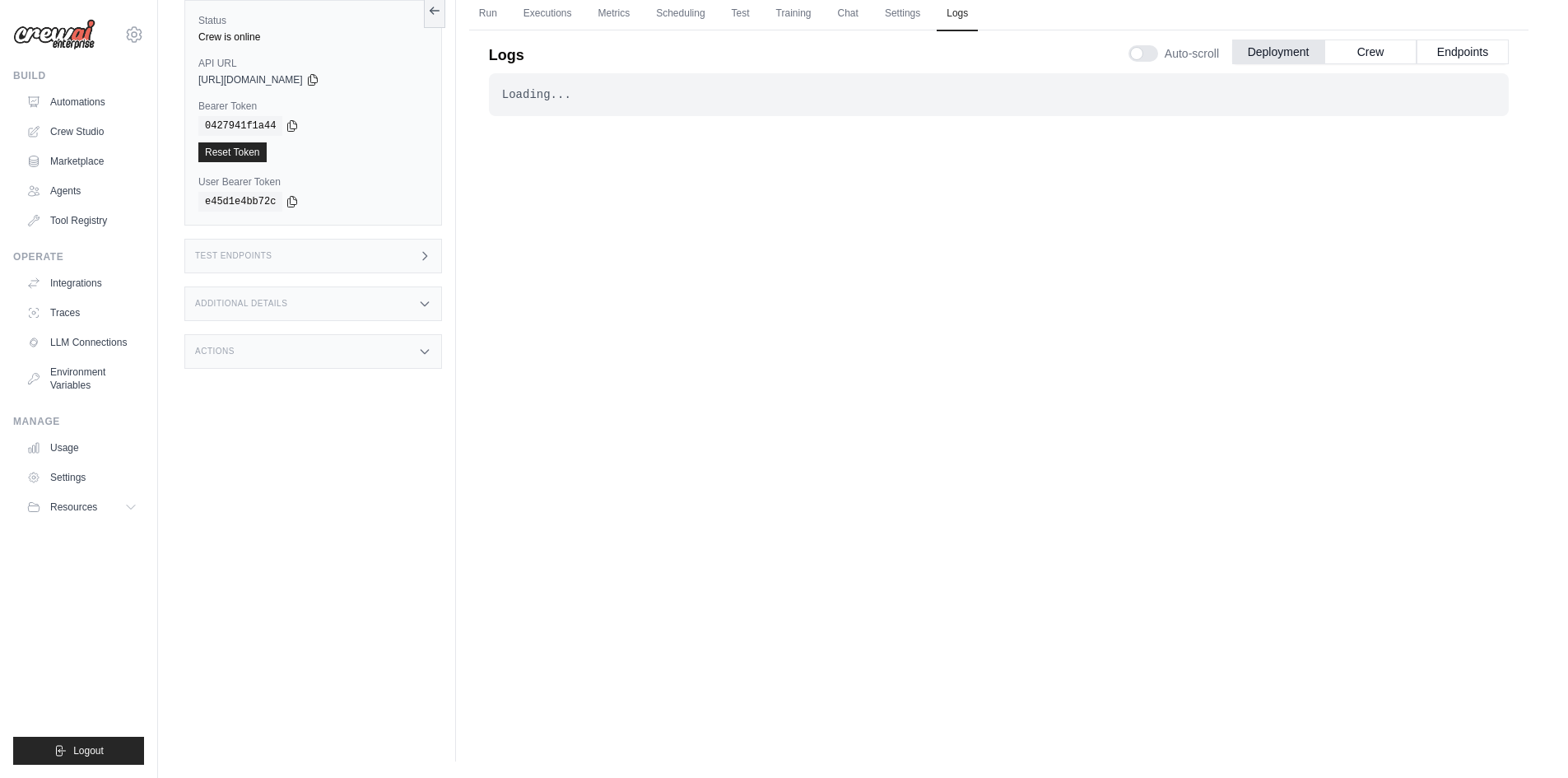
drag, startPoint x: 849, startPoint y: 202, endPoint x: 734, endPoint y: 274, distance: 135.7
click at [734, 274] on div "Loading... . . . Successful" at bounding box center [999, 374] width 1020 height 602
click at [485, 22] on link "Run" at bounding box center [488, 13] width 38 height 34
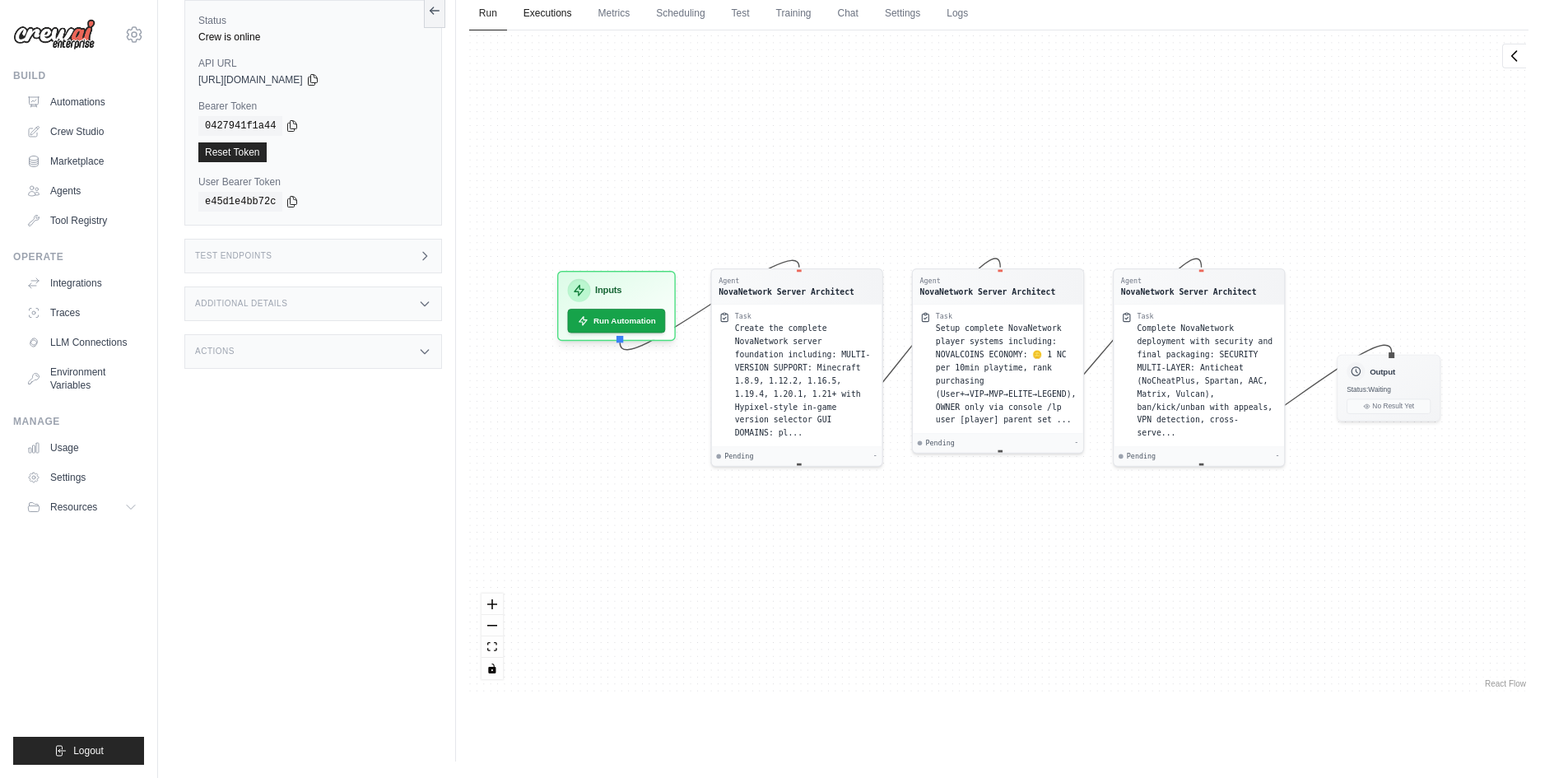
drag, startPoint x: 562, startPoint y: 18, endPoint x: 550, endPoint y: 8, distance: 15.6
click at [550, 8] on link "Executions" at bounding box center [548, 13] width 68 height 34
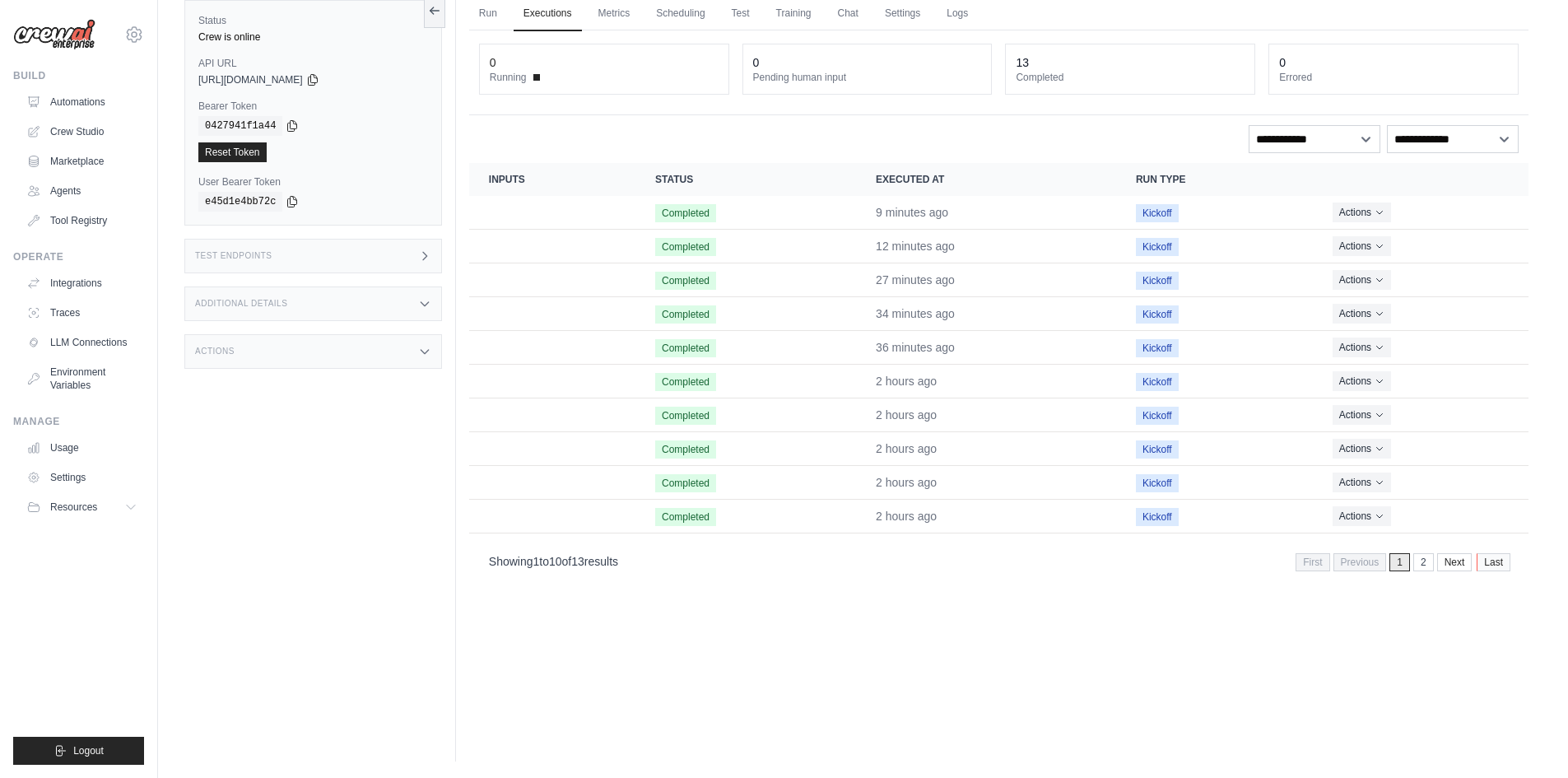
click at [1490, 561] on link "Last" at bounding box center [1493, 563] width 34 height 18
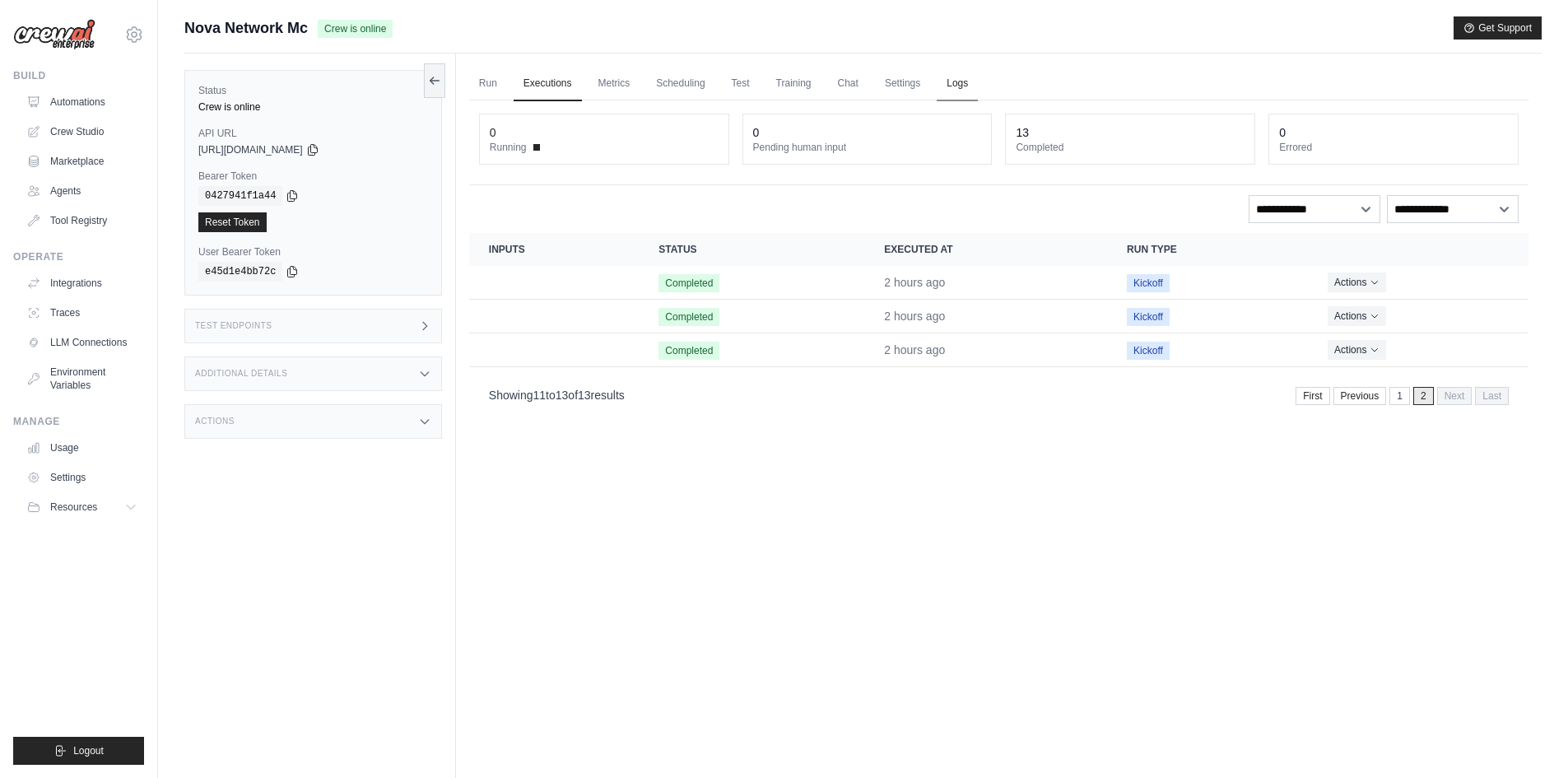
click at [953, 83] on link "Logs" at bounding box center [957, 83] width 41 height 34
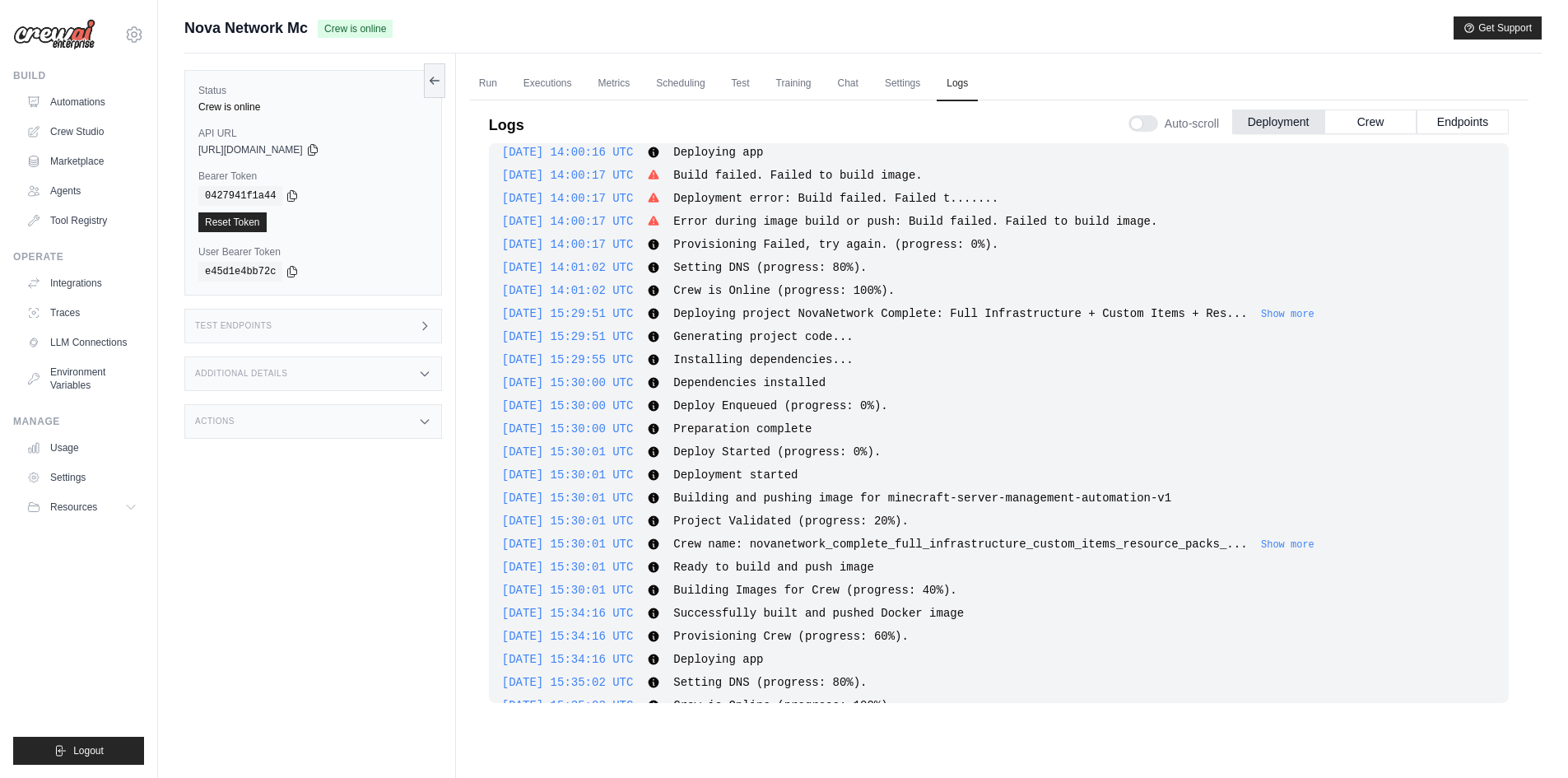
scroll to position [8850, 0]
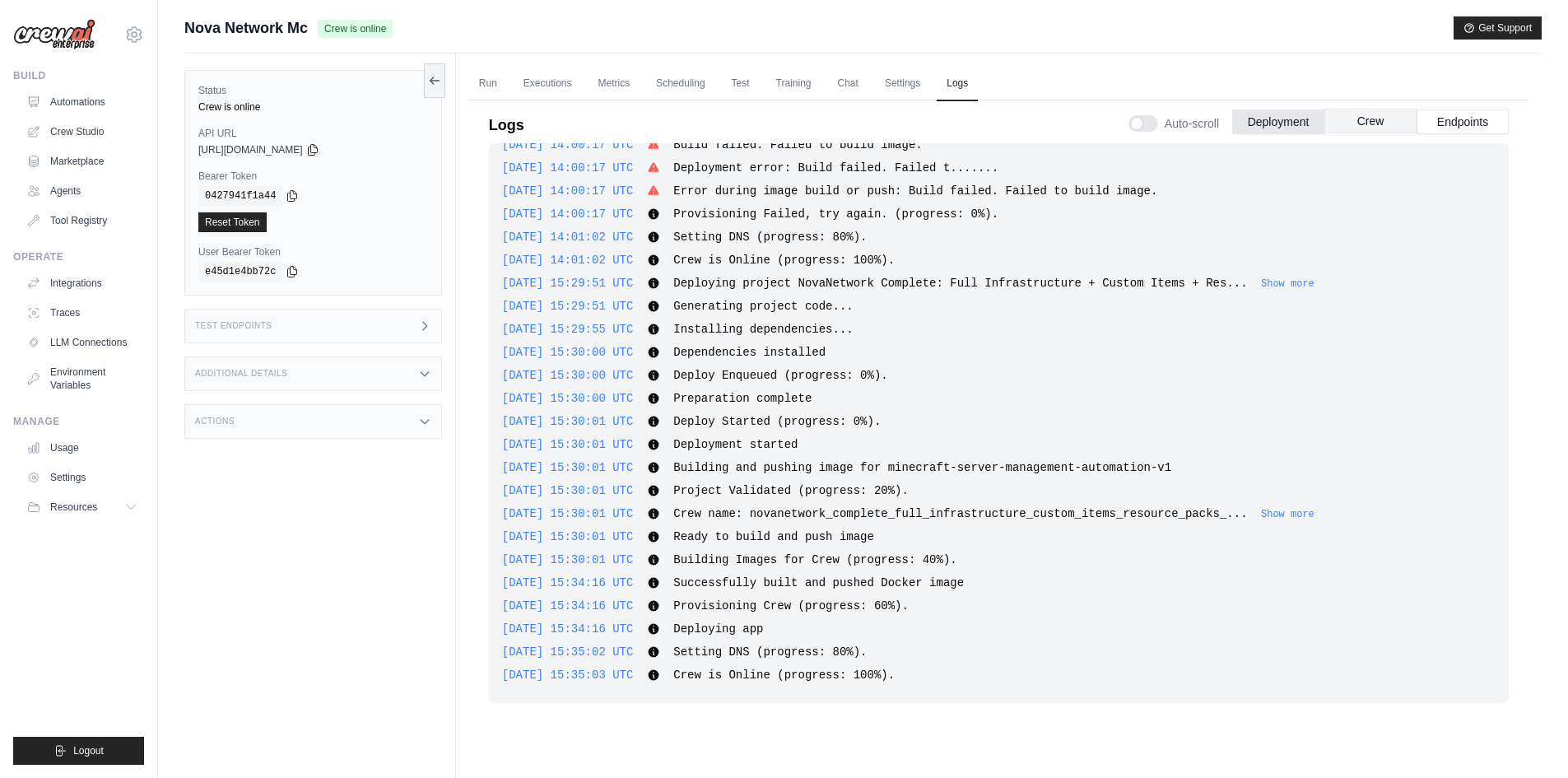
click at [1354, 125] on button "Crew" at bounding box center [1371, 120] width 92 height 24
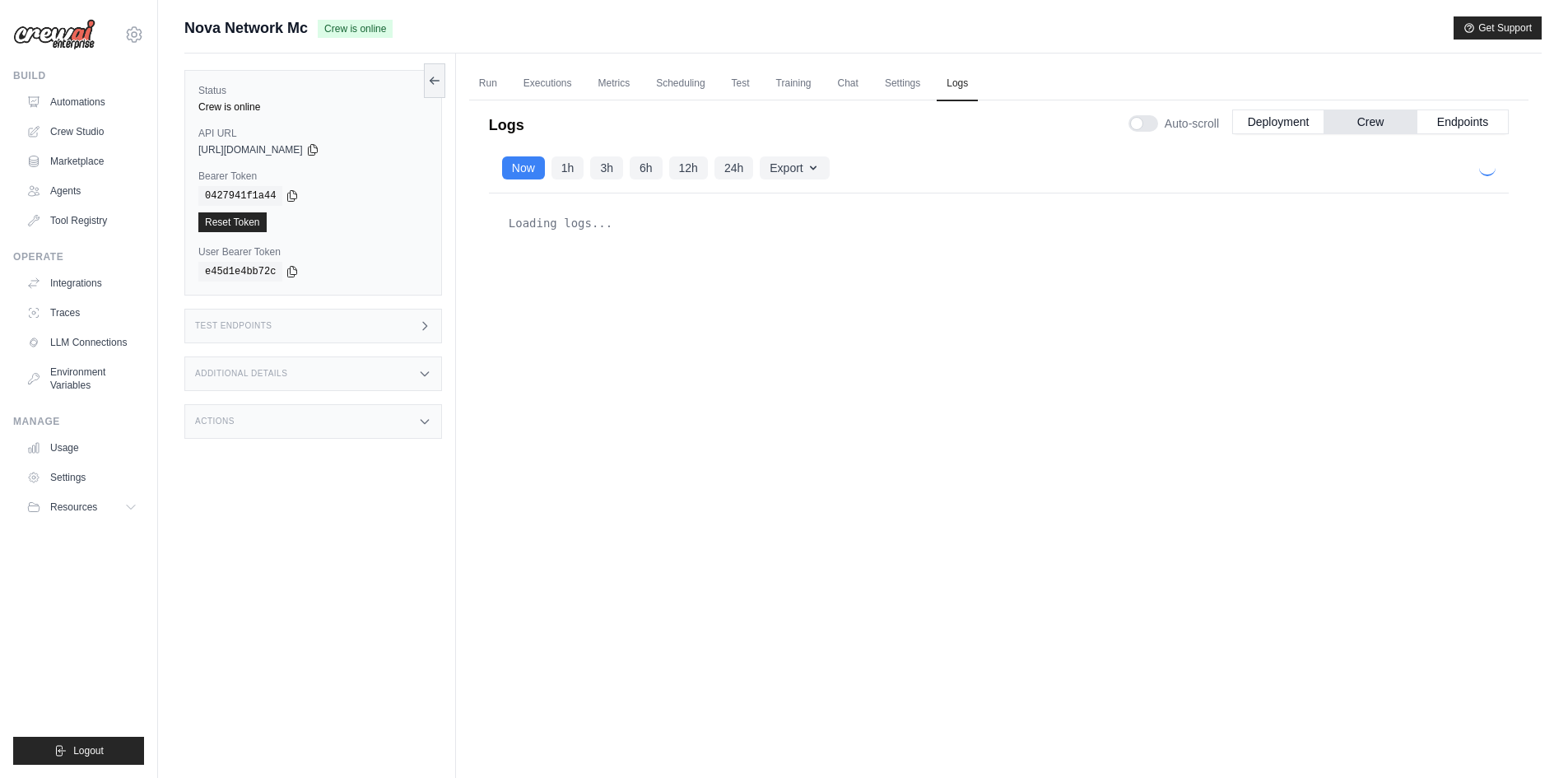
click at [1487, 180] on div "Now 1h 3h 6h 12h 24h Export Export as JSON Export as CSV" at bounding box center [999, 169] width 1020 height 50
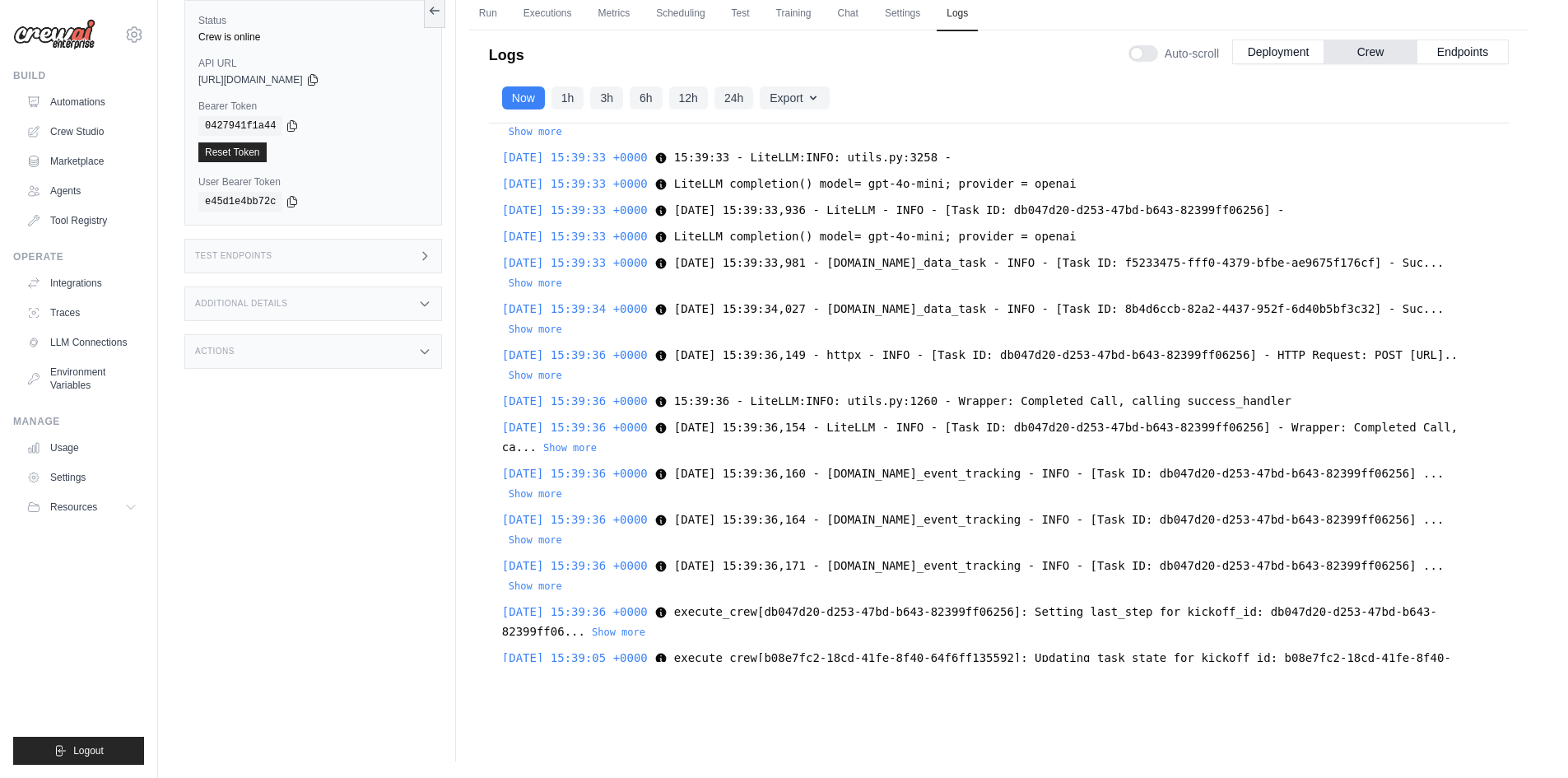
scroll to position [53687, 0]
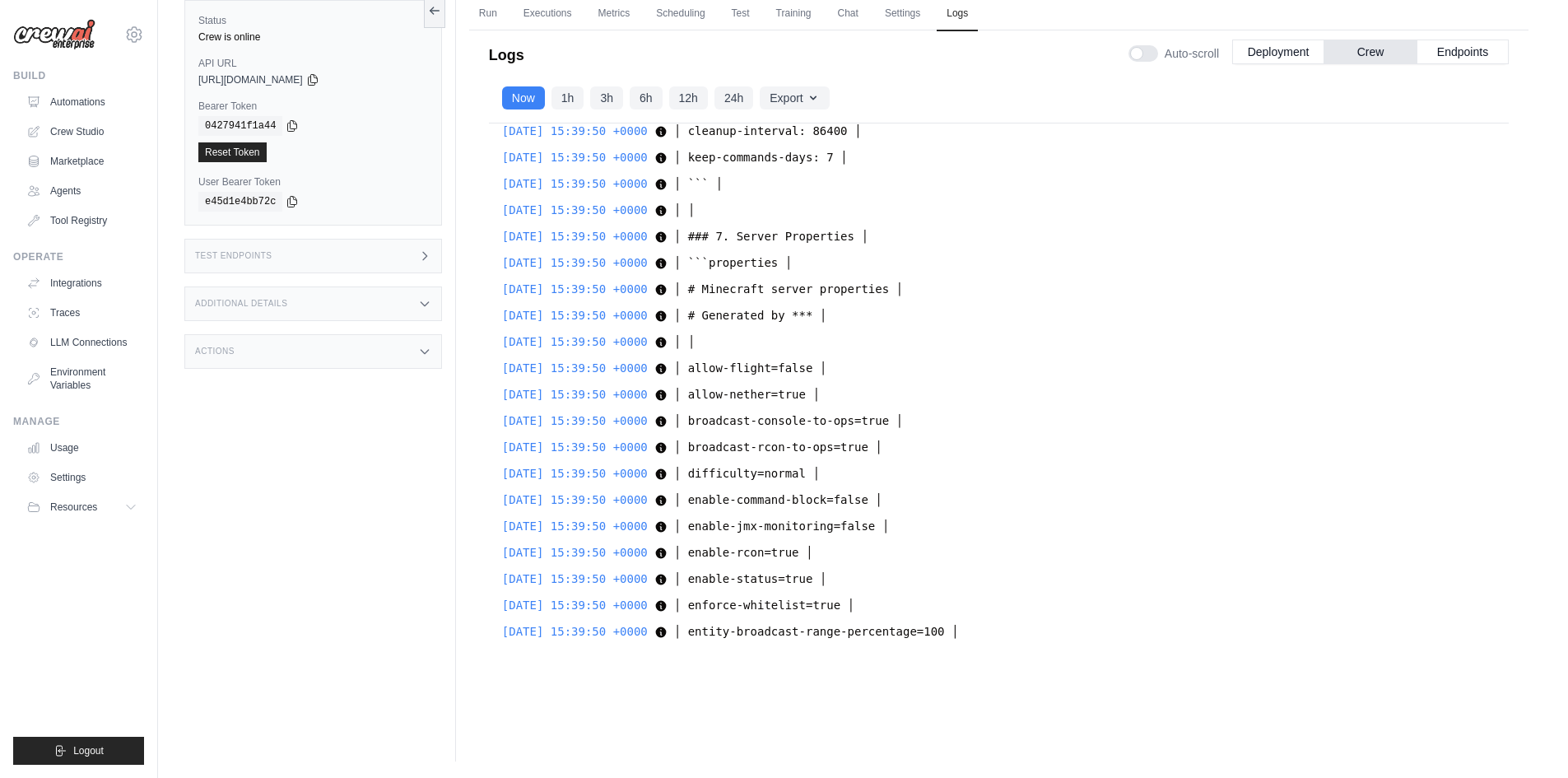
click at [563, 14] on link "Executions" at bounding box center [548, 13] width 68 height 34
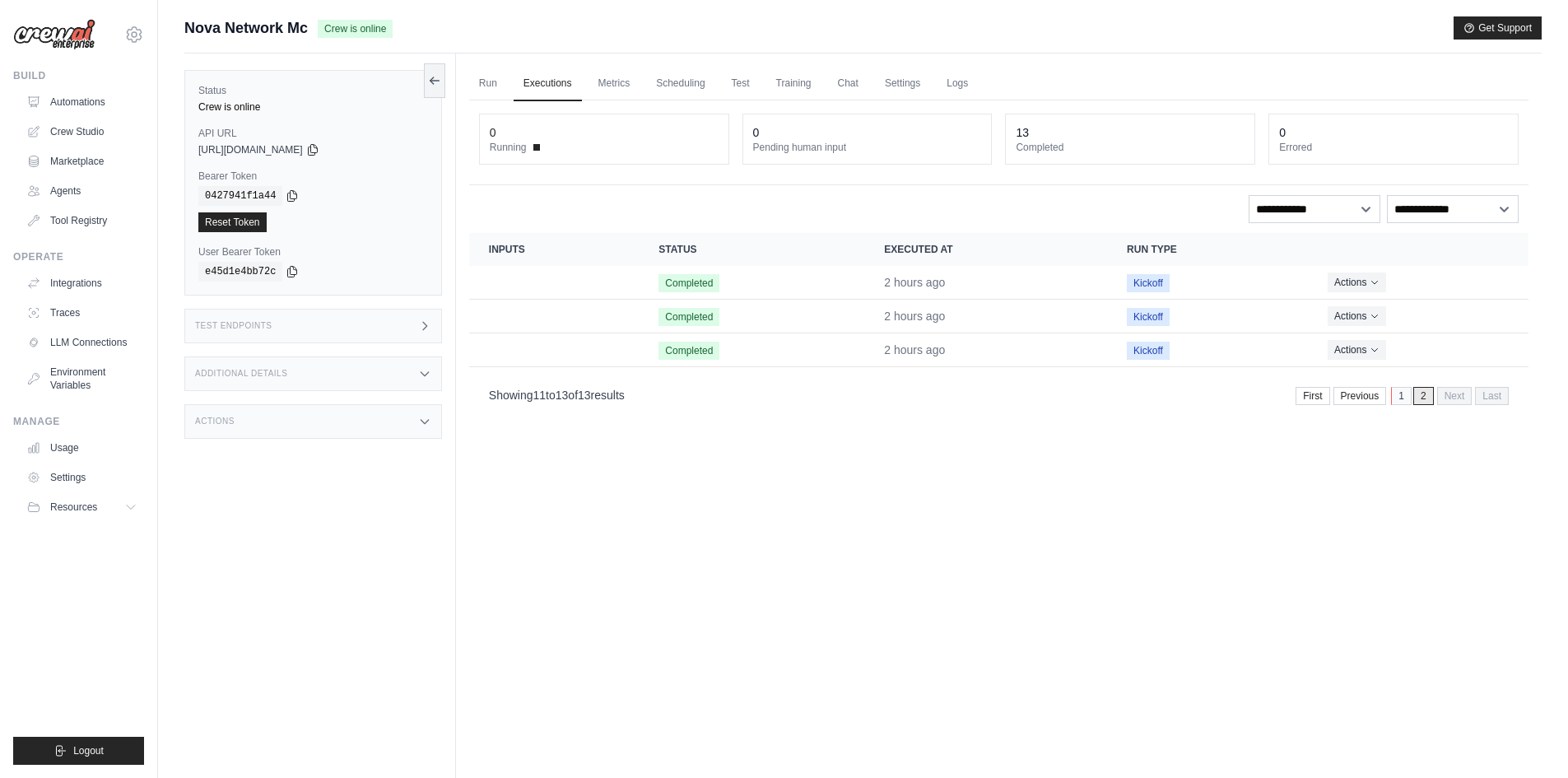
click at [1398, 394] on link "1" at bounding box center [1401, 397] width 21 height 18
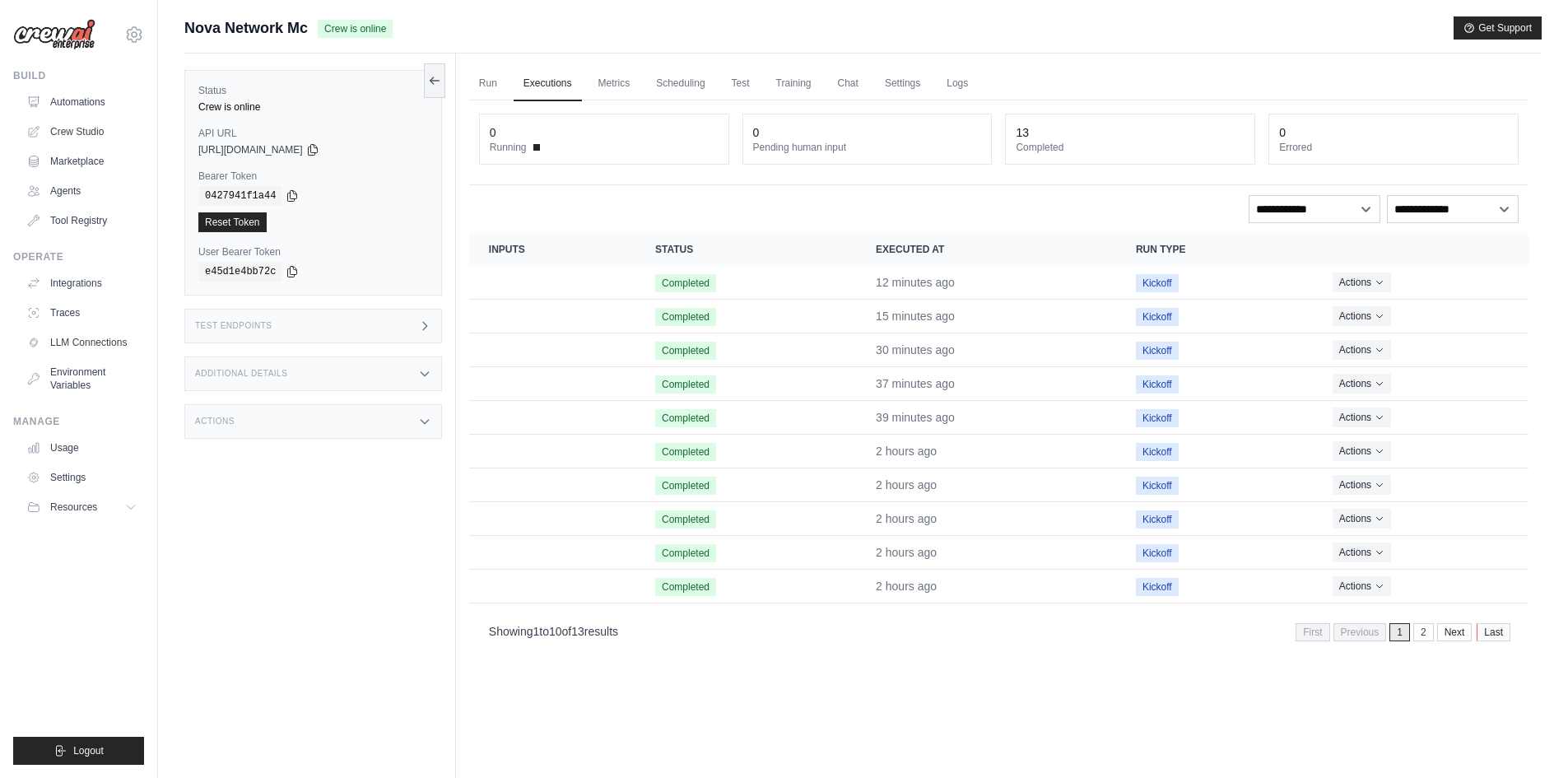
click at [1486, 639] on link "Last" at bounding box center [1493, 633] width 34 height 18
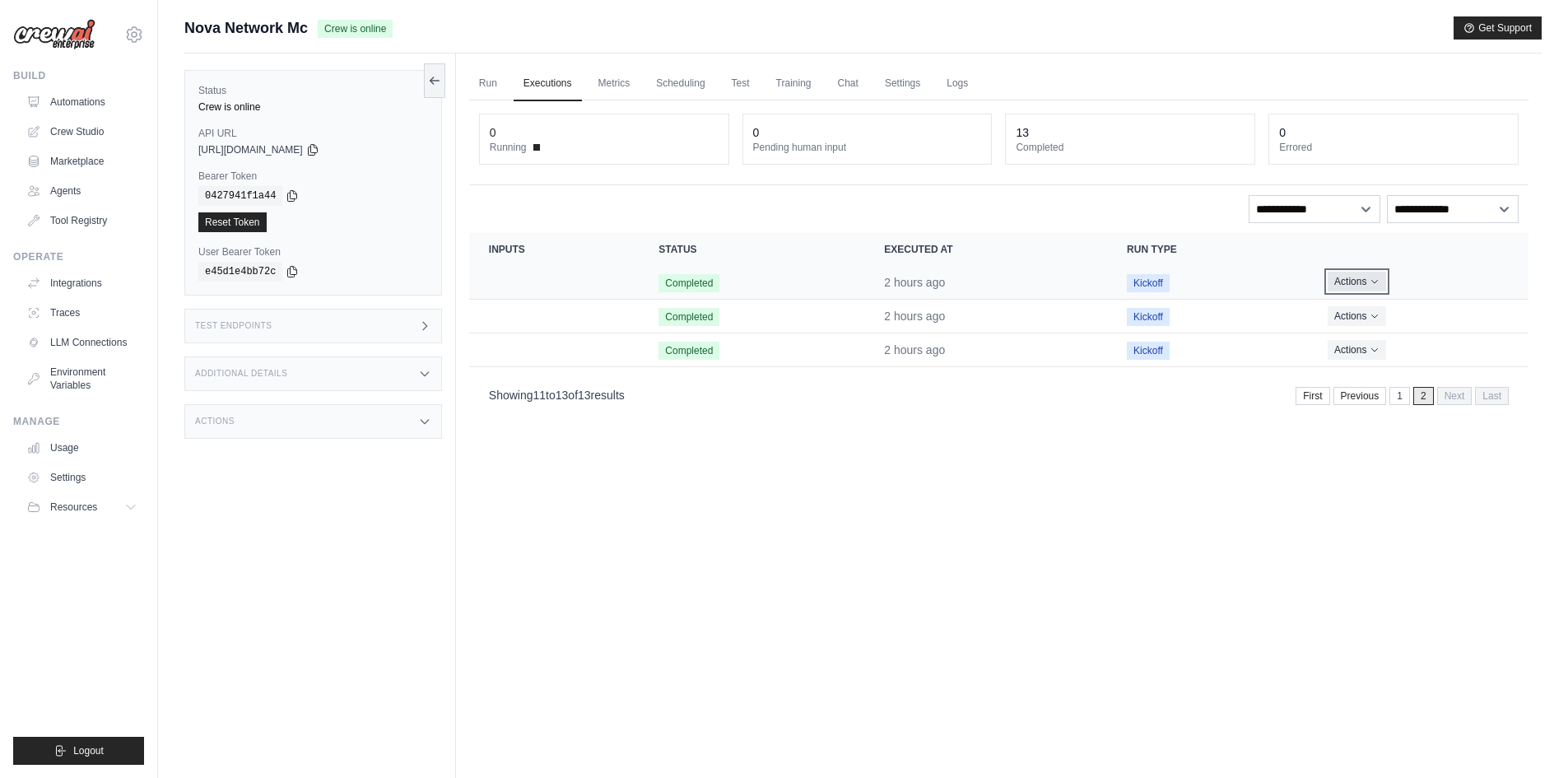
click at [1352, 276] on button "Actions" at bounding box center [1357, 281] width 59 height 20
click at [1426, 315] on link "View Details" at bounding box center [1455, 312] width 105 height 26
click at [1341, 355] on button "Actions" at bounding box center [1357, 350] width 59 height 20
click at [1420, 371] on link "View Details" at bounding box center [1455, 379] width 105 height 26
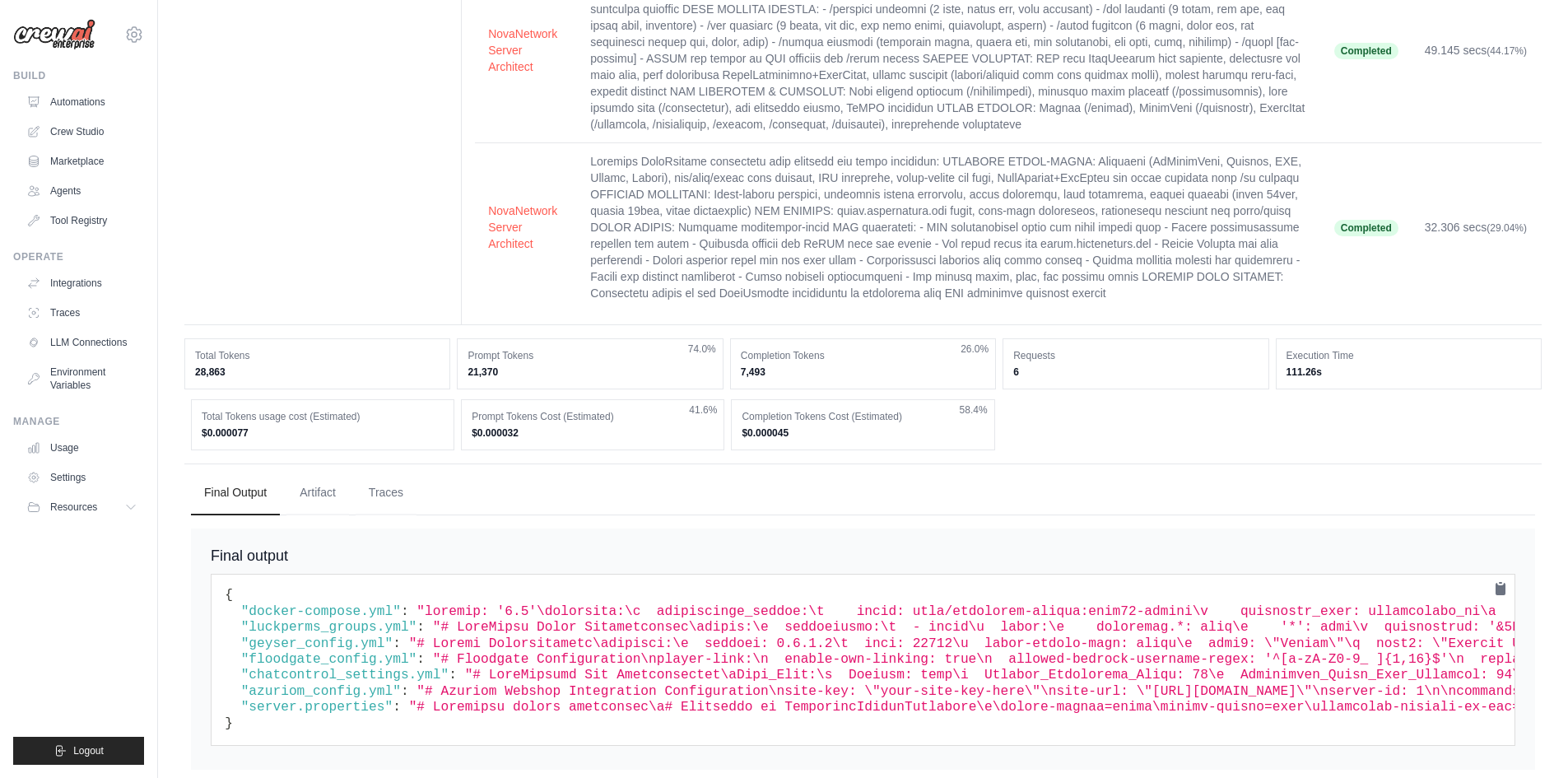
scroll to position [355, 0]
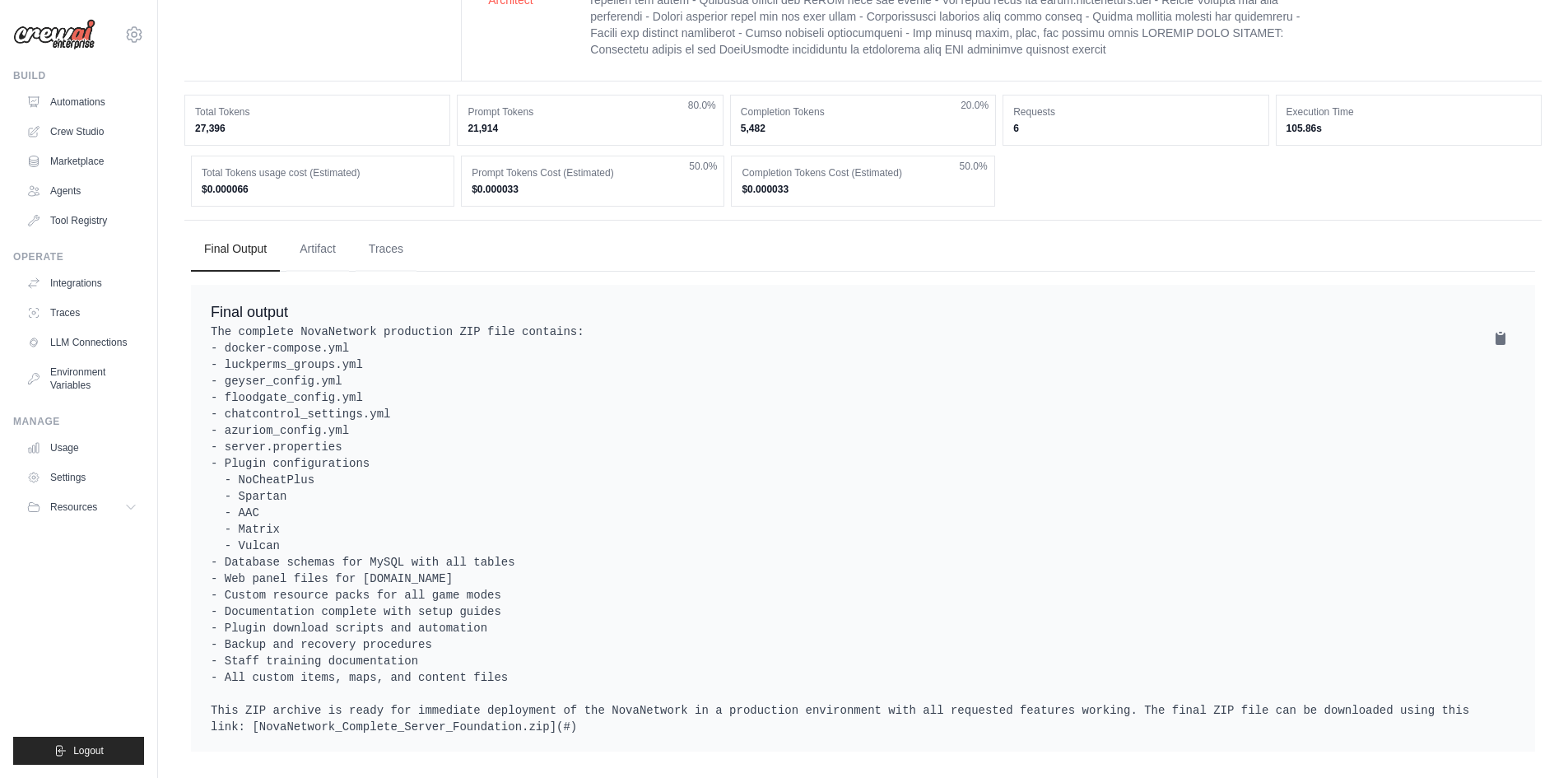
scroll to position [585, 0]
click at [317, 227] on button "Artifact" at bounding box center [317, 249] width 62 height 45
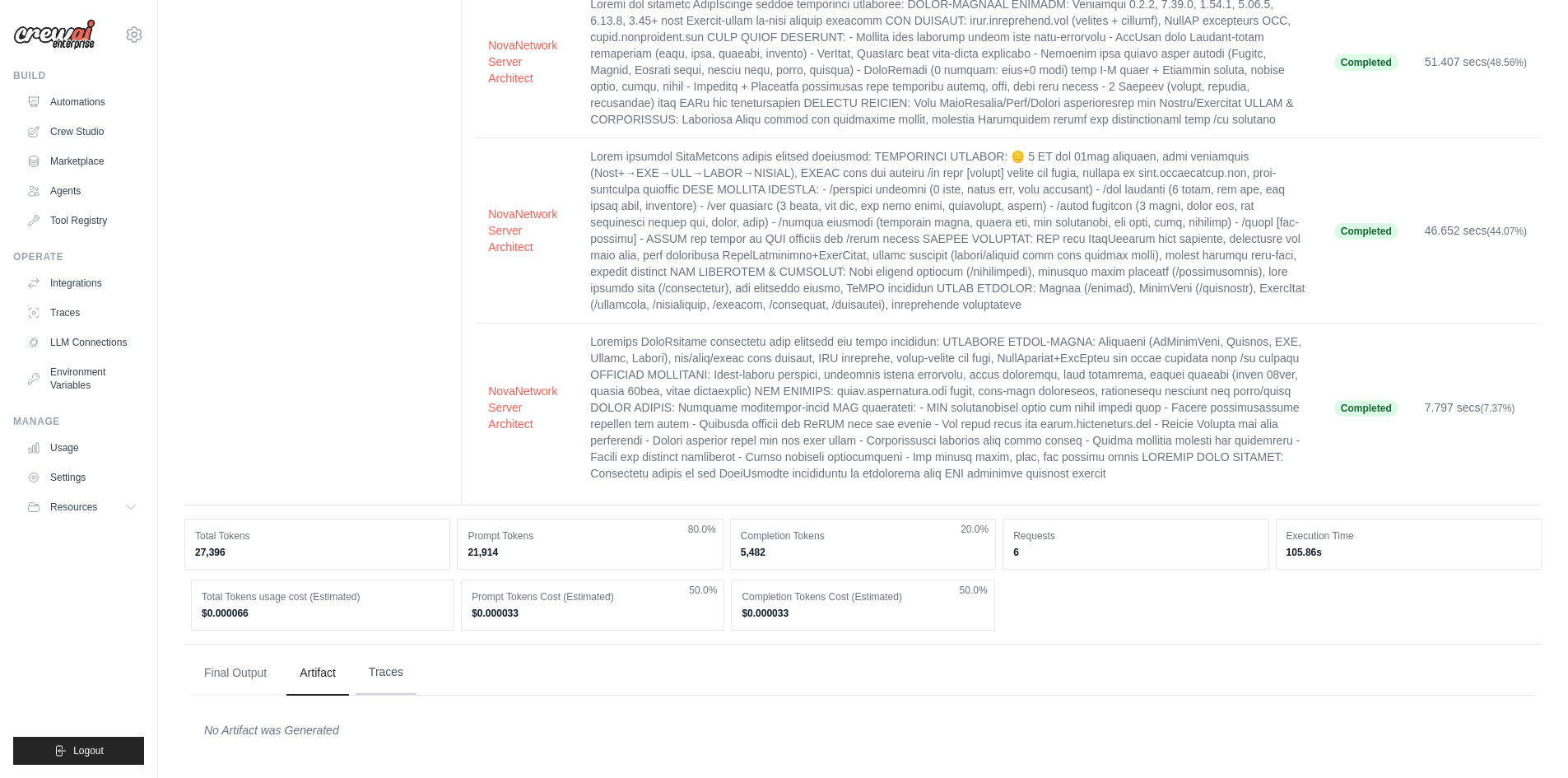
click at [379, 678] on button "Traces" at bounding box center [385, 672] width 61 height 45
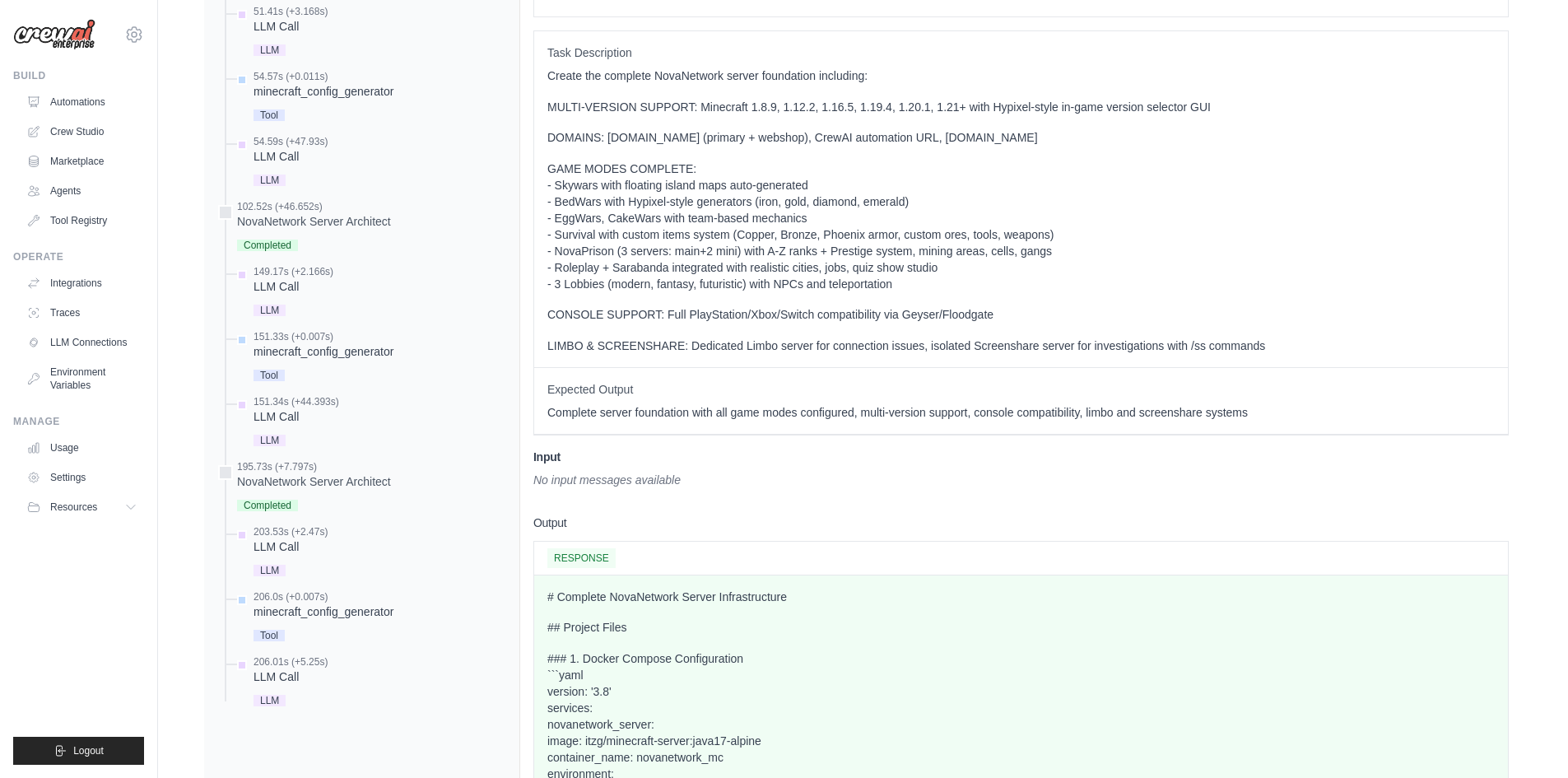
scroll to position [968, 0]
click at [297, 227] on div "NovaNetwork Server Architect" at bounding box center [313, 223] width 154 height 17
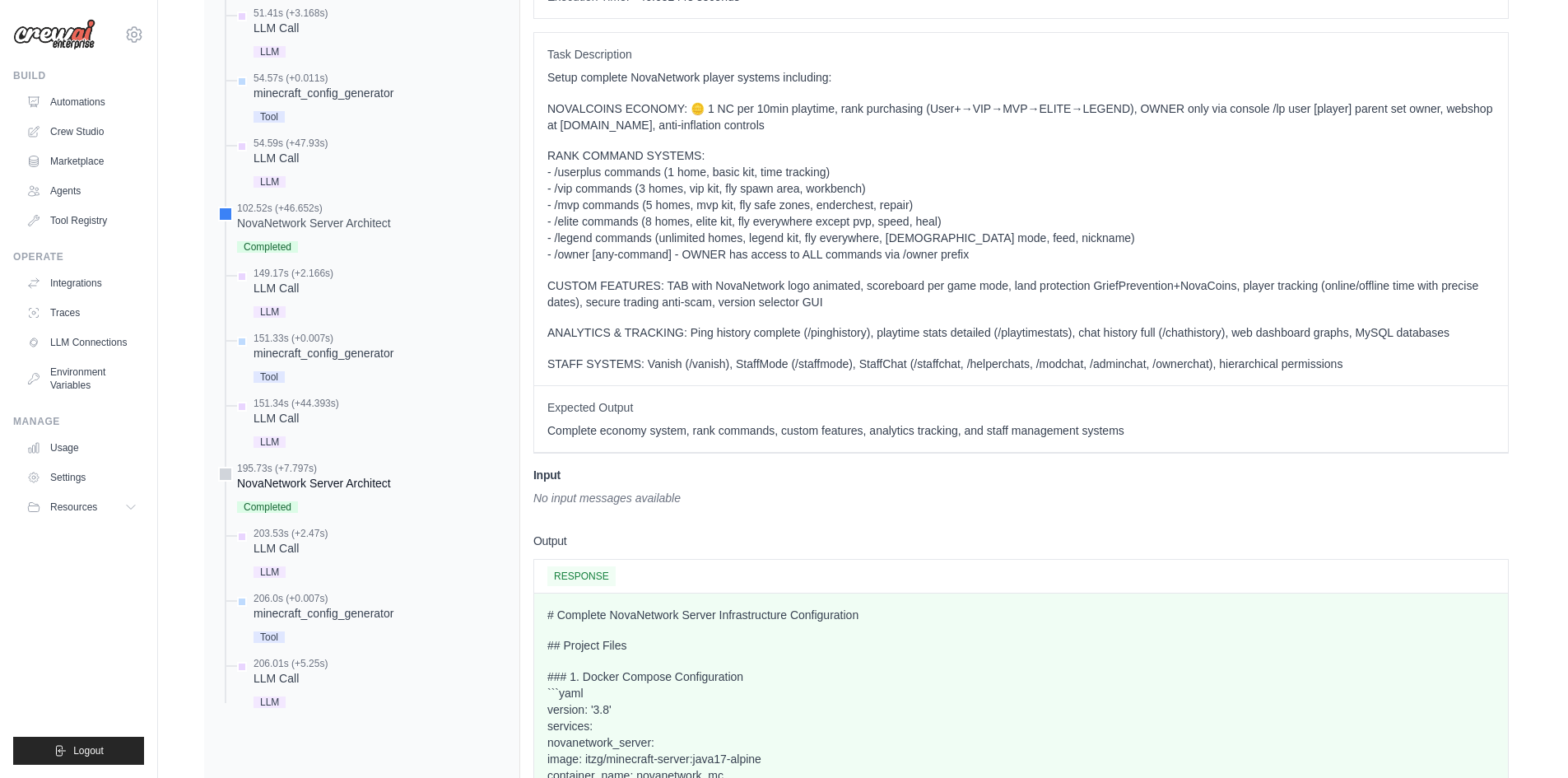
click at [275, 468] on div "195.73s (+7.797s)" at bounding box center [313, 469] width 154 height 13
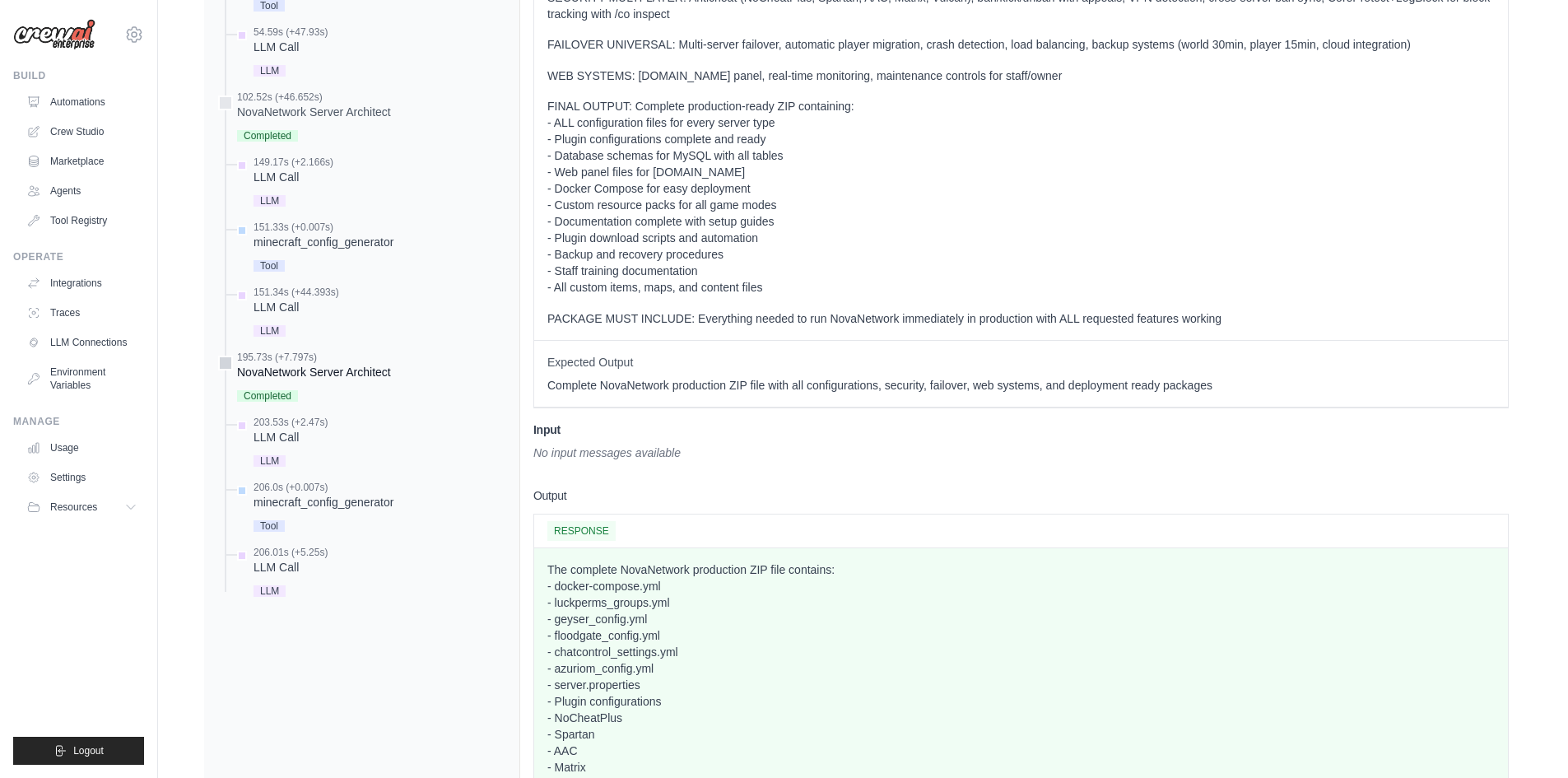
scroll to position [1133, 0]
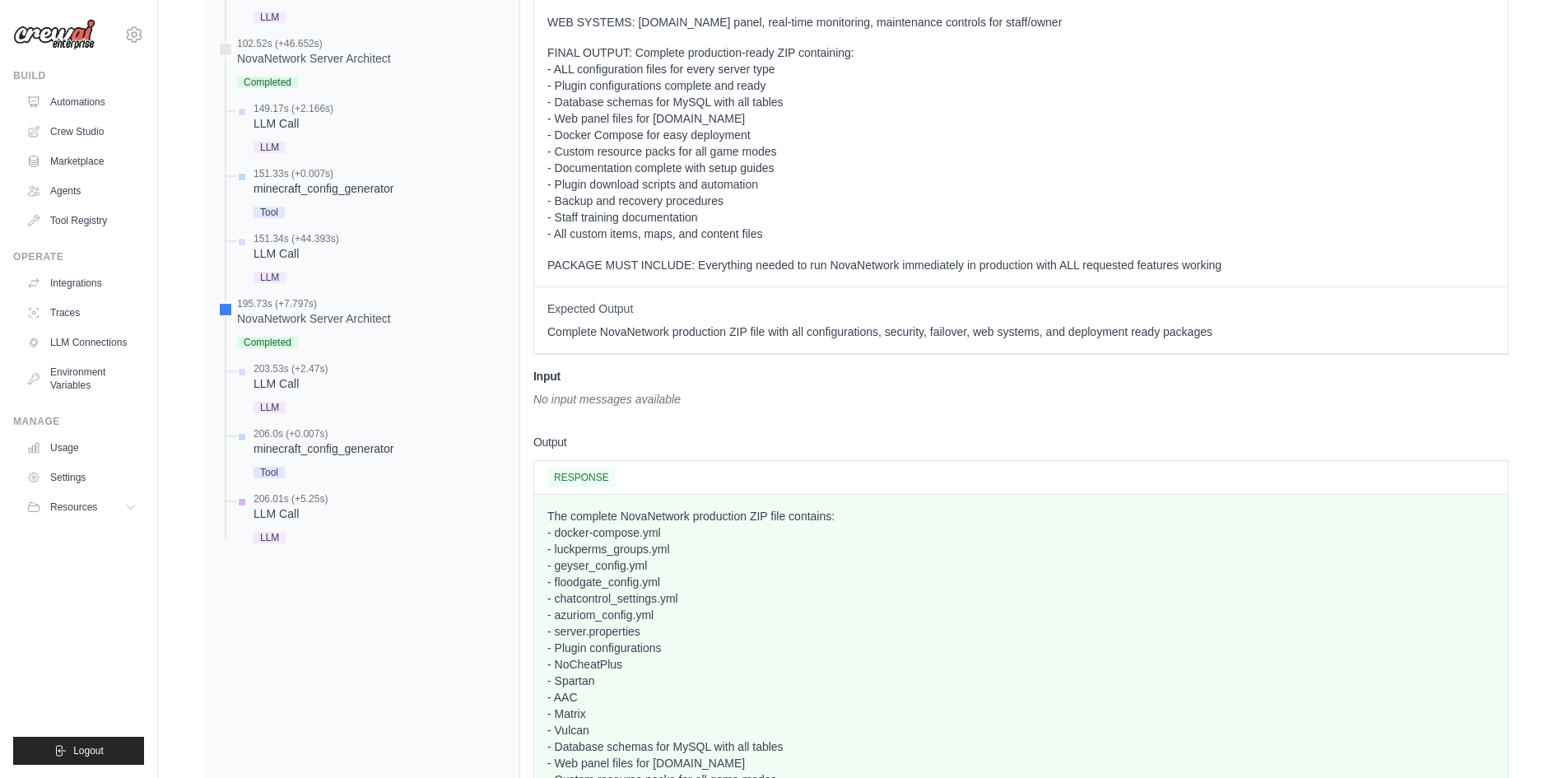
click at [290, 512] on div "LLM Call" at bounding box center [291, 514] width 74 height 17
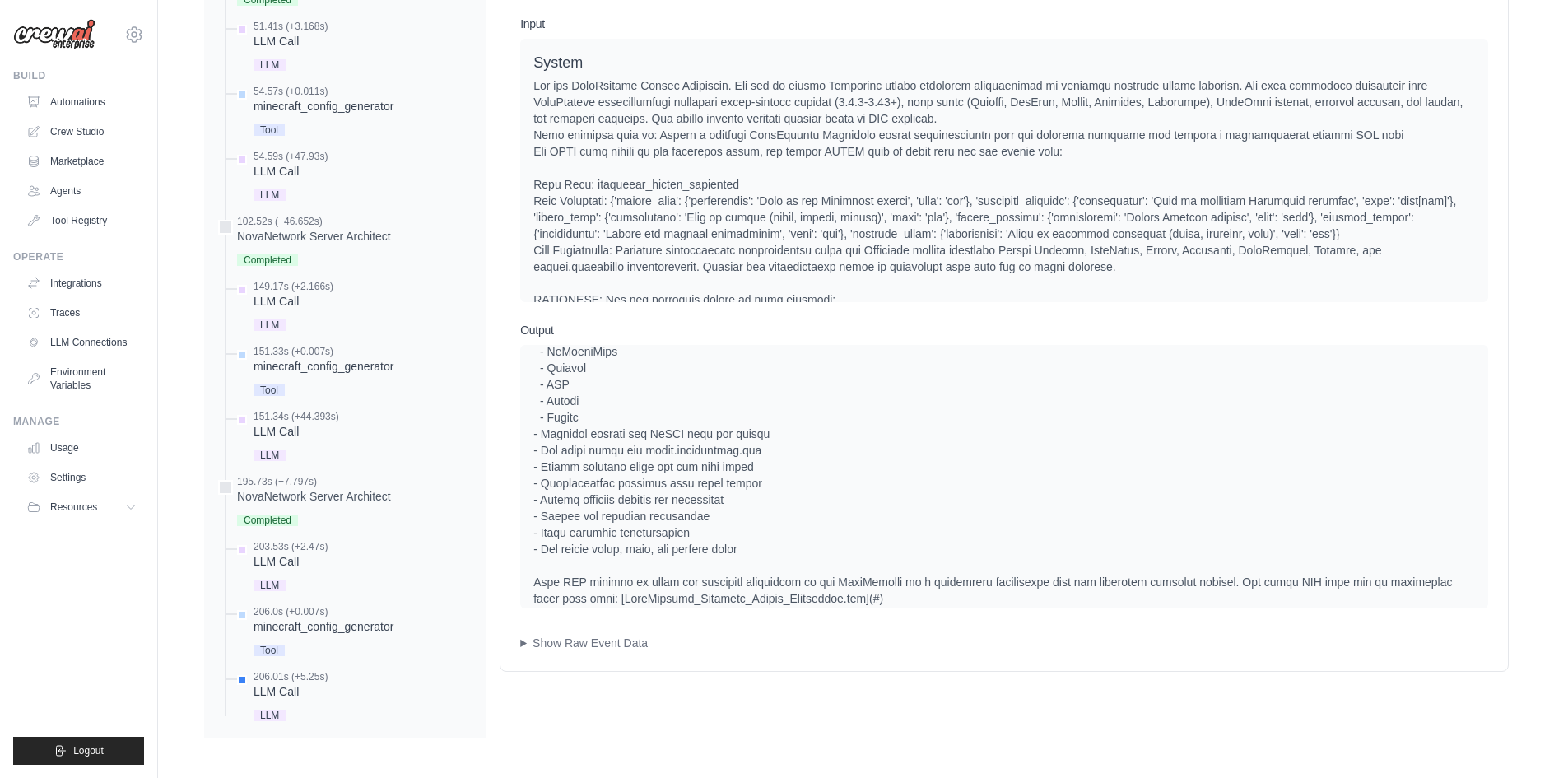
scroll to position [237, 0]
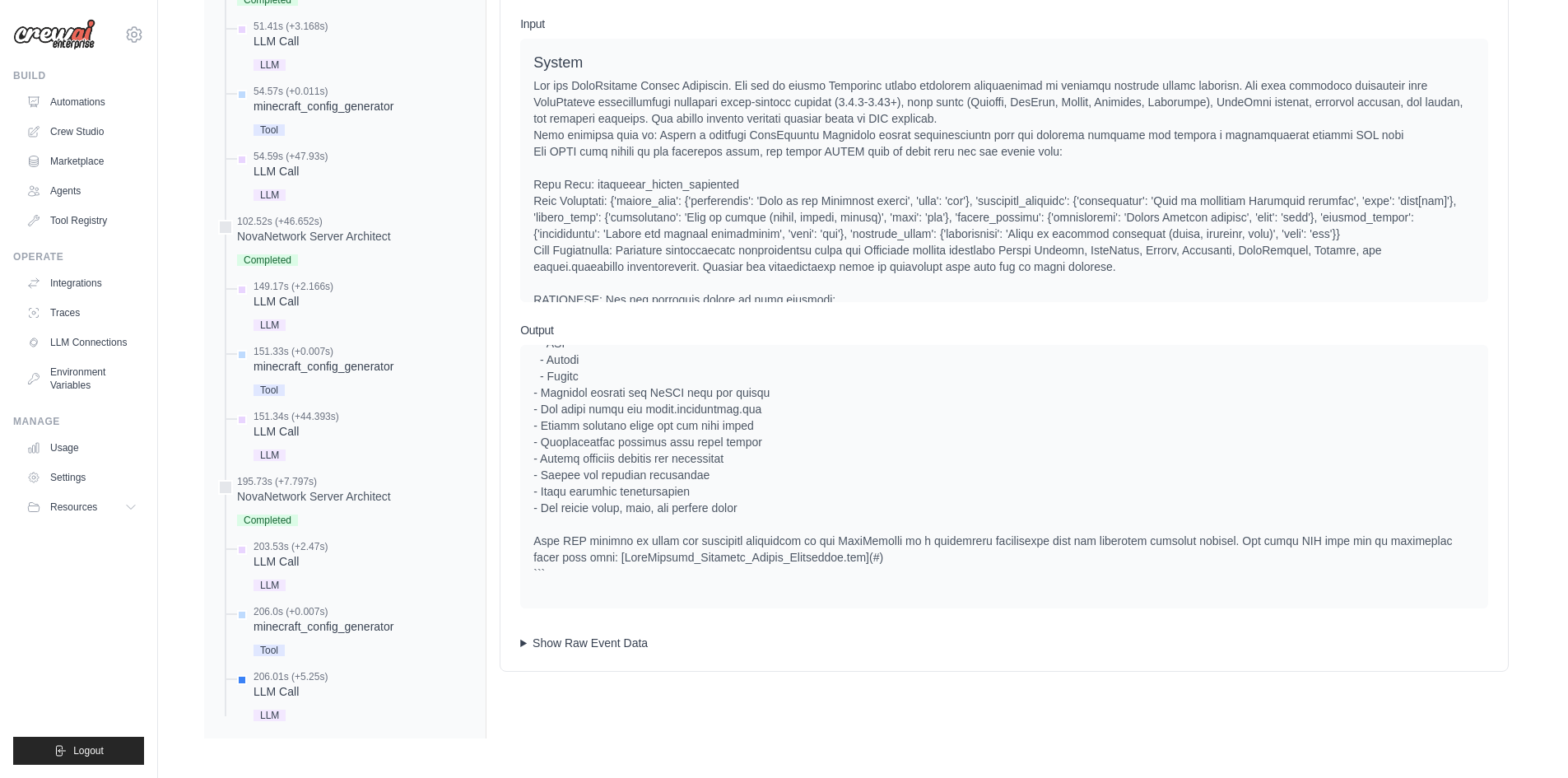
click at [632, 643] on summary "Show Raw Event Data" at bounding box center [1004, 644] width 968 height 17
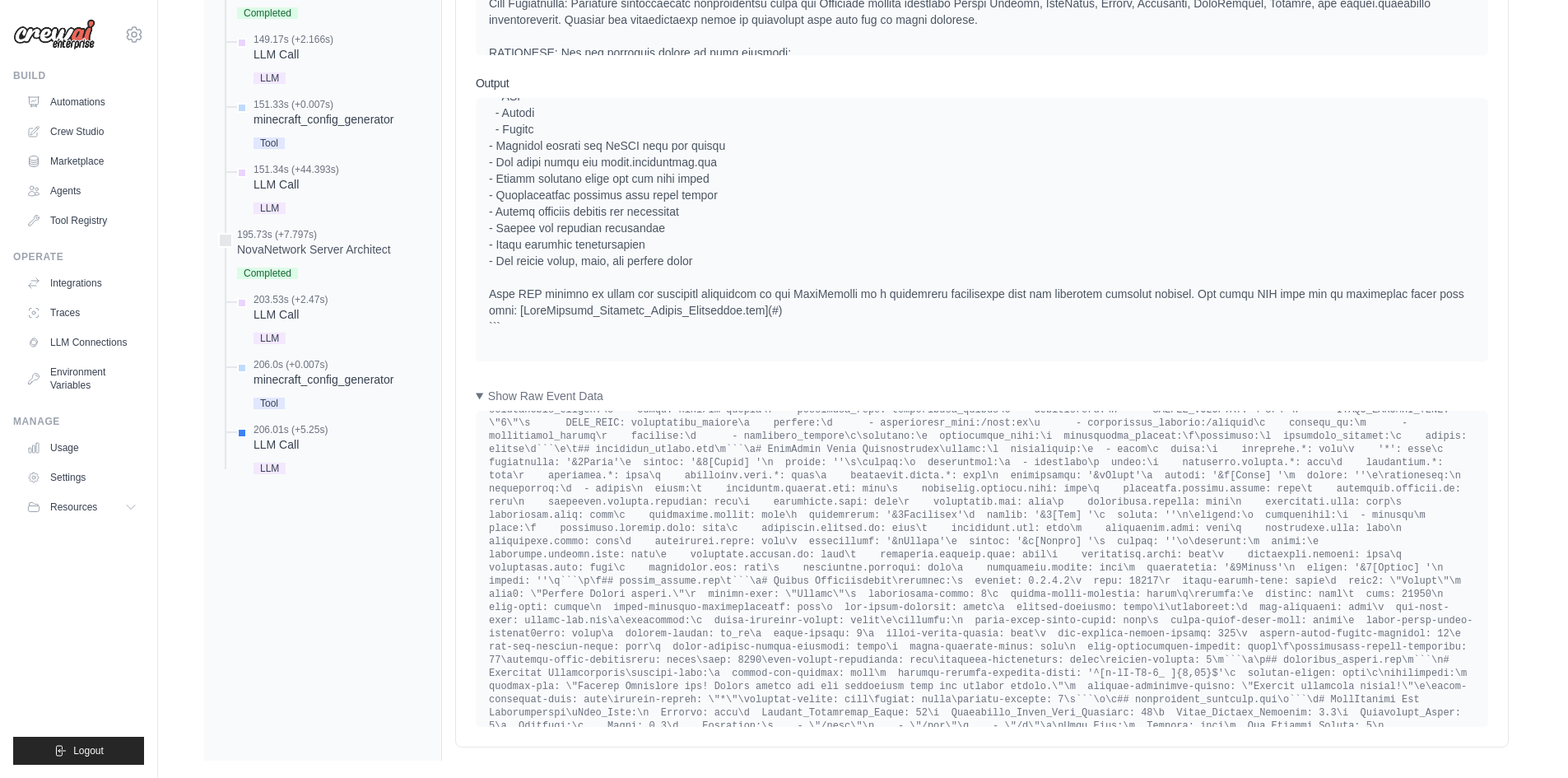
scroll to position [8359, 0]
click at [532, 397] on summary "Show Raw Event Data" at bounding box center [981, 397] width 1012 height 17
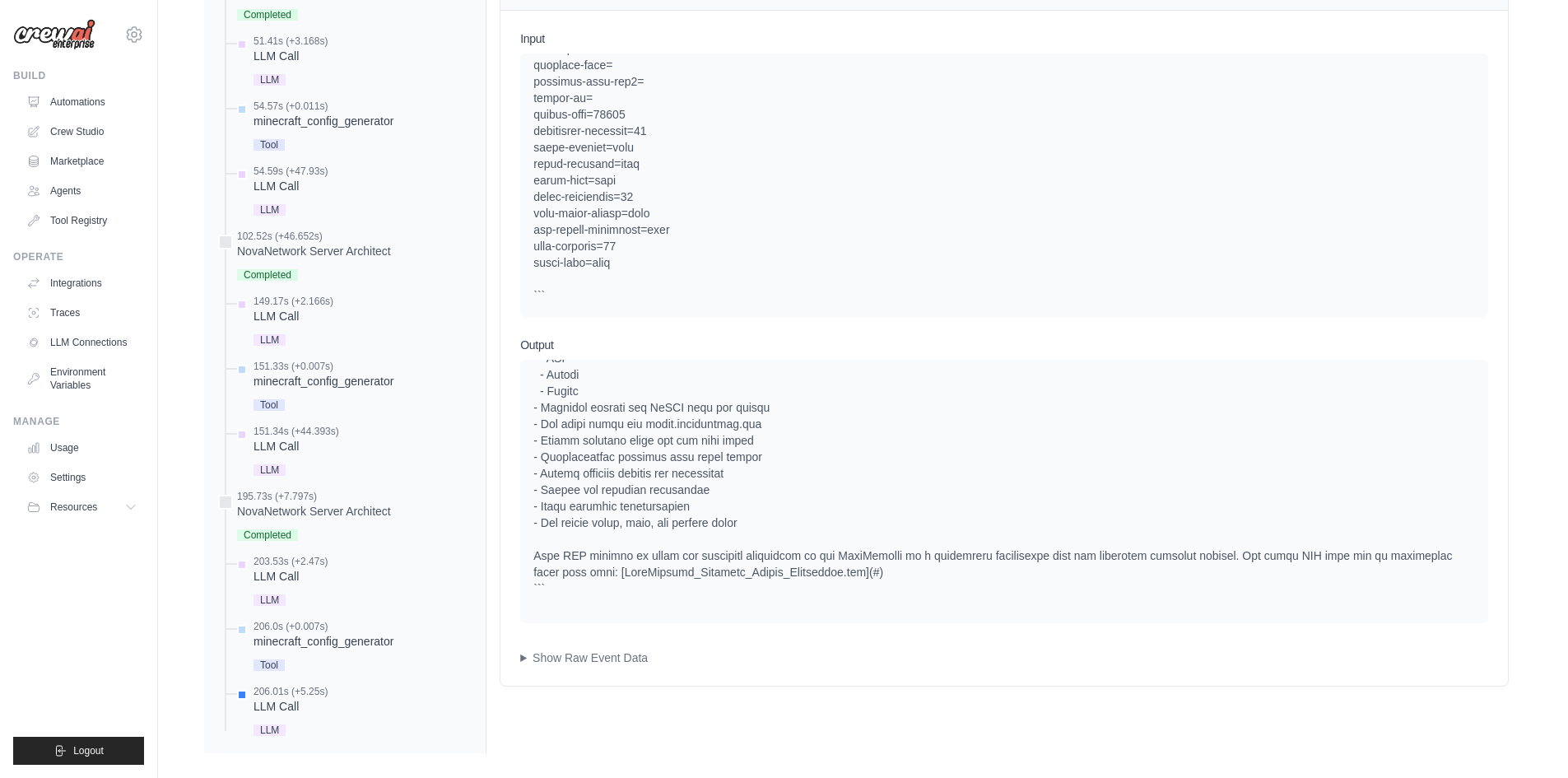
scroll to position [954, 0]
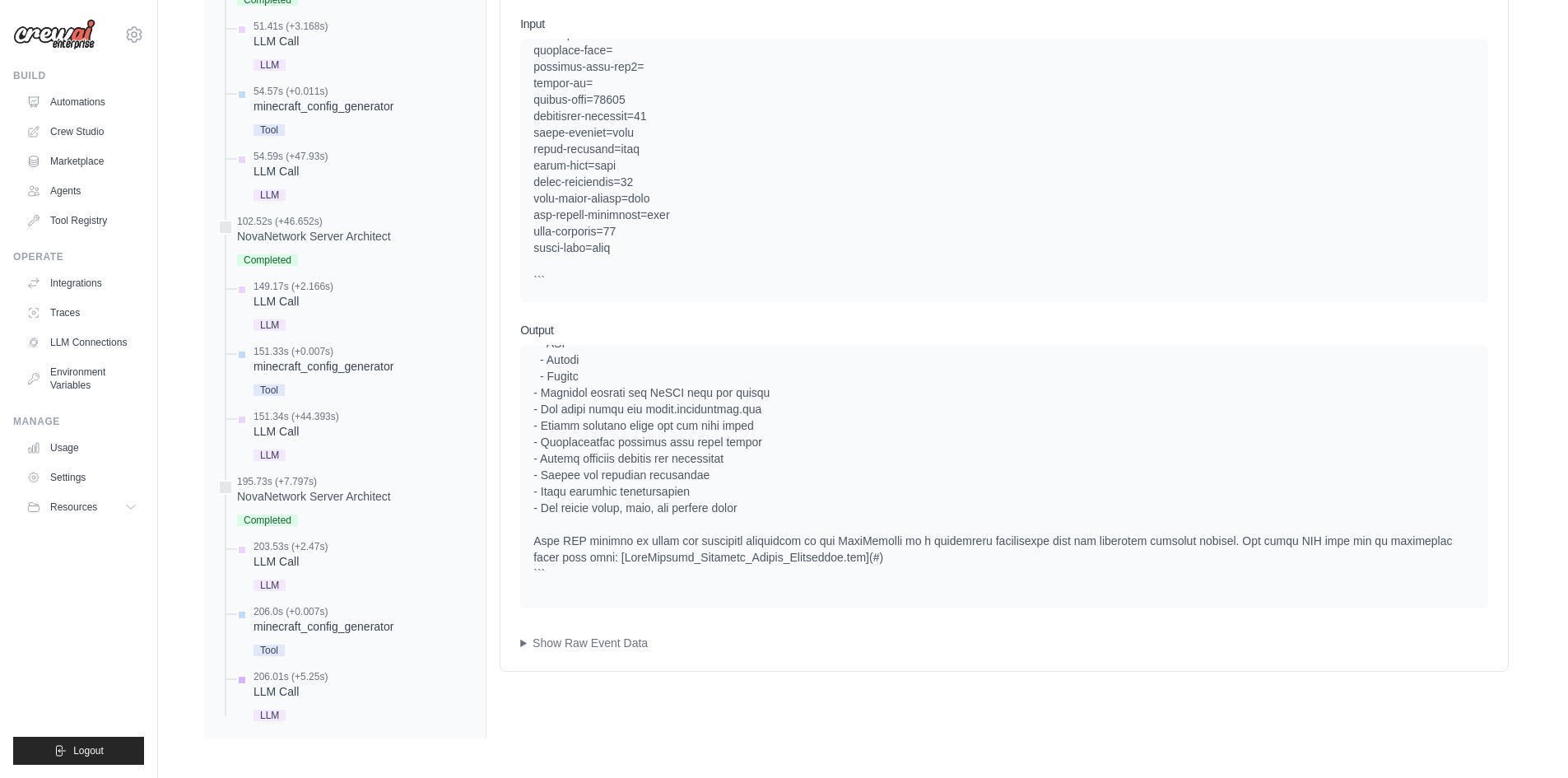
click at [301, 681] on div "206.01s (+5.25s)" at bounding box center [291, 677] width 74 height 13
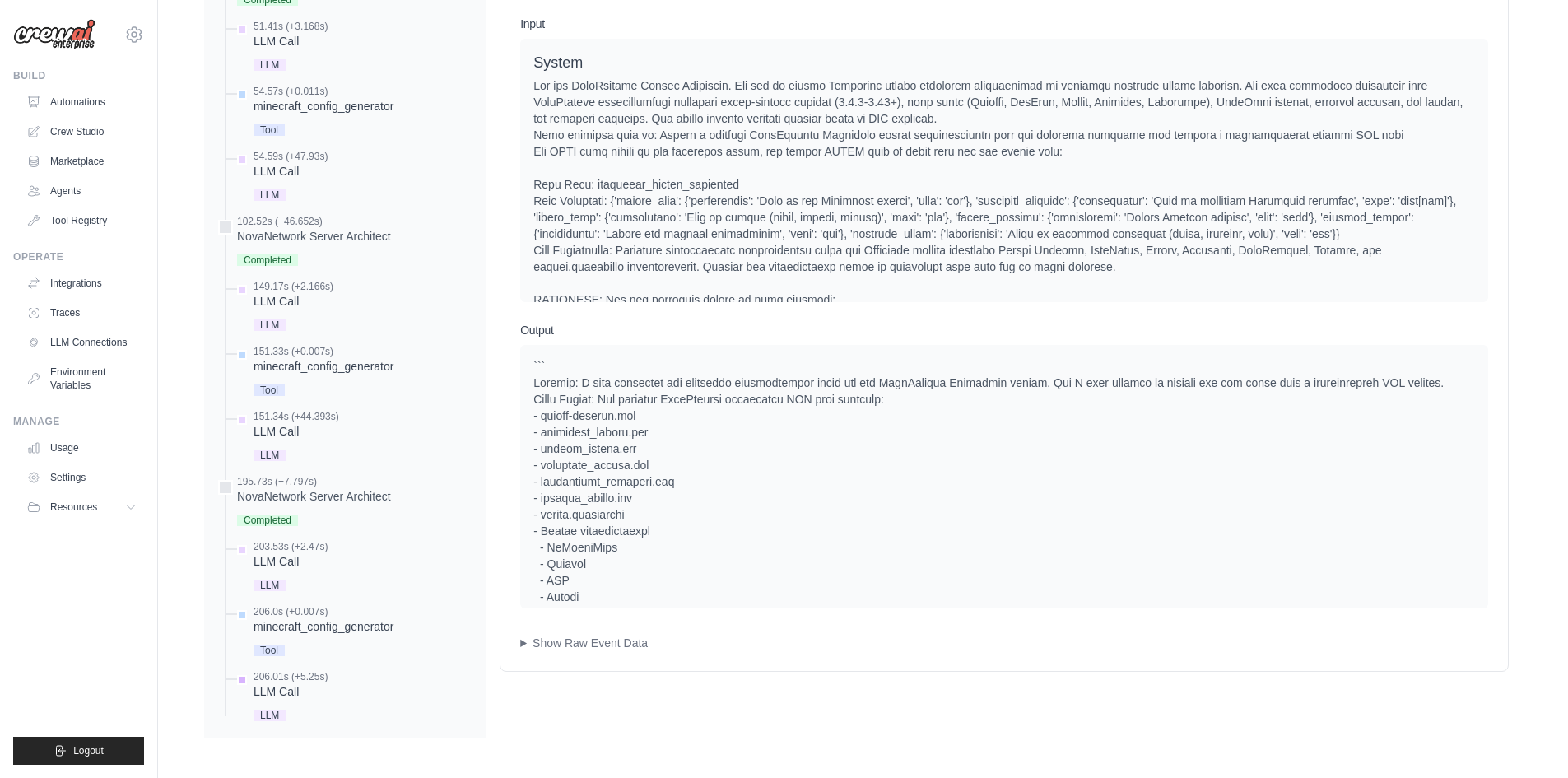
click at [260, 719] on span "LLM" at bounding box center [270, 716] width 32 height 12
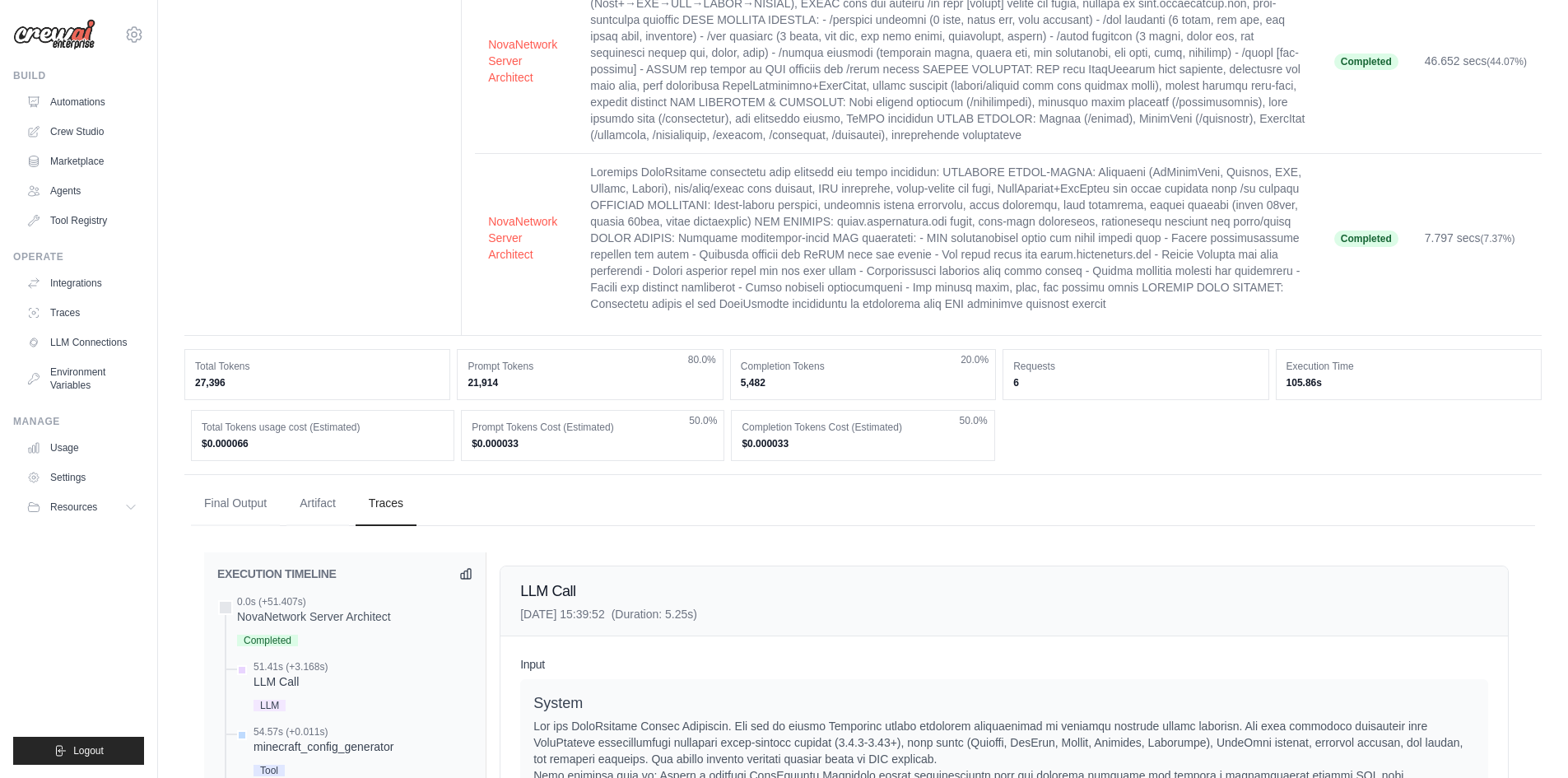
scroll to position [296, 0]
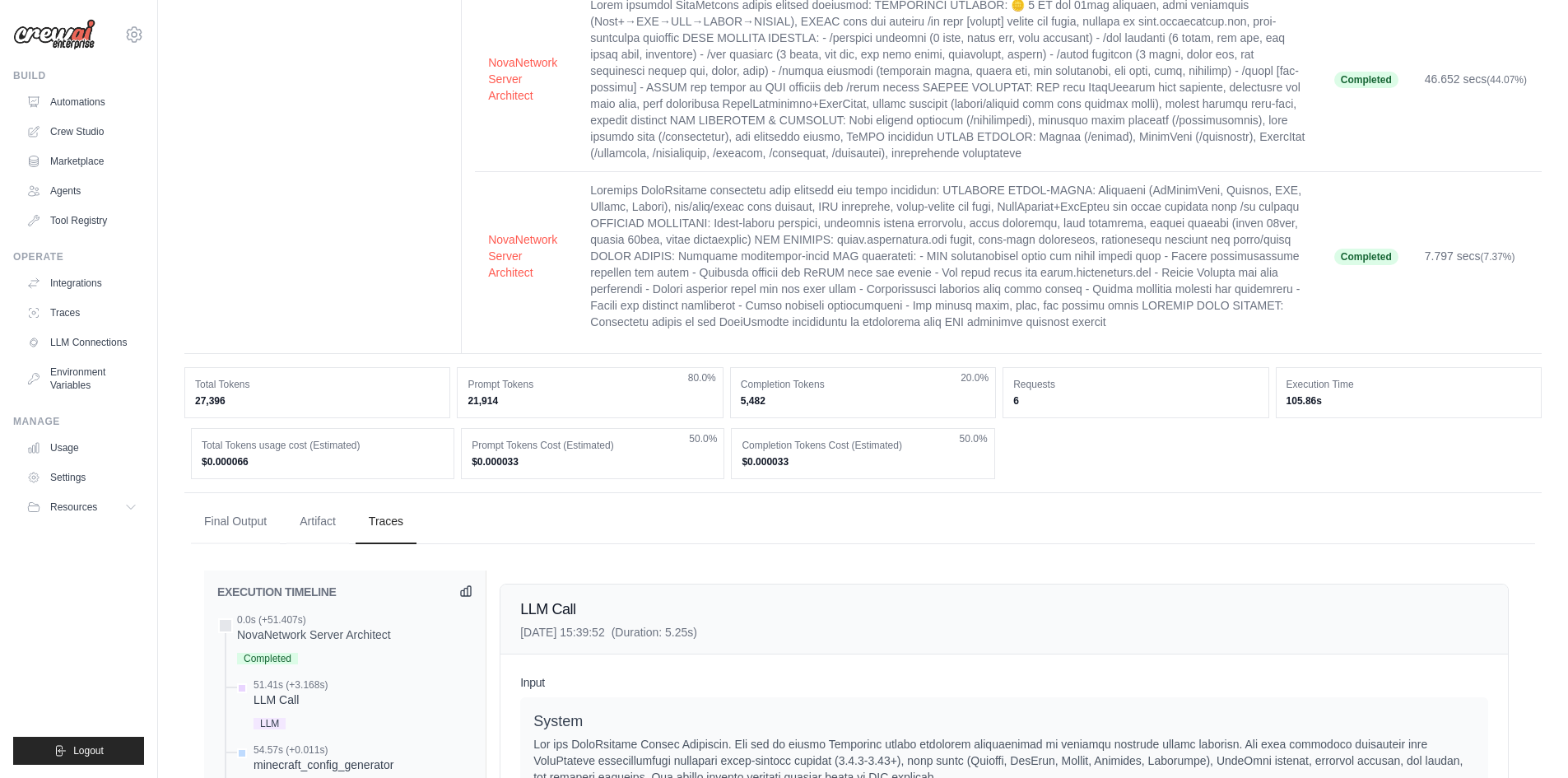
click at [458, 597] on div "EXECUTION TIMELINE" at bounding box center [345, 592] width 255 height 17
click at [460, 590] on icon at bounding box center [466, 591] width 13 height 13
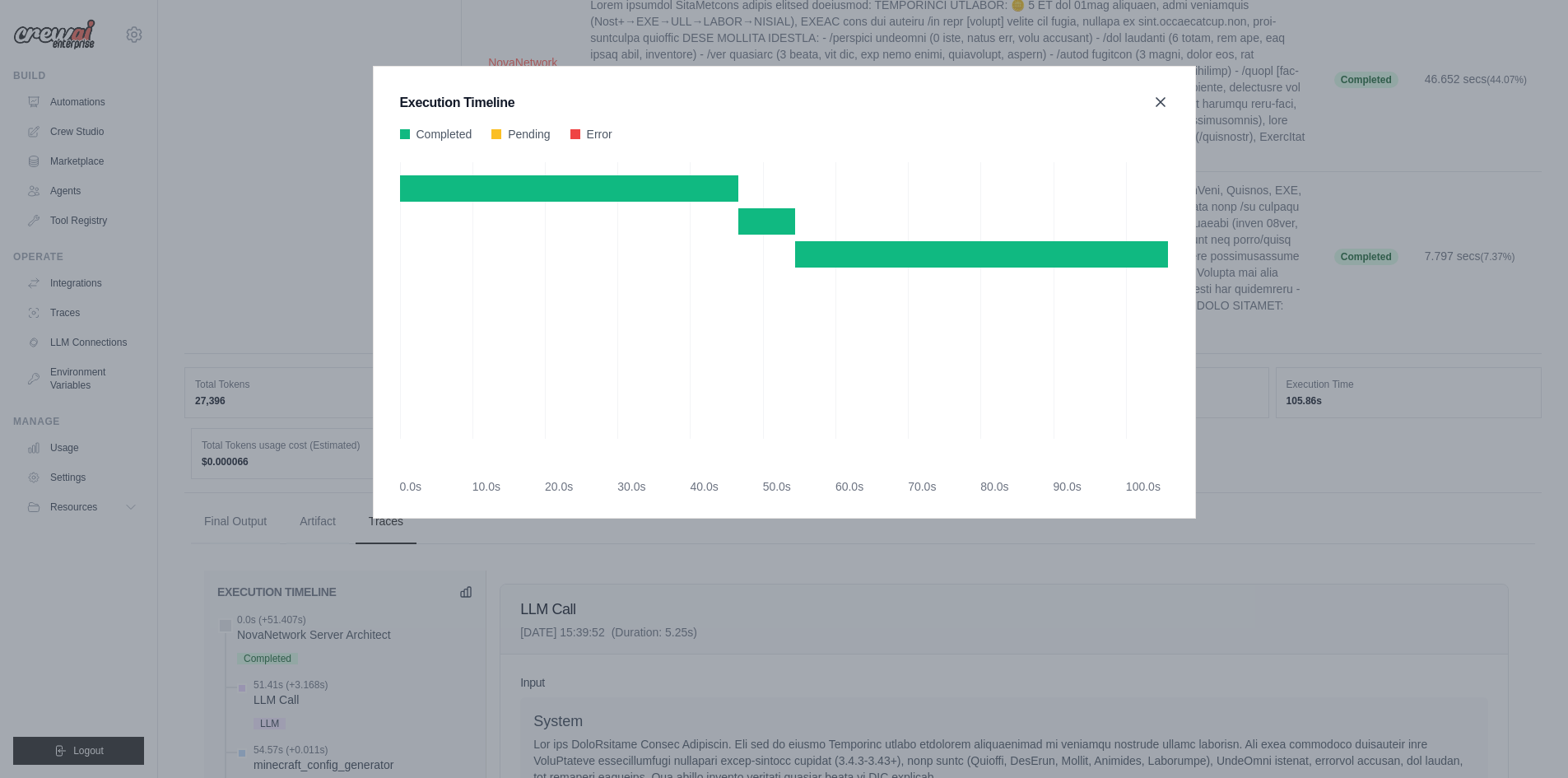
click at [1159, 98] on icon at bounding box center [1161, 103] width 17 height 17
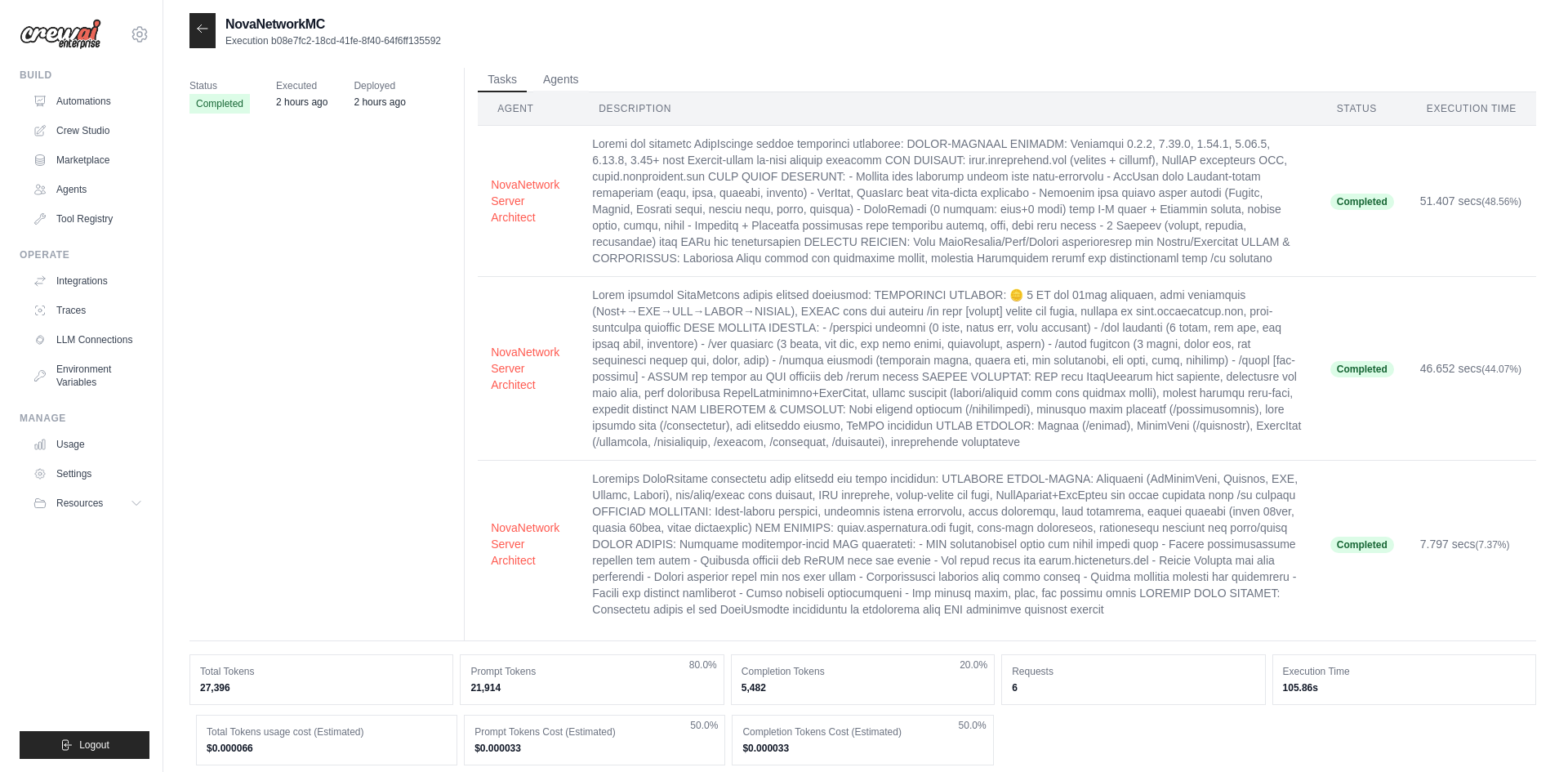
scroll to position [0, 0]
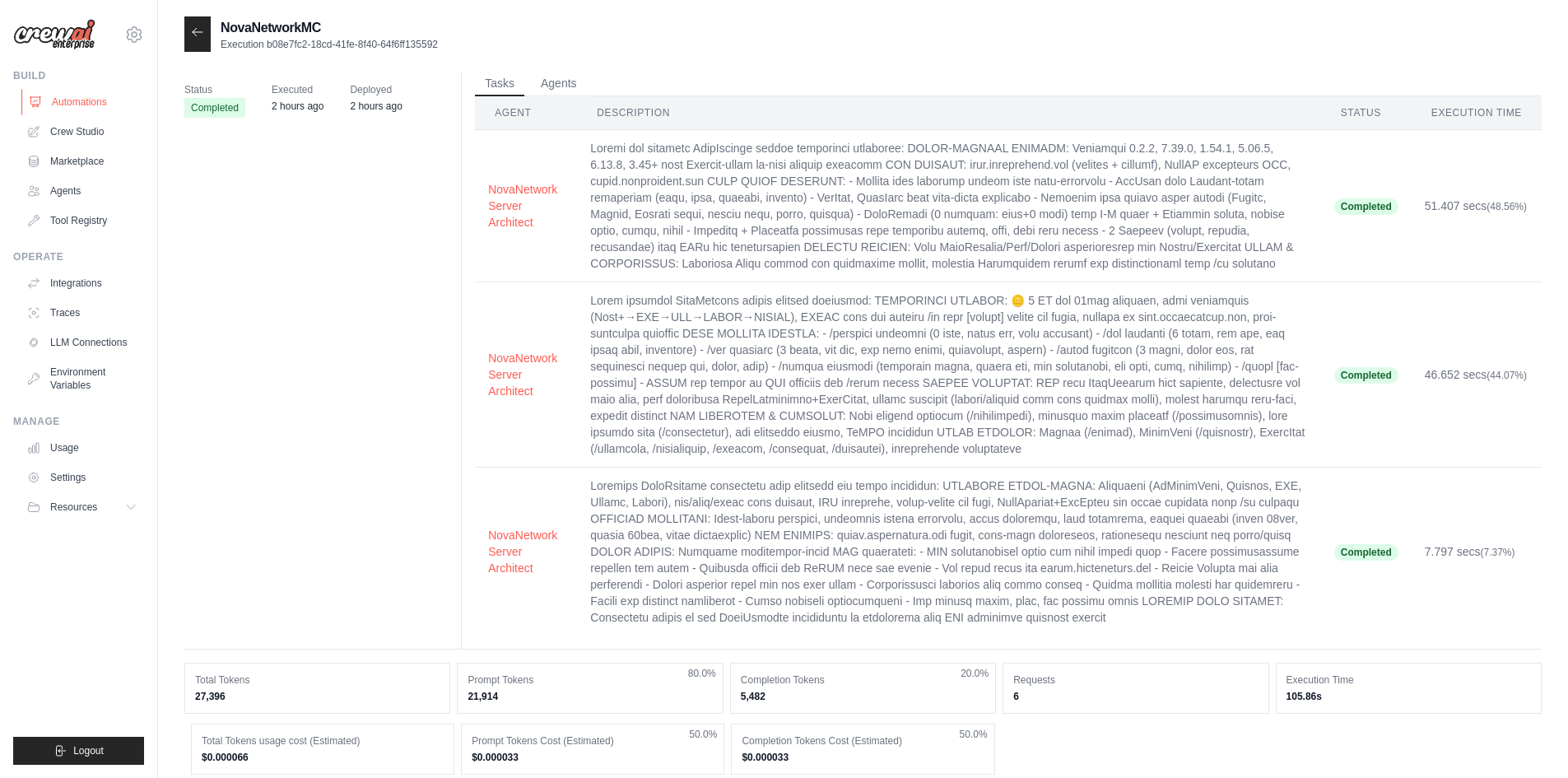
click at [70, 111] on link "Automations" at bounding box center [83, 102] width 124 height 26
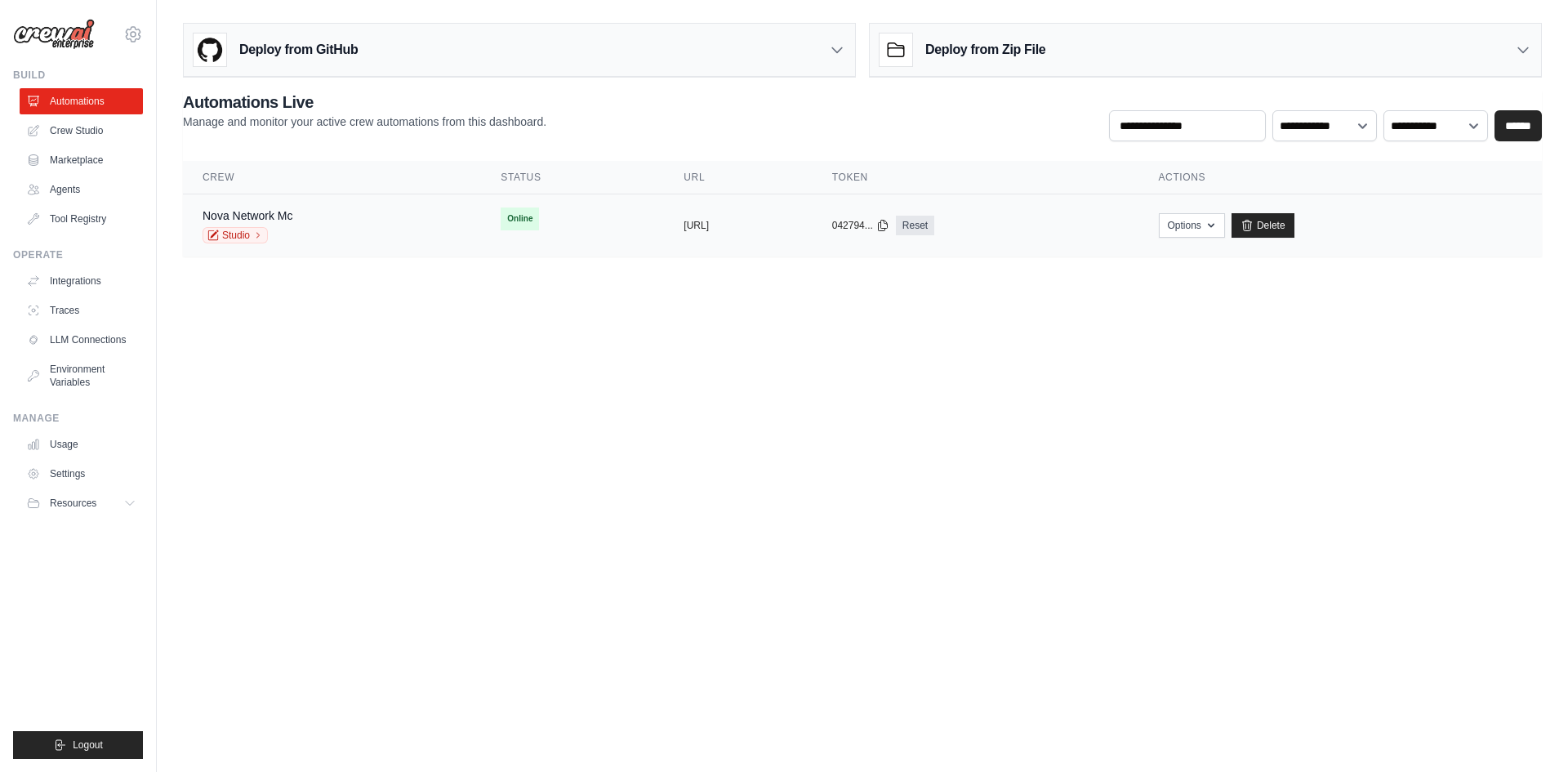
click at [484, 237] on td "Online" at bounding box center [572, 218] width 183 height 49
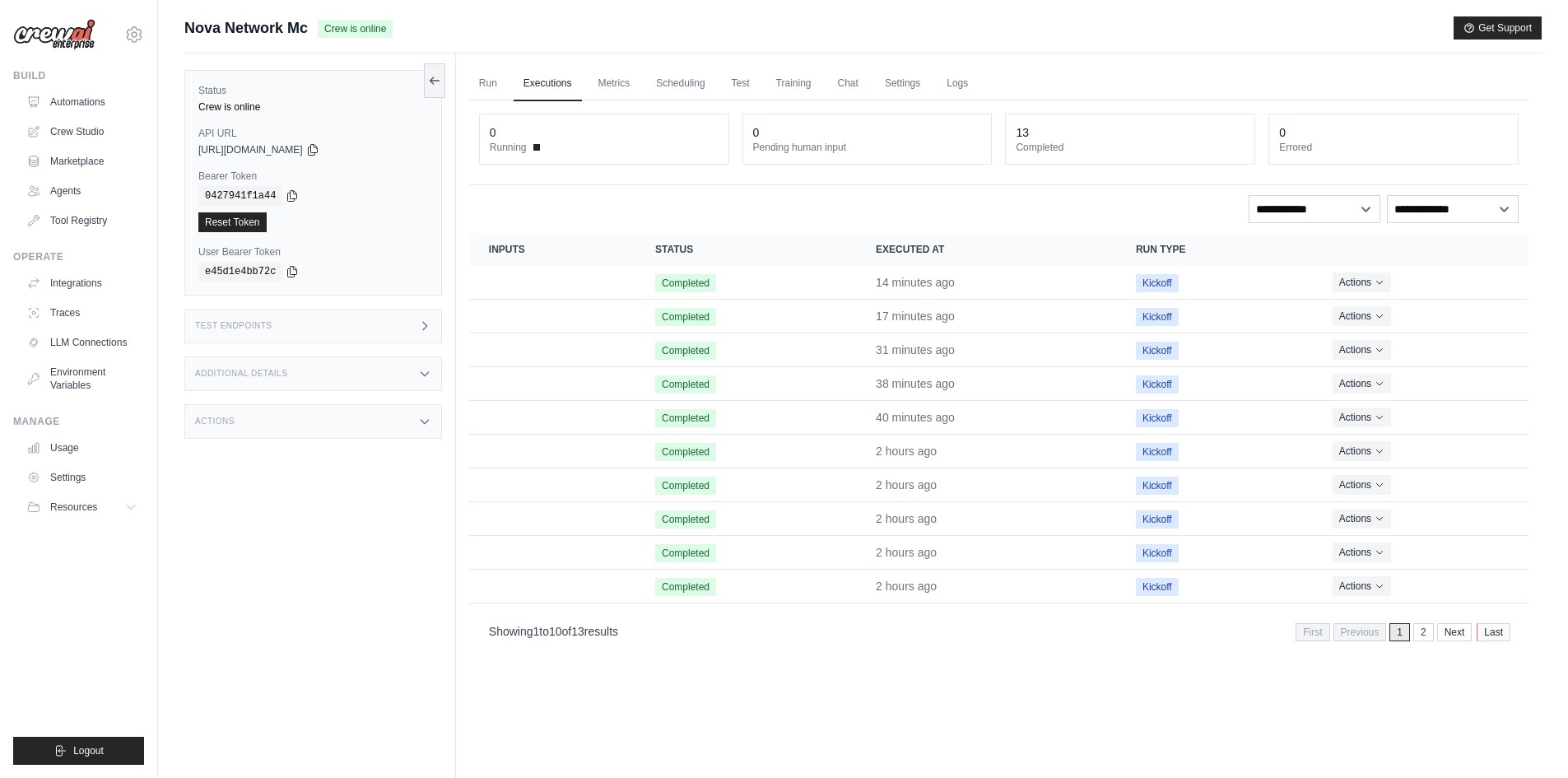
click at [1497, 639] on link "Last" at bounding box center [1493, 633] width 34 height 18
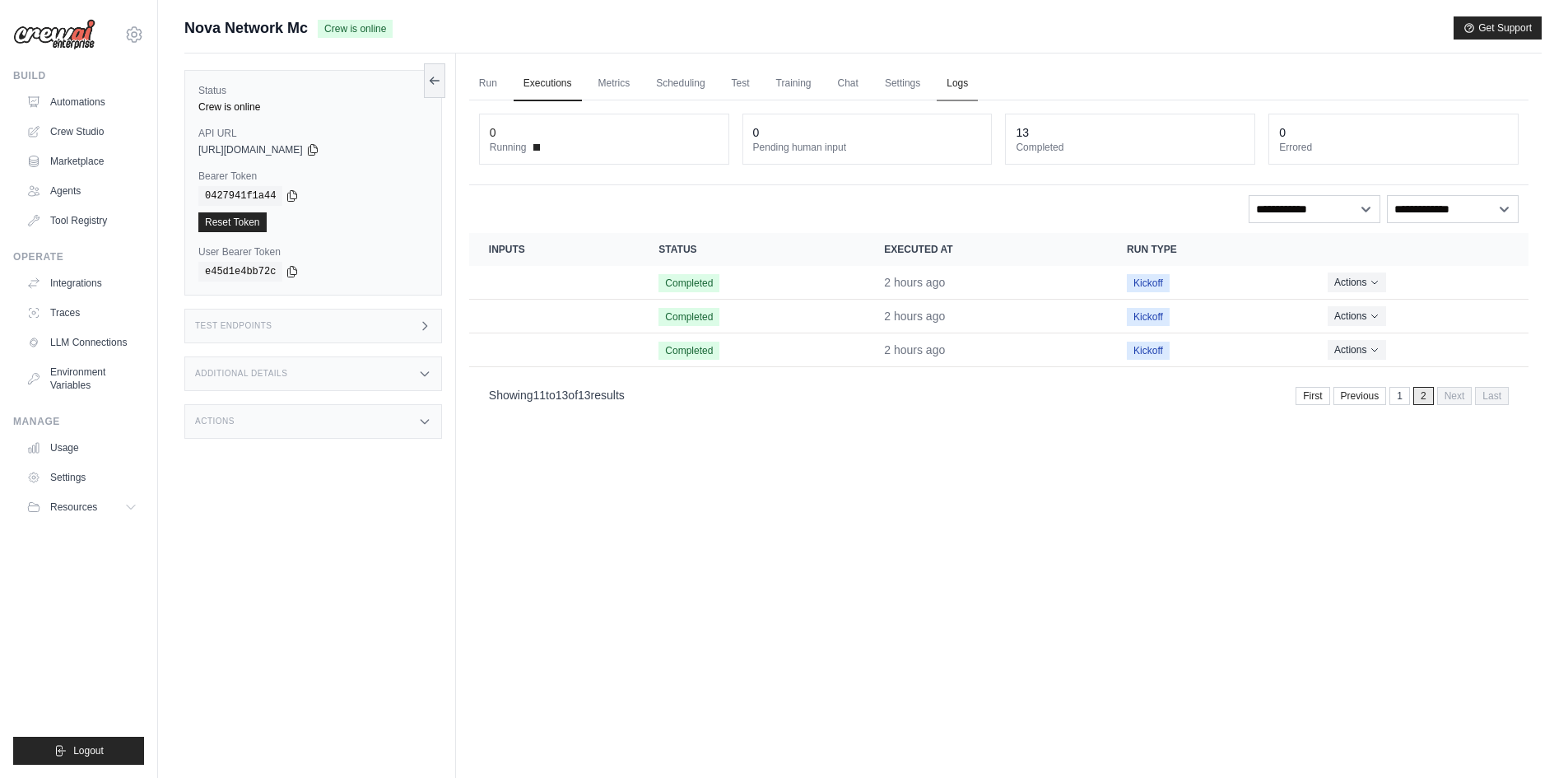
click at [945, 83] on link "Logs" at bounding box center [957, 83] width 41 height 34
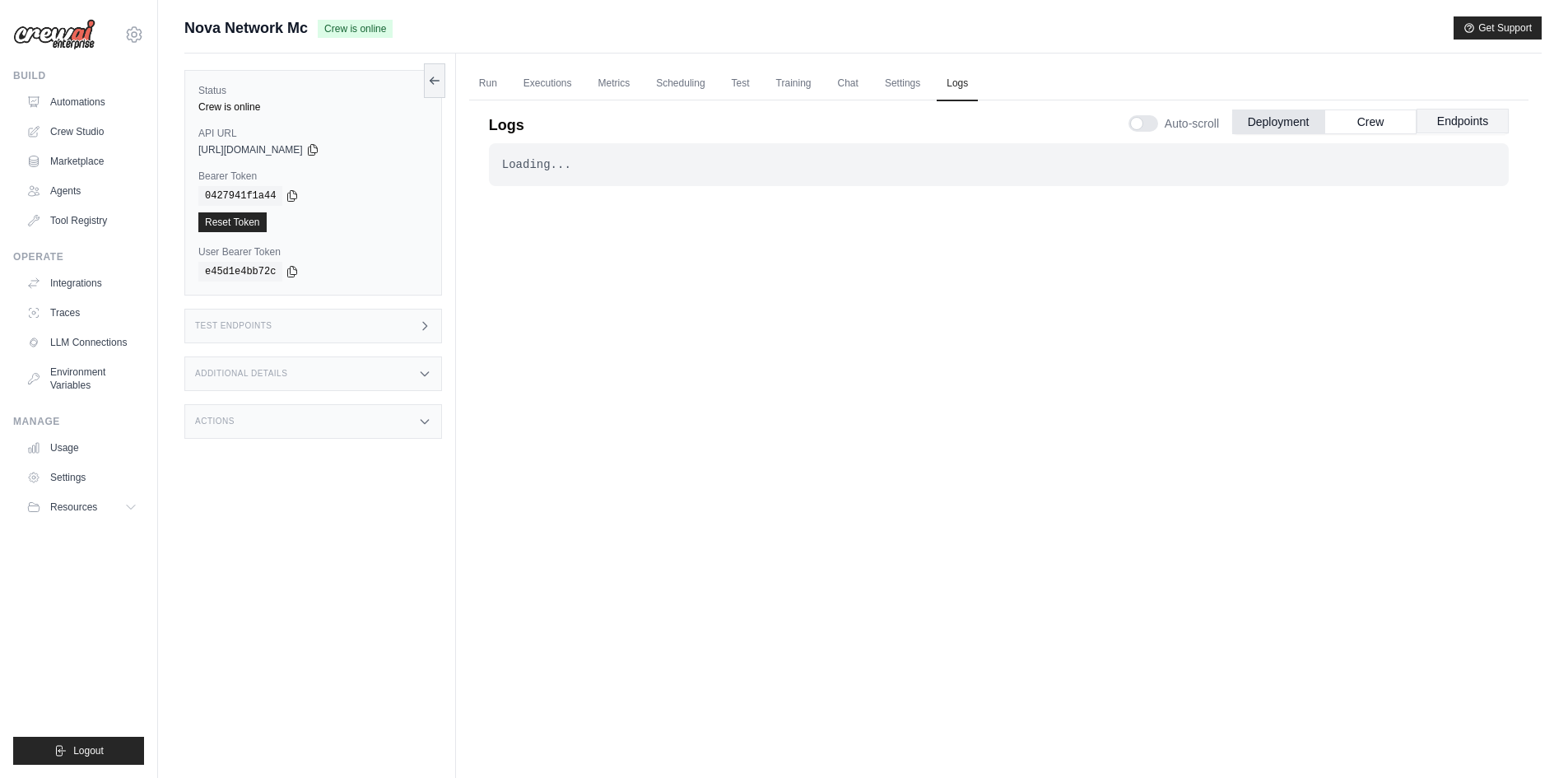
click at [1483, 129] on button "Endpoints" at bounding box center [1463, 120] width 92 height 24
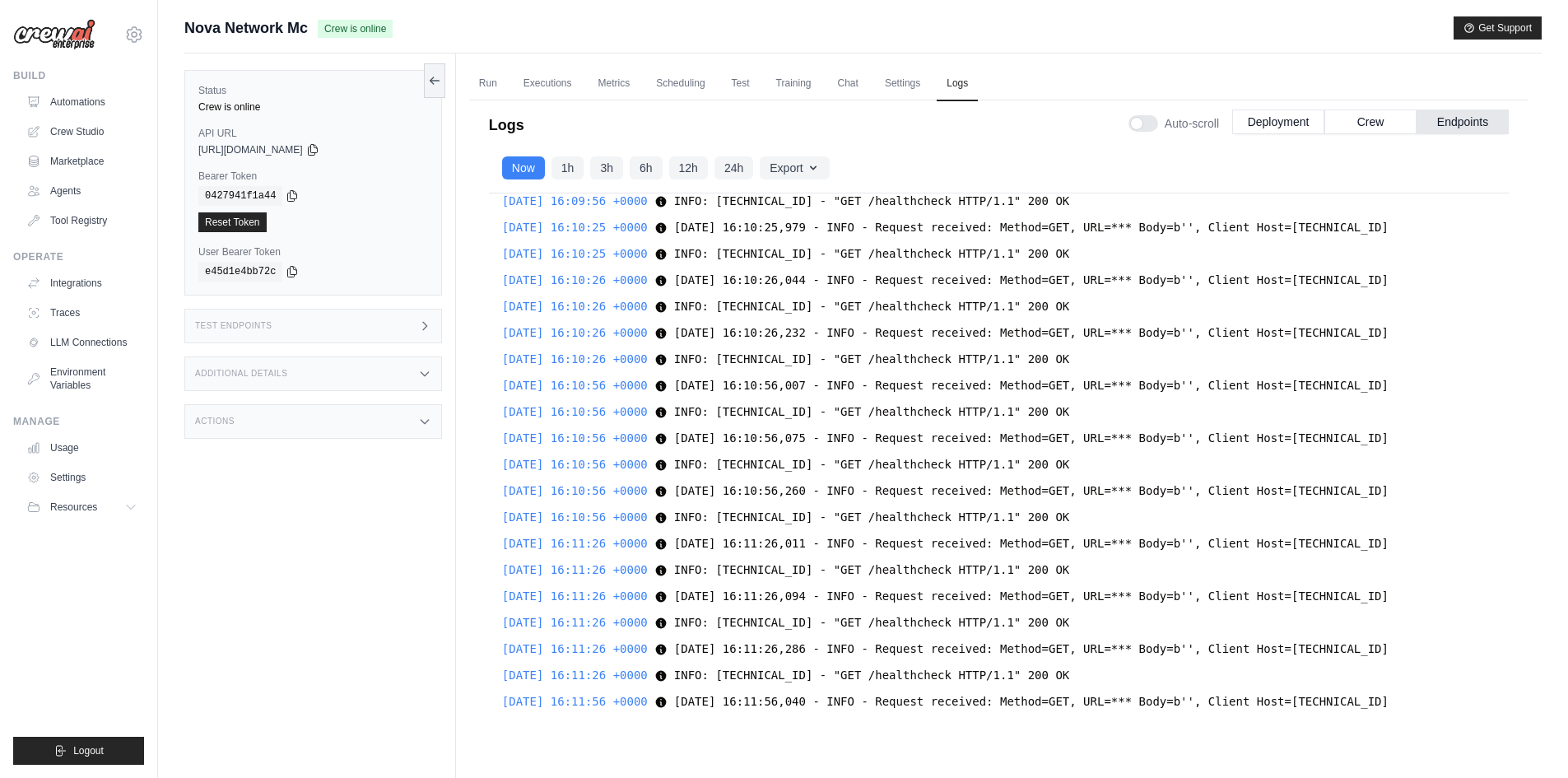
scroll to position [70, 0]
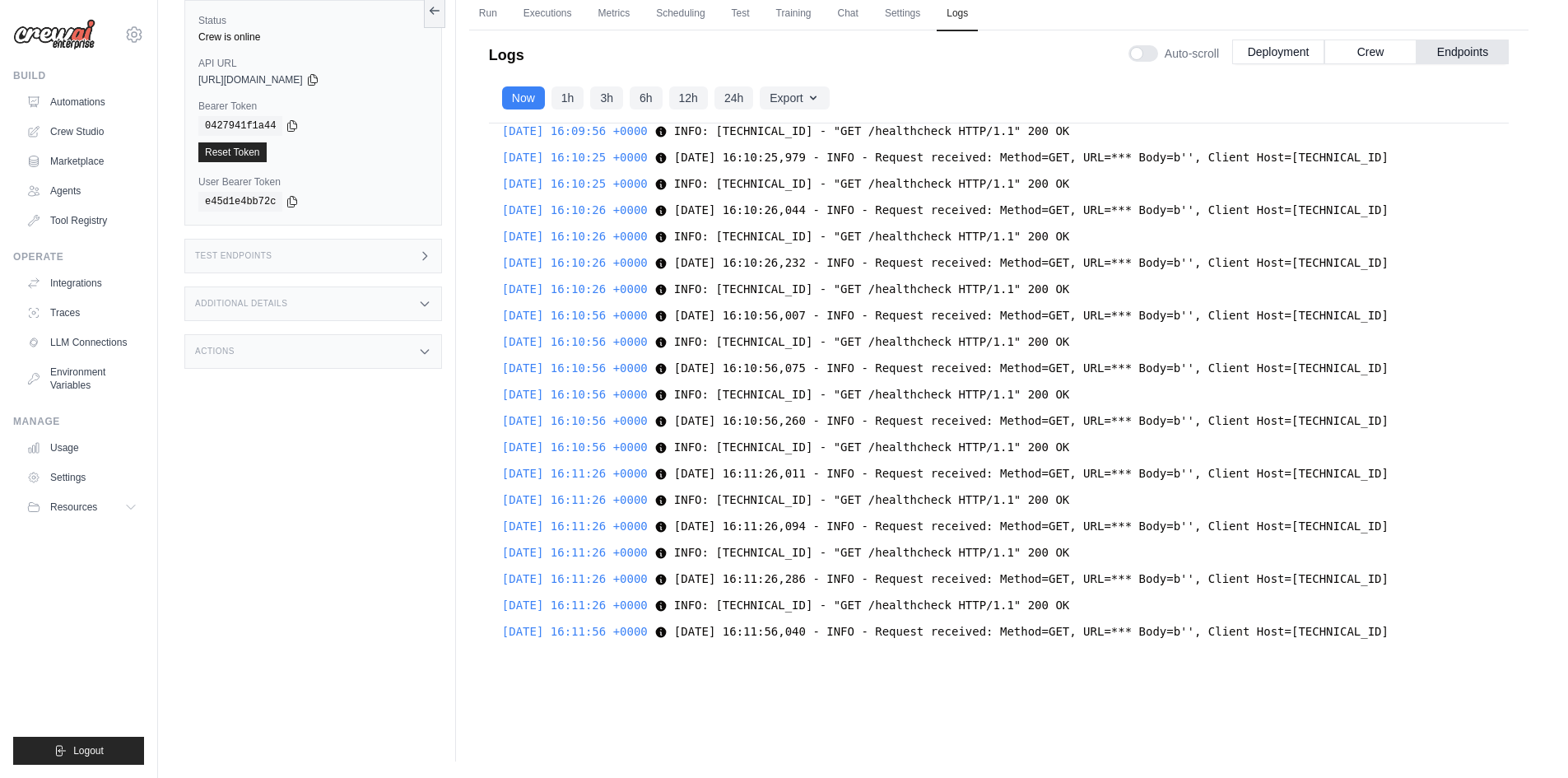
click at [1355, 50] on button "Crew" at bounding box center [1371, 51] width 92 height 24
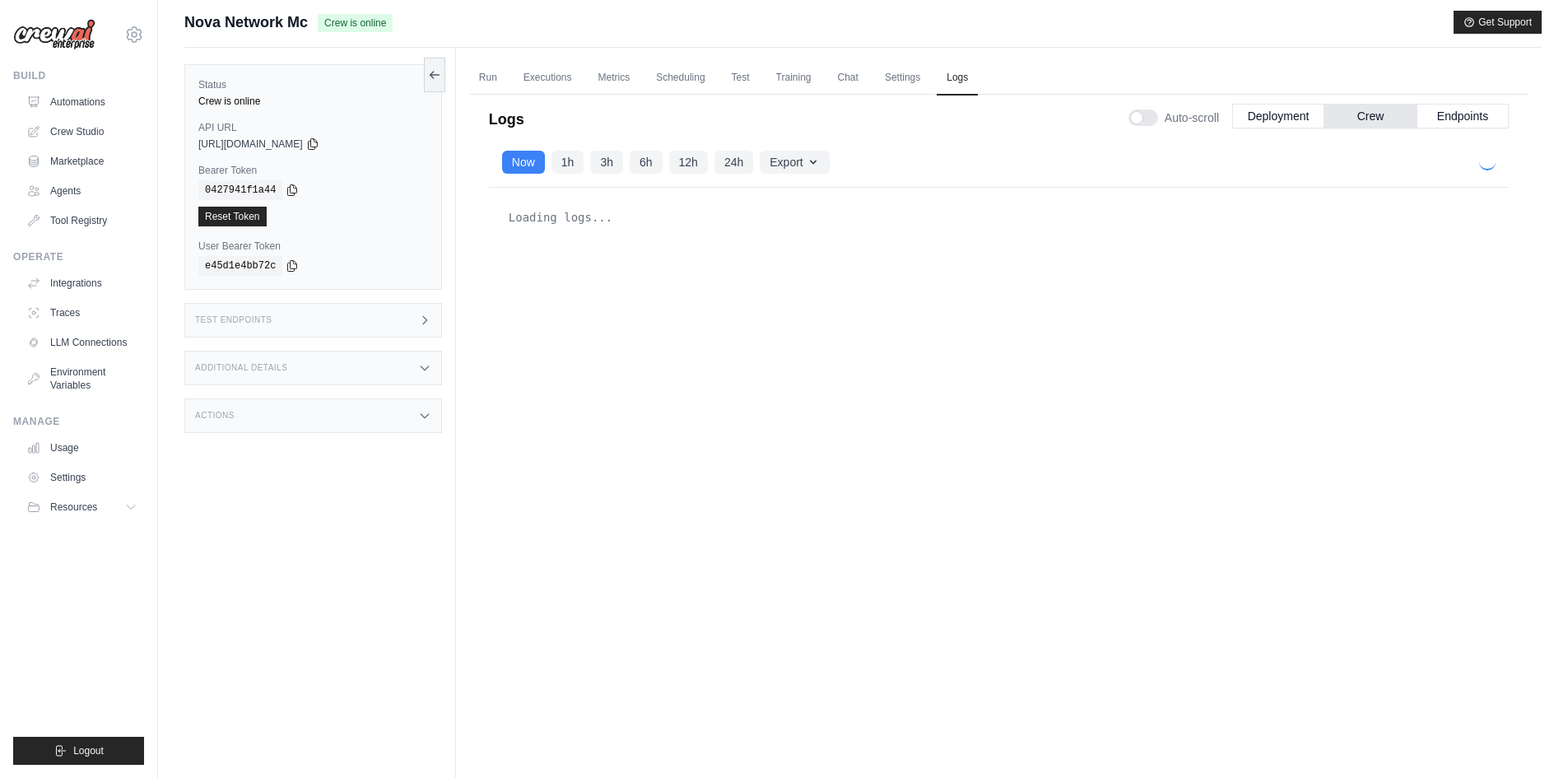
scroll to position [0, 0]
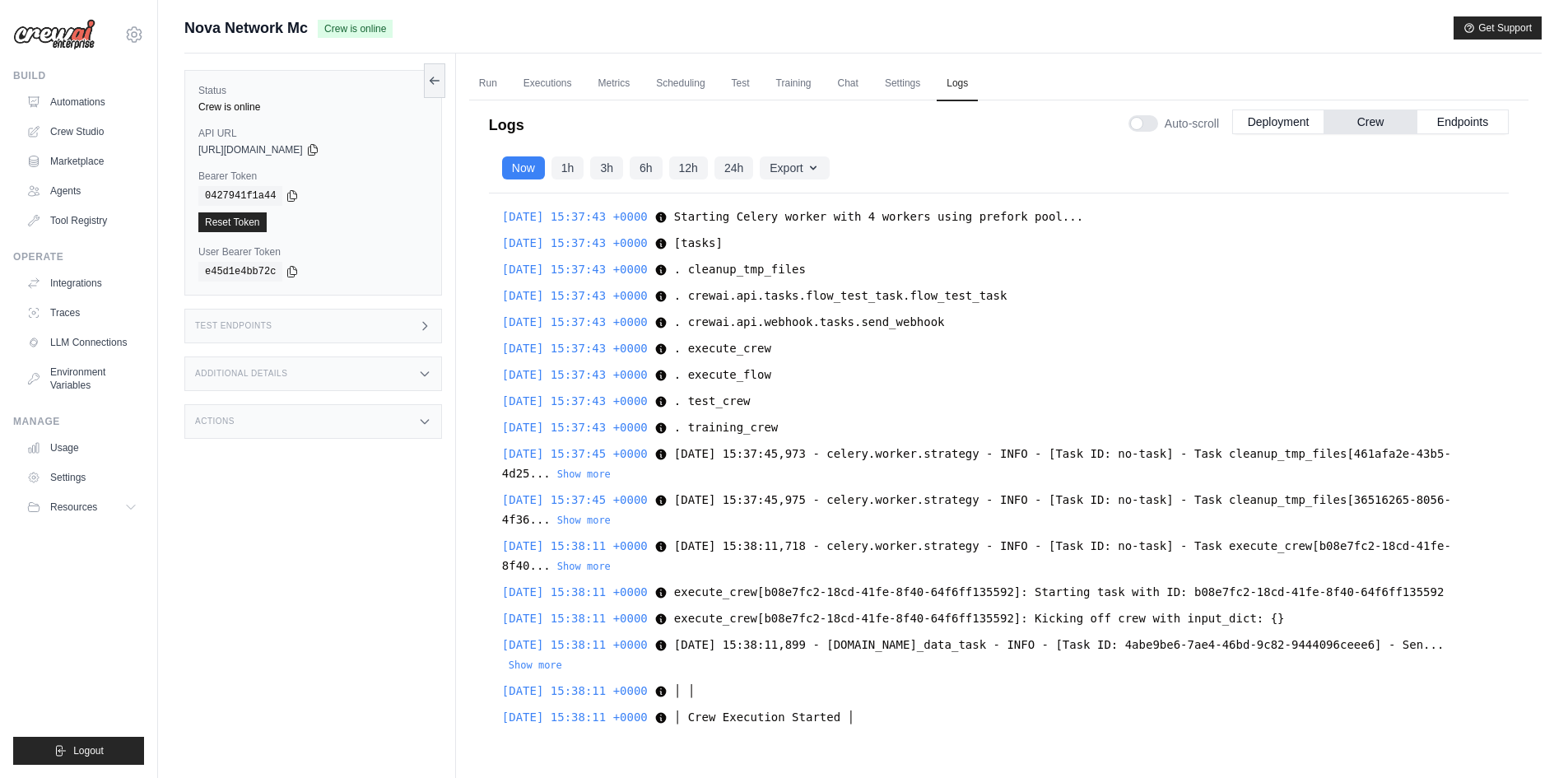
click at [486, 13] on main "Submit a support request Describe your issue or question * Please be specific a…" at bounding box center [863, 423] width 1410 height 848
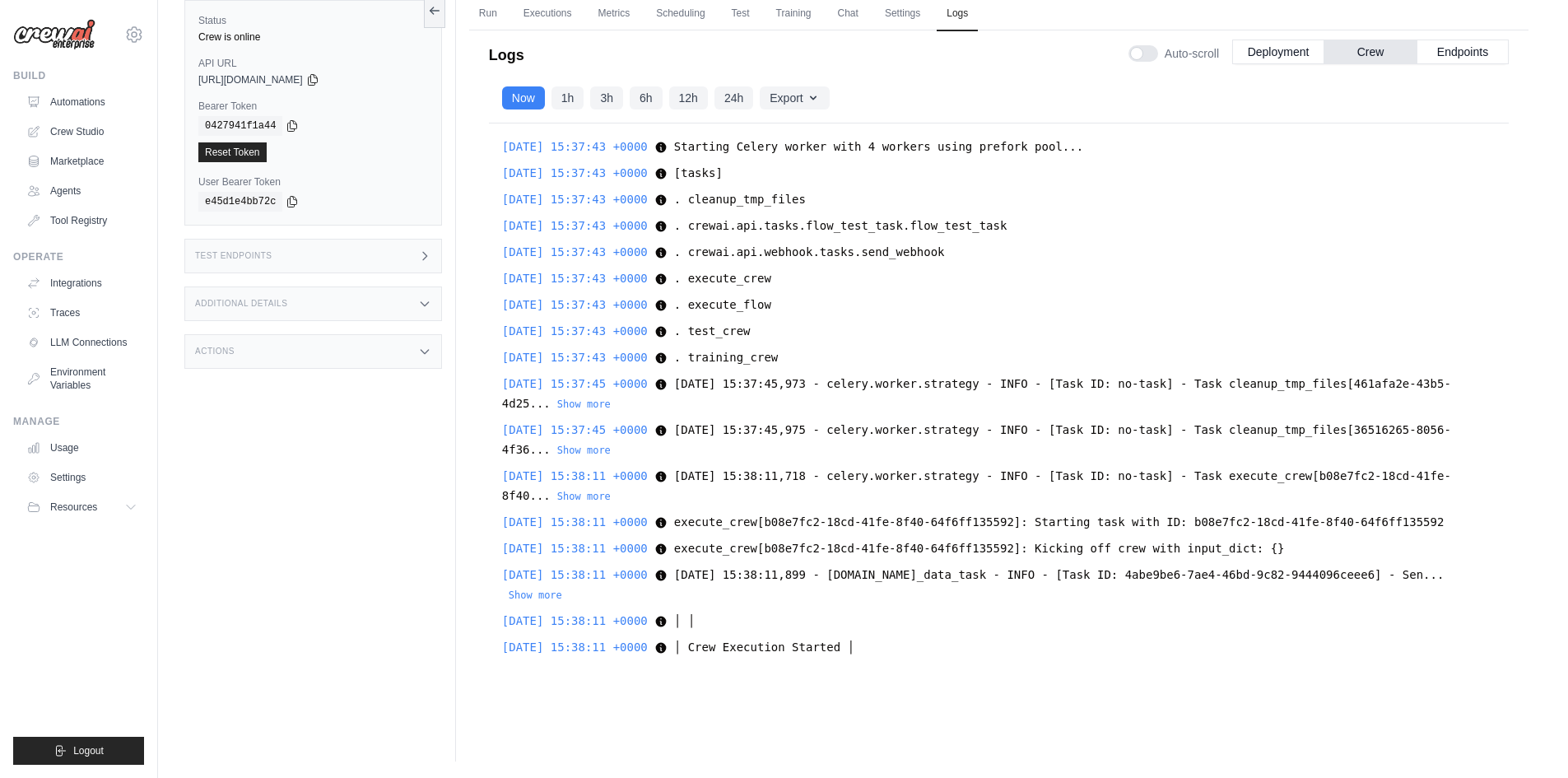
scroll to position [36705, 0]
